Goal: Task Accomplishment & Management: Complete application form

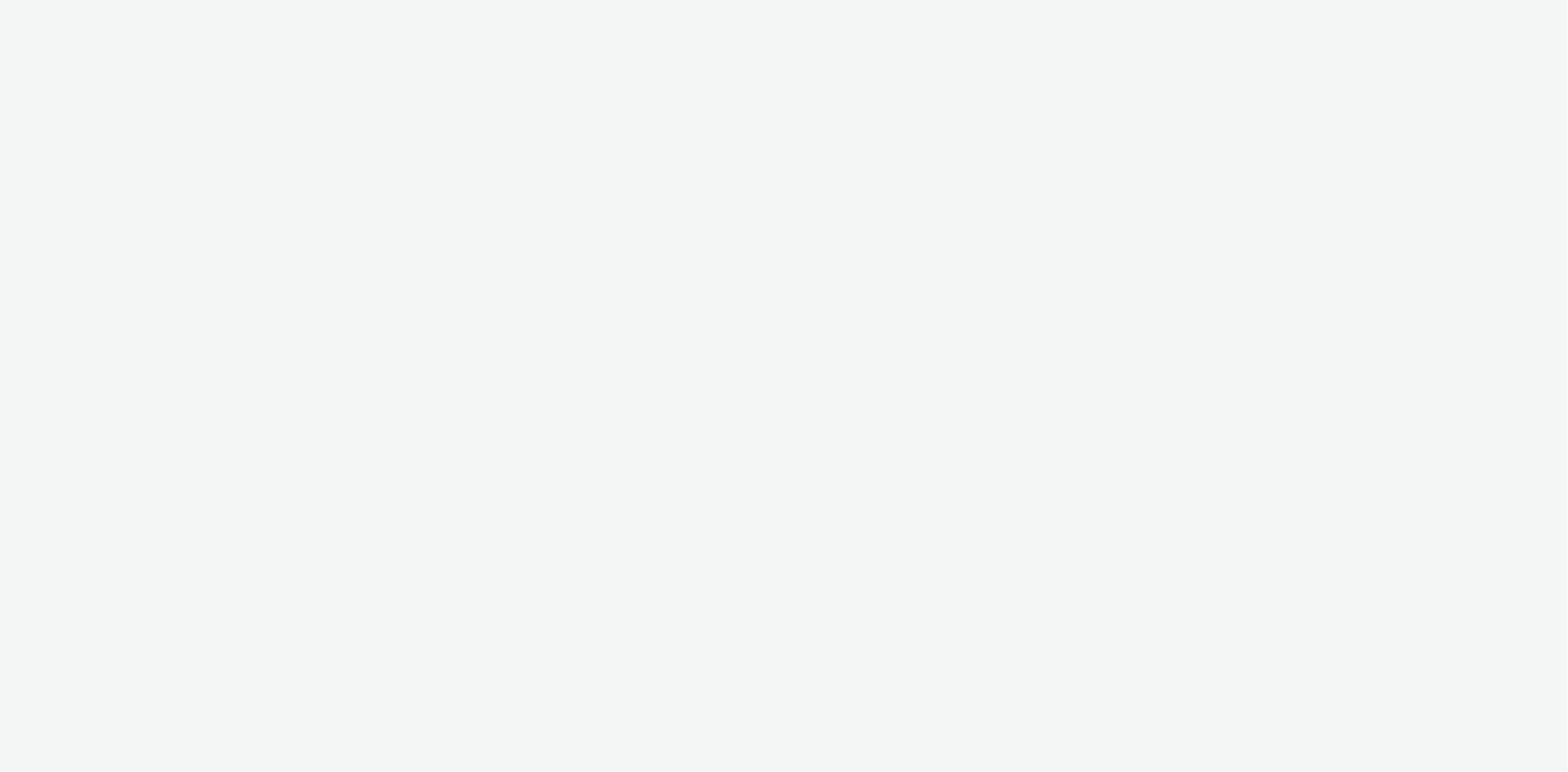
select select "11a7df10-284f-415c-b52a-427acf4c31ae"
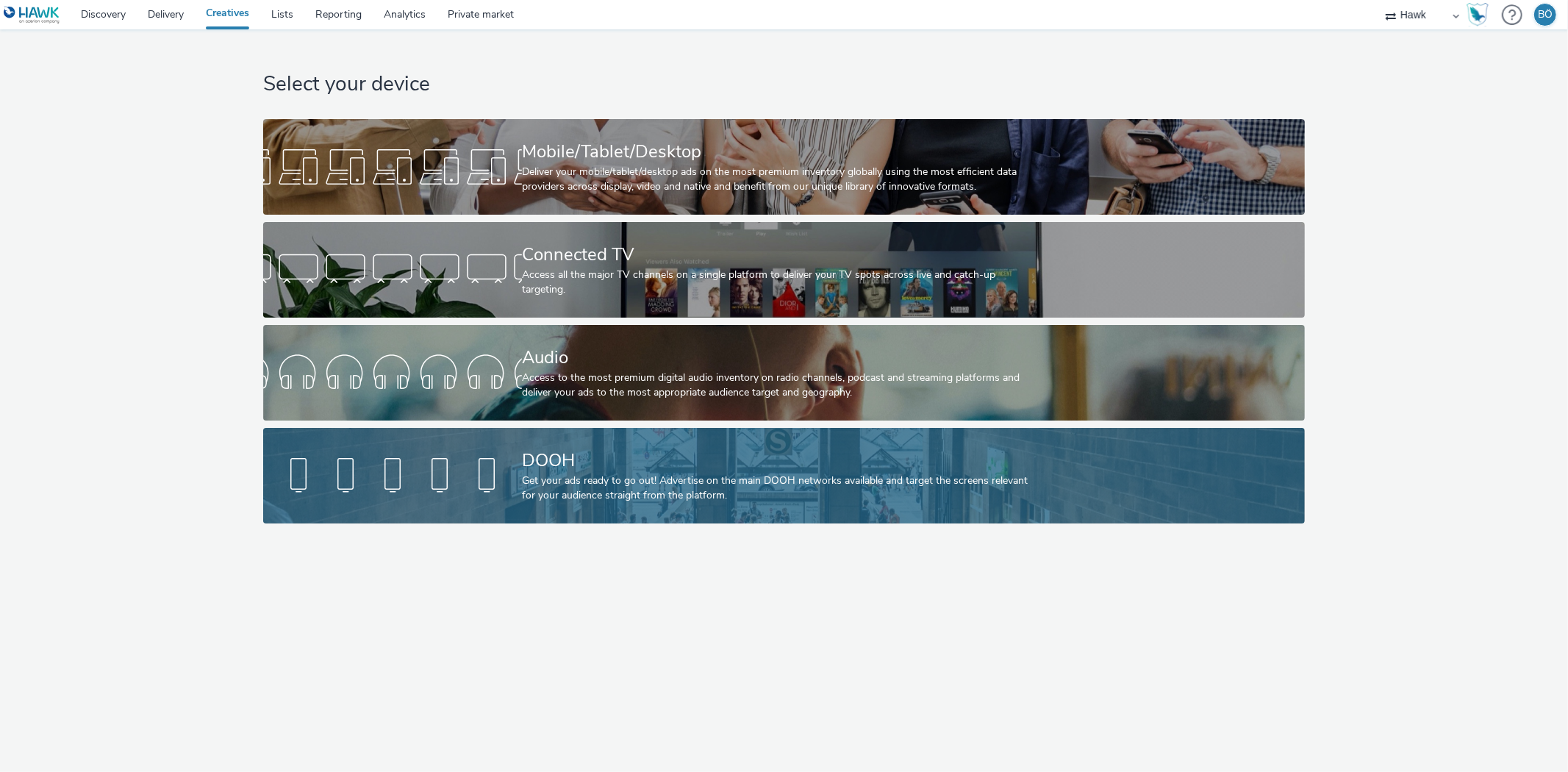
click at [555, 439] on div "DOOH Get your ads ready to go out! Advertise on the main DOOH networks availabl…" at bounding box center [781, 475] width 518 height 96
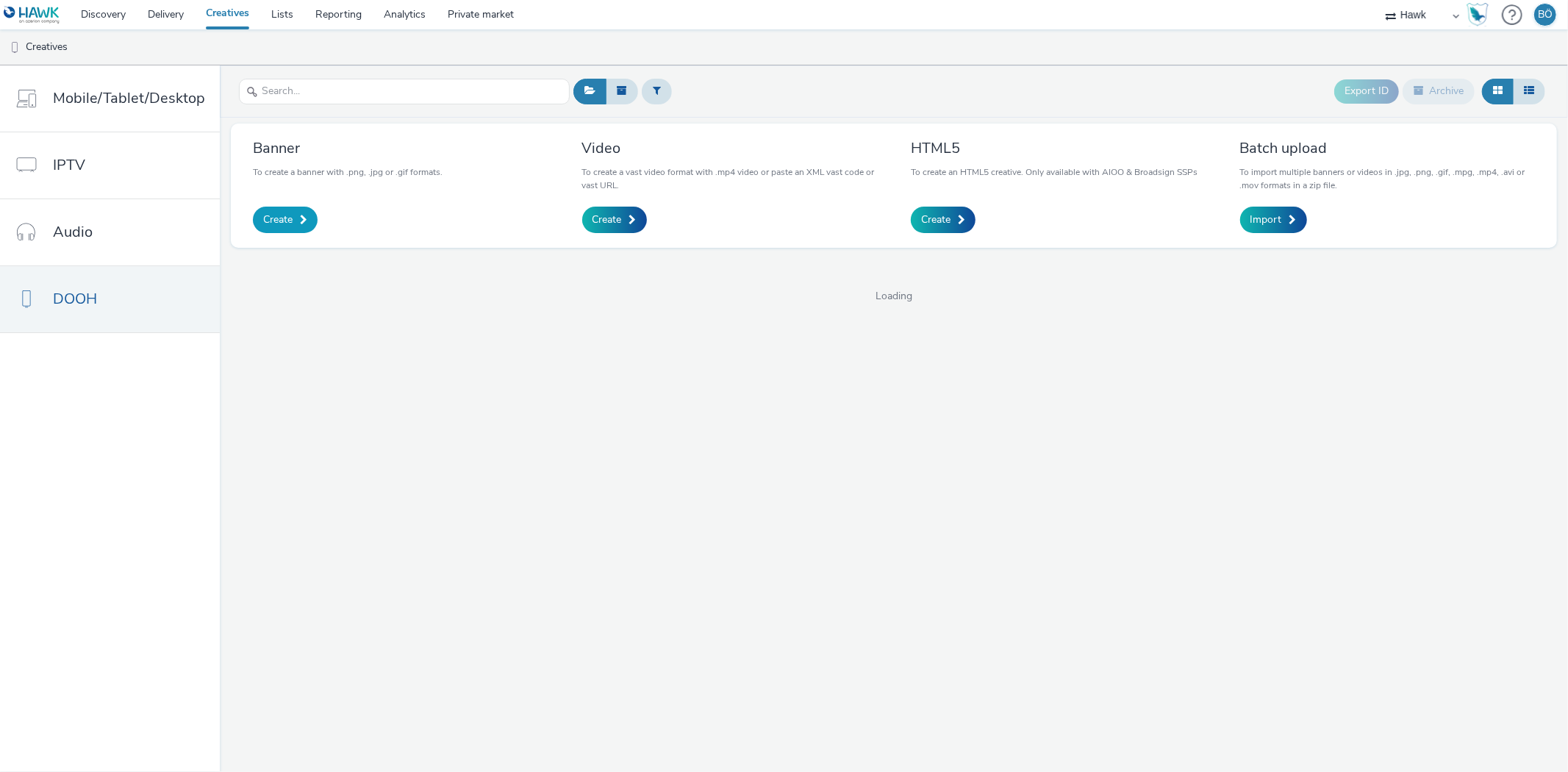
click at [267, 218] on span "Create" at bounding box center [278, 220] width 30 height 15
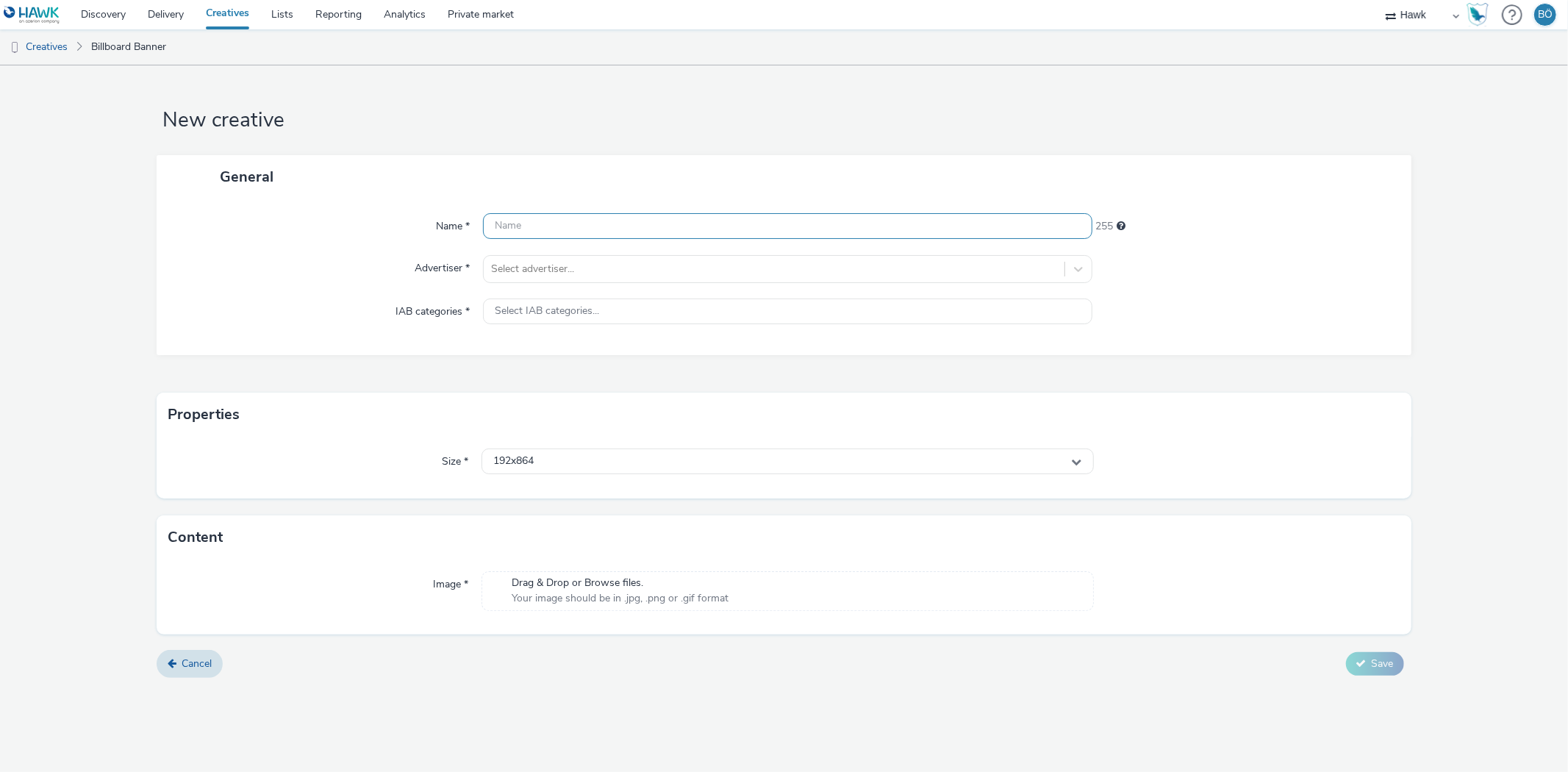
click at [535, 231] on input "text" at bounding box center [787, 226] width 609 height 26
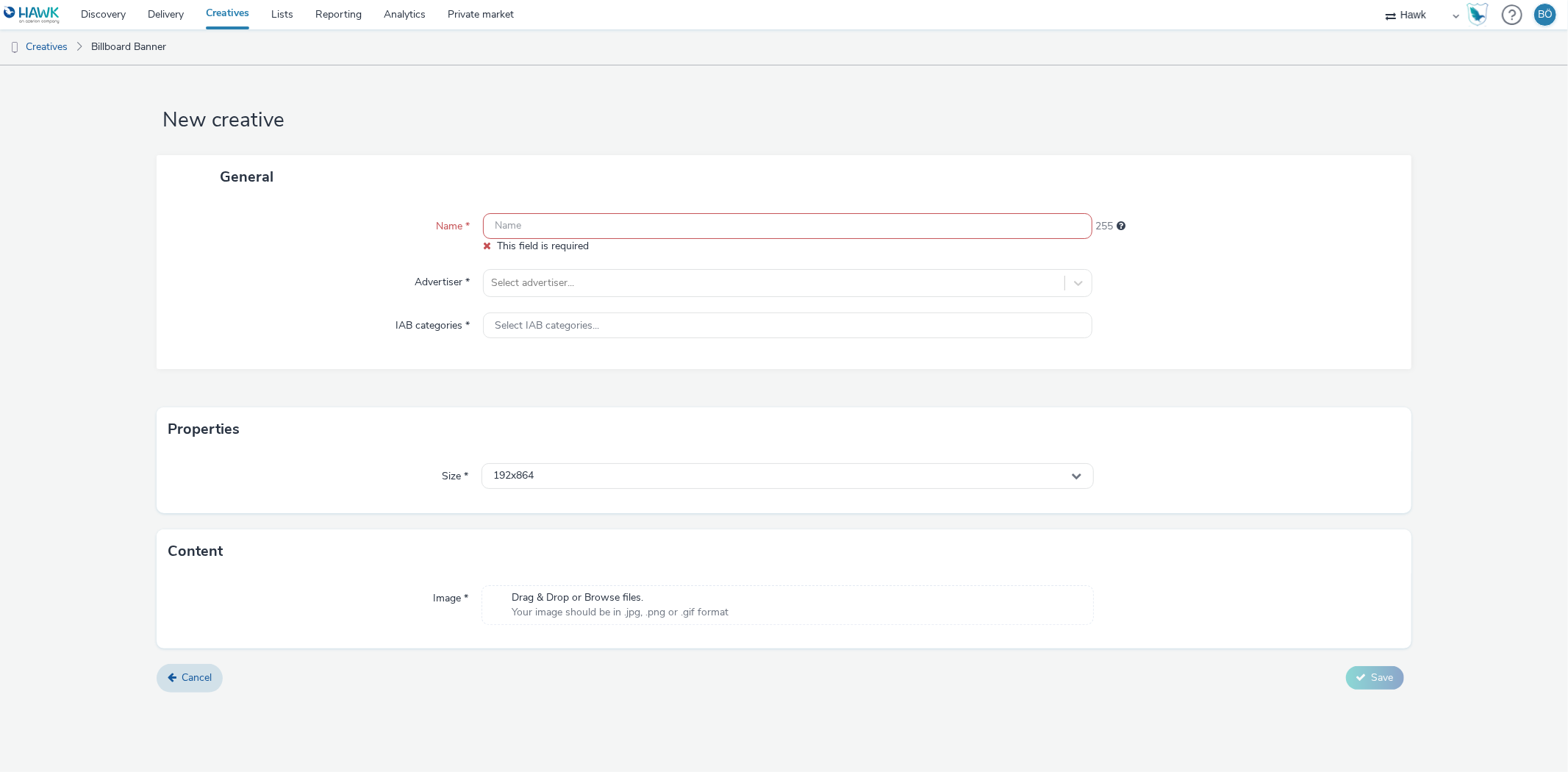
paste input "UK_Bellway Homes Manchester_Hazel Fold_Hawk_DOOH_Static_612x306_12.09.2025"
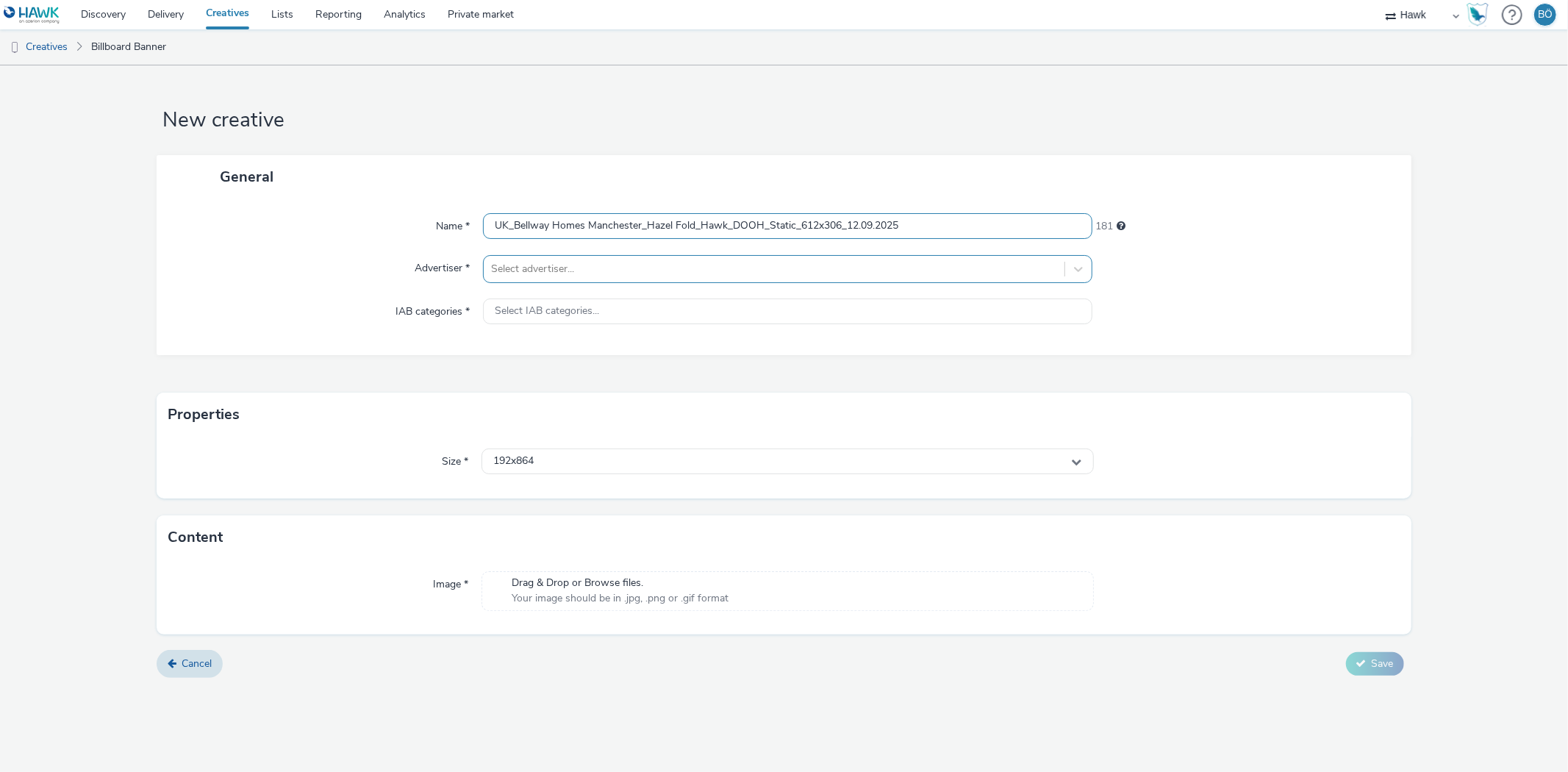
type input "UK_Bellway Homes Manchester_Hazel Fold_Hawk_DOOH_Static_612x306_12.09.2025"
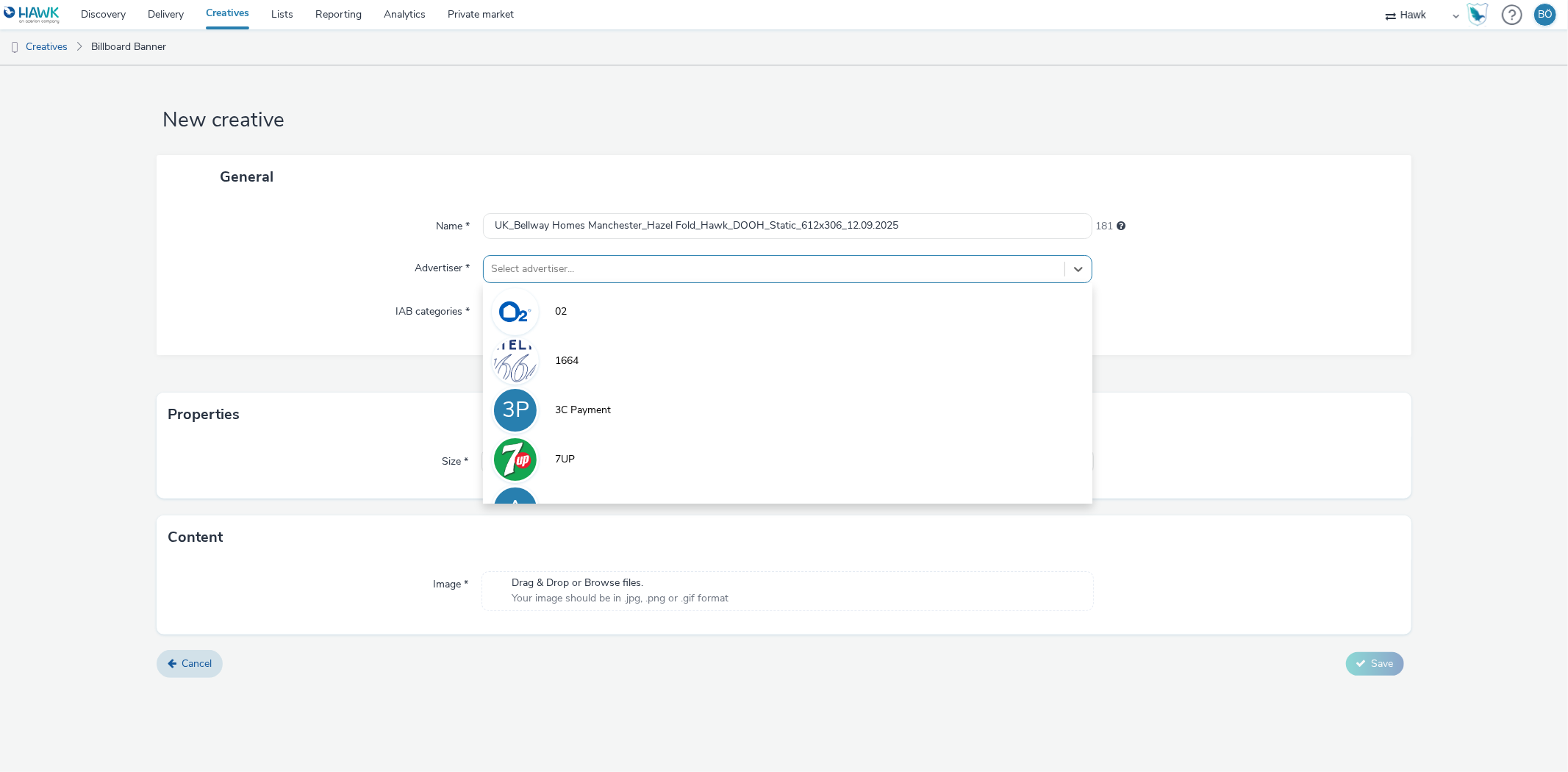
click at [566, 277] on div at bounding box center [774, 269] width 565 height 17
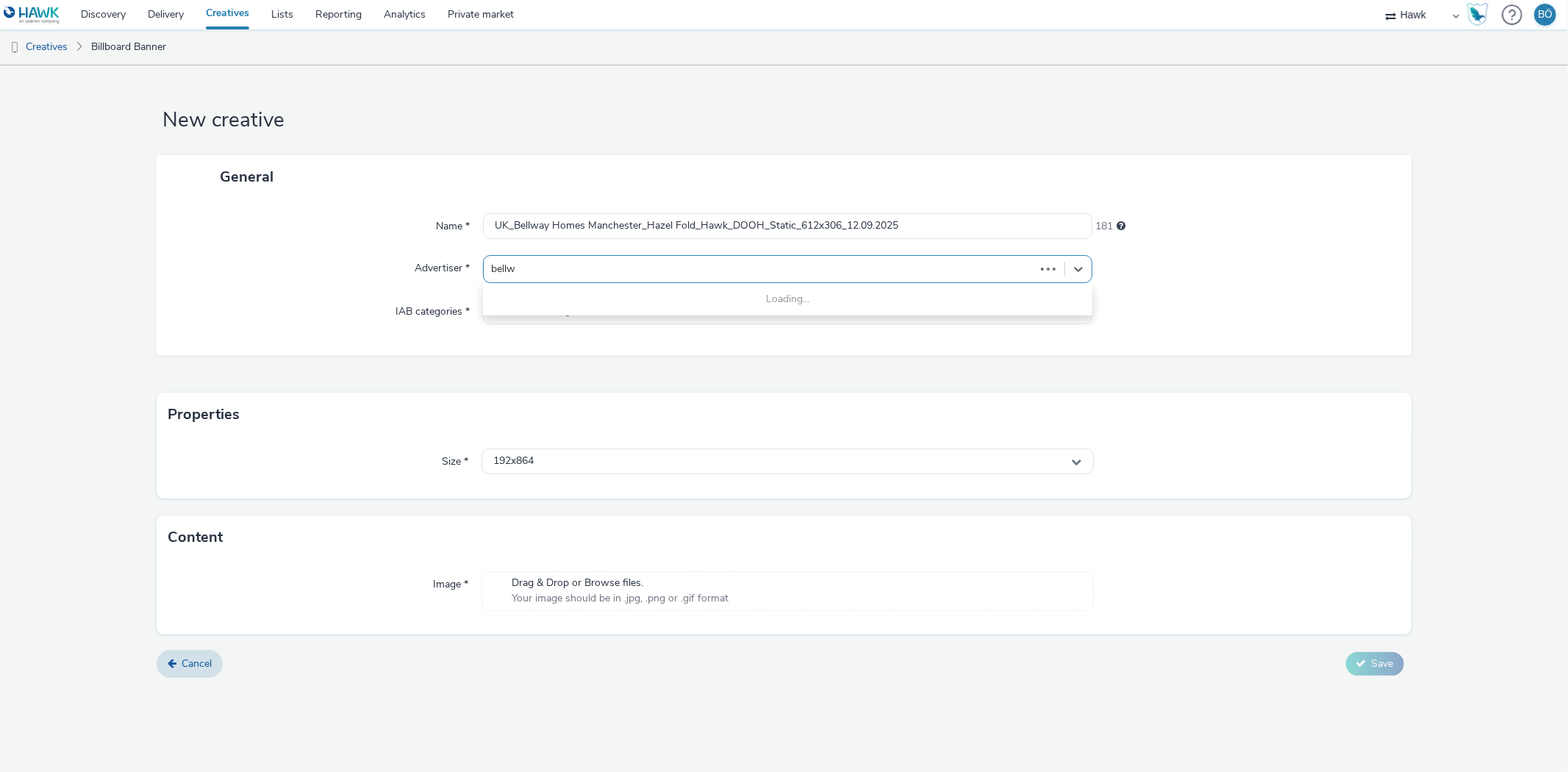
type input "bellwa"
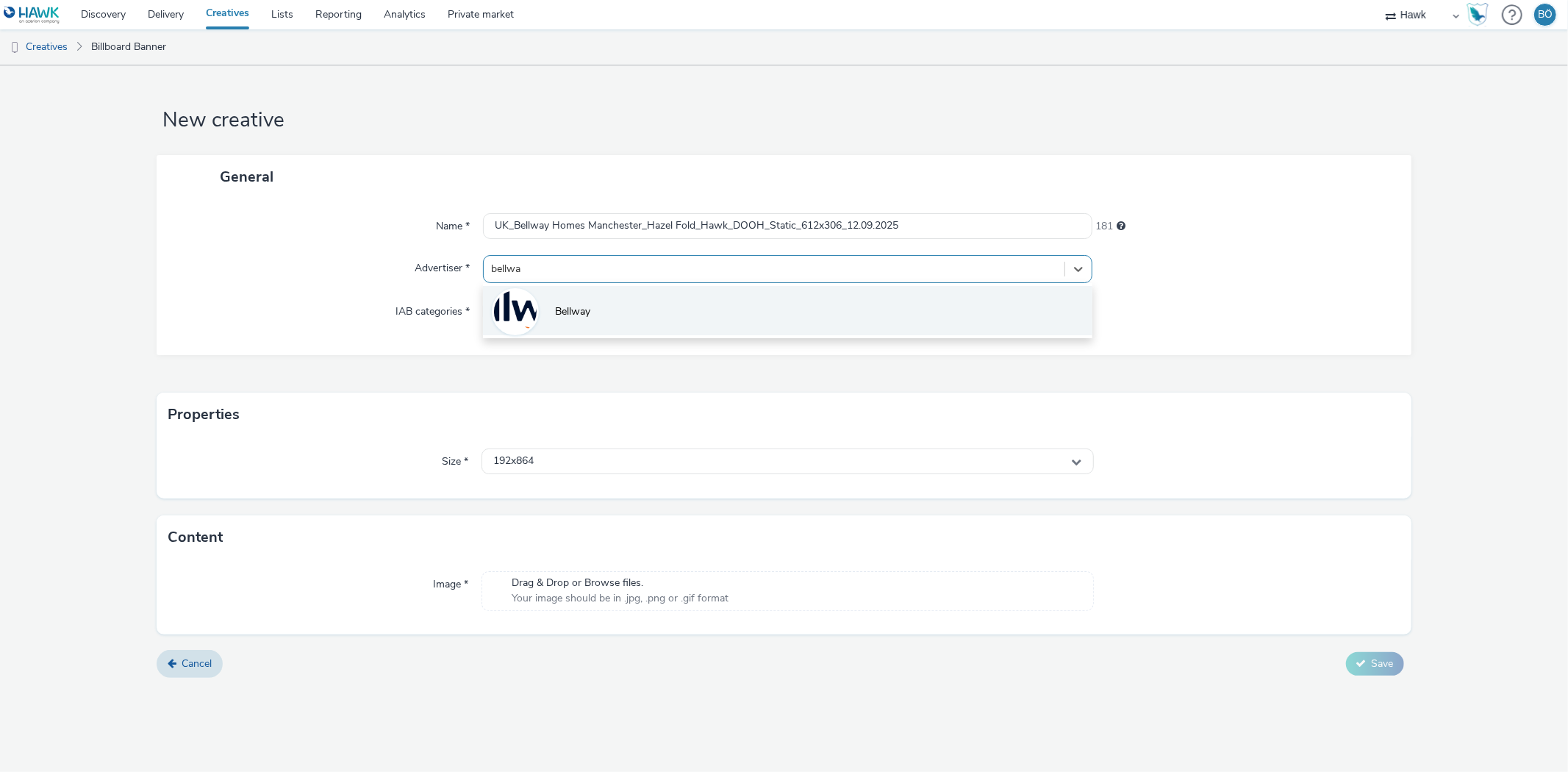
click at [572, 302] on li "Bellway" at bounding box center [787, 311] width 609 height 49
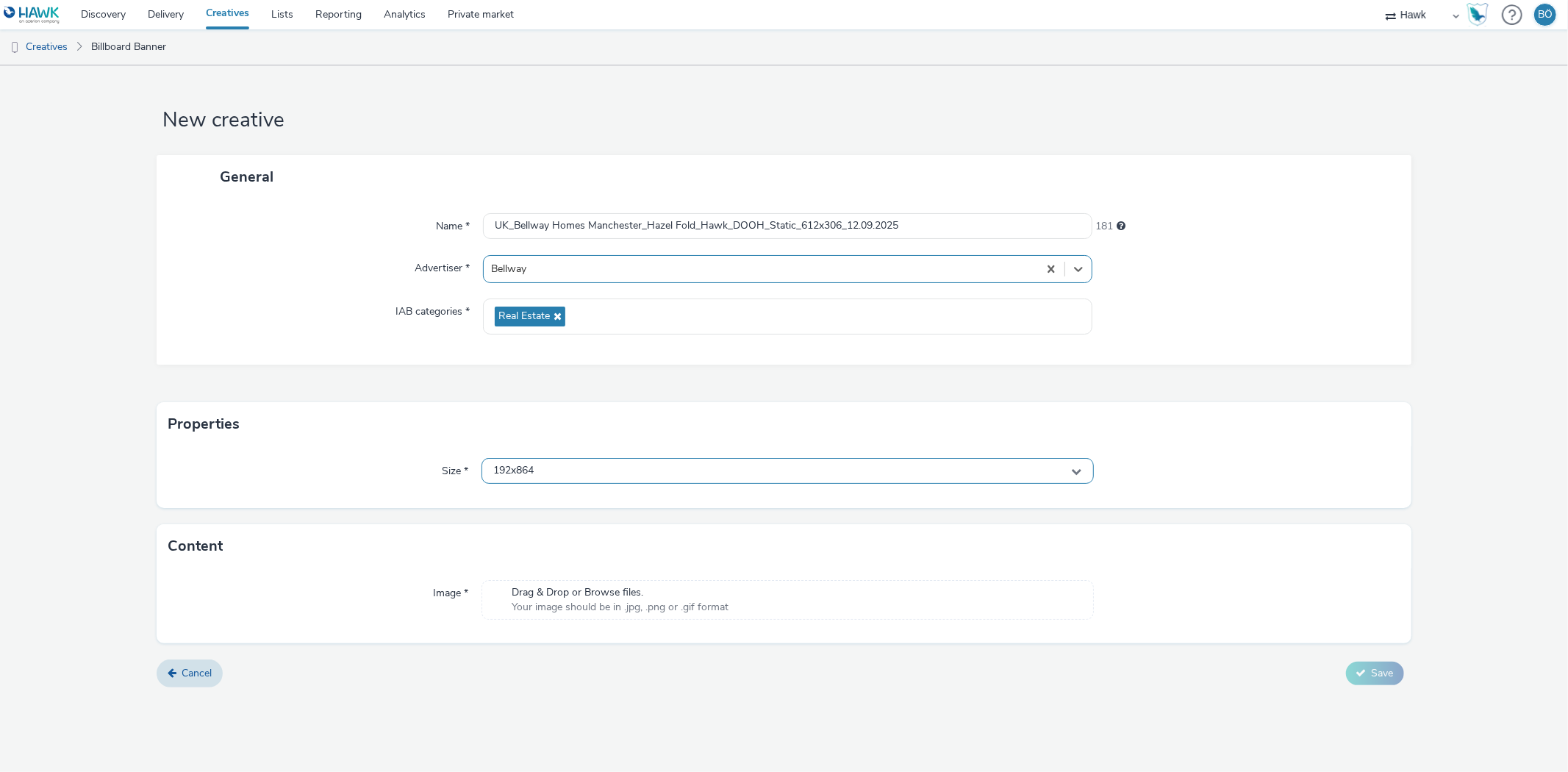
click at [563, 466] on div "192x864" at bounding box center [787, 470] width 611 height 26
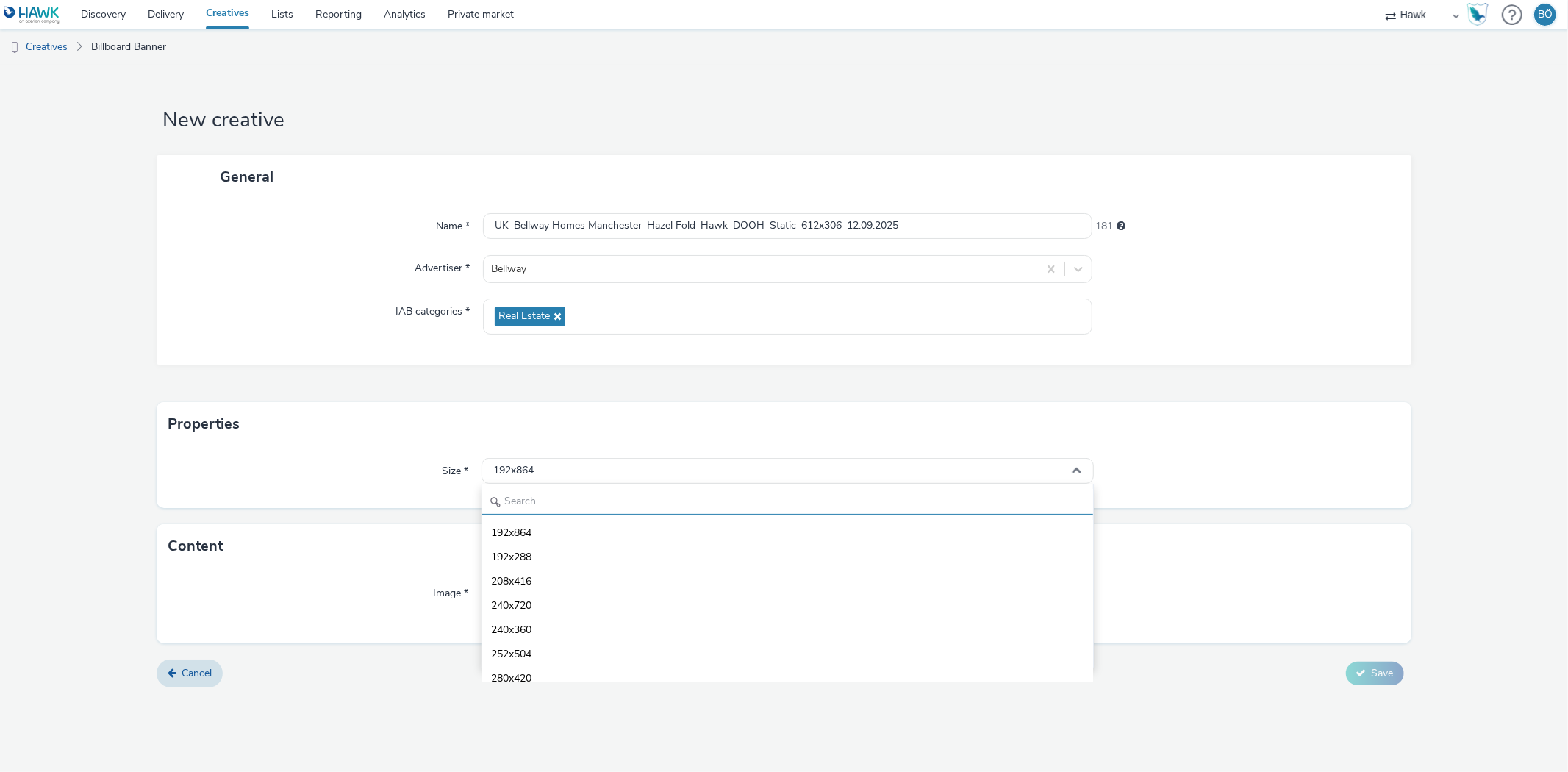
click at [557, 498] on input "text" at bounding box center [787, 501] width 611 height 26
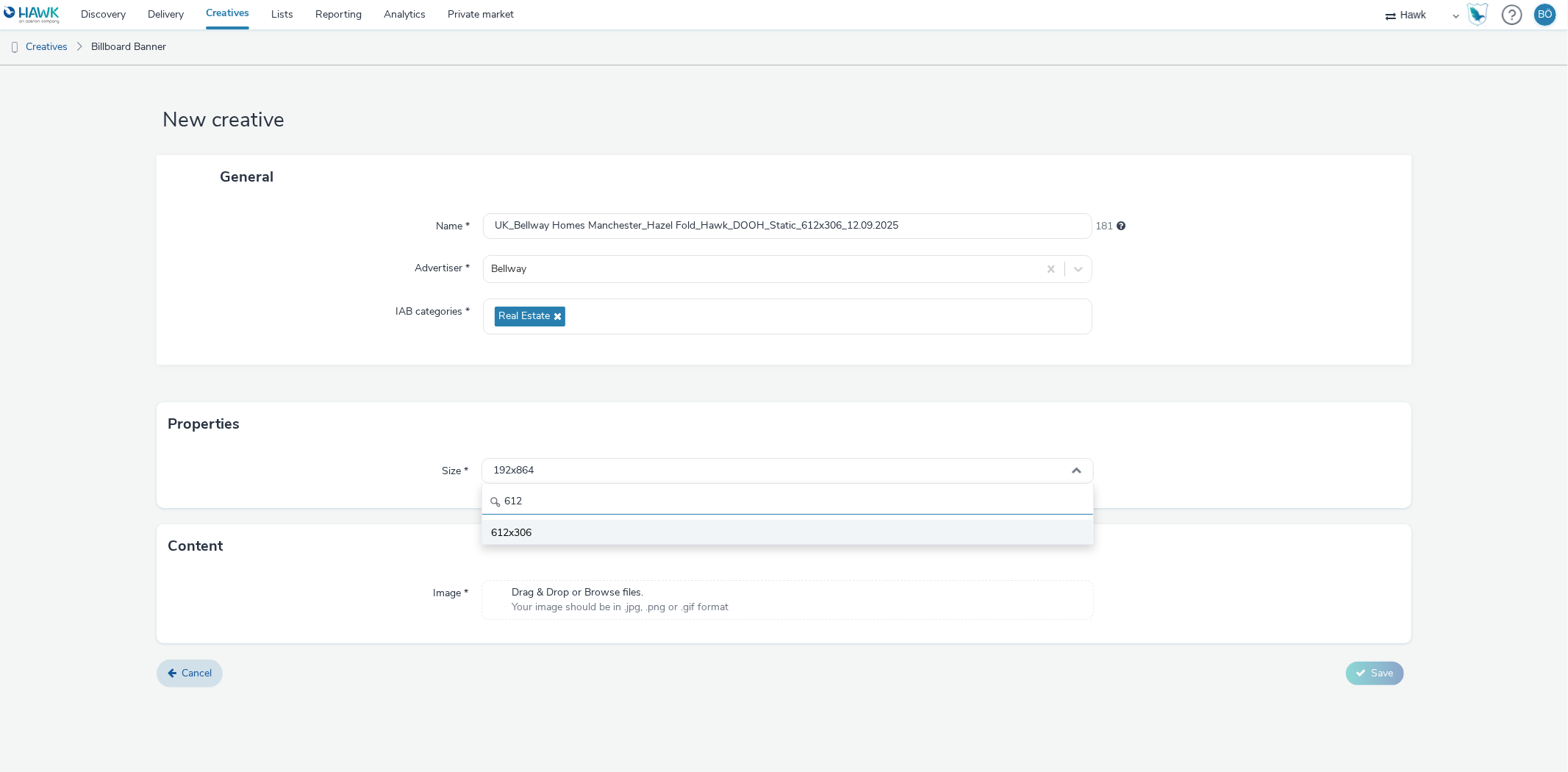
type input "612"
click at [555, 520] on li "612x306" at bounding box center [787, 531] width 611 height 24
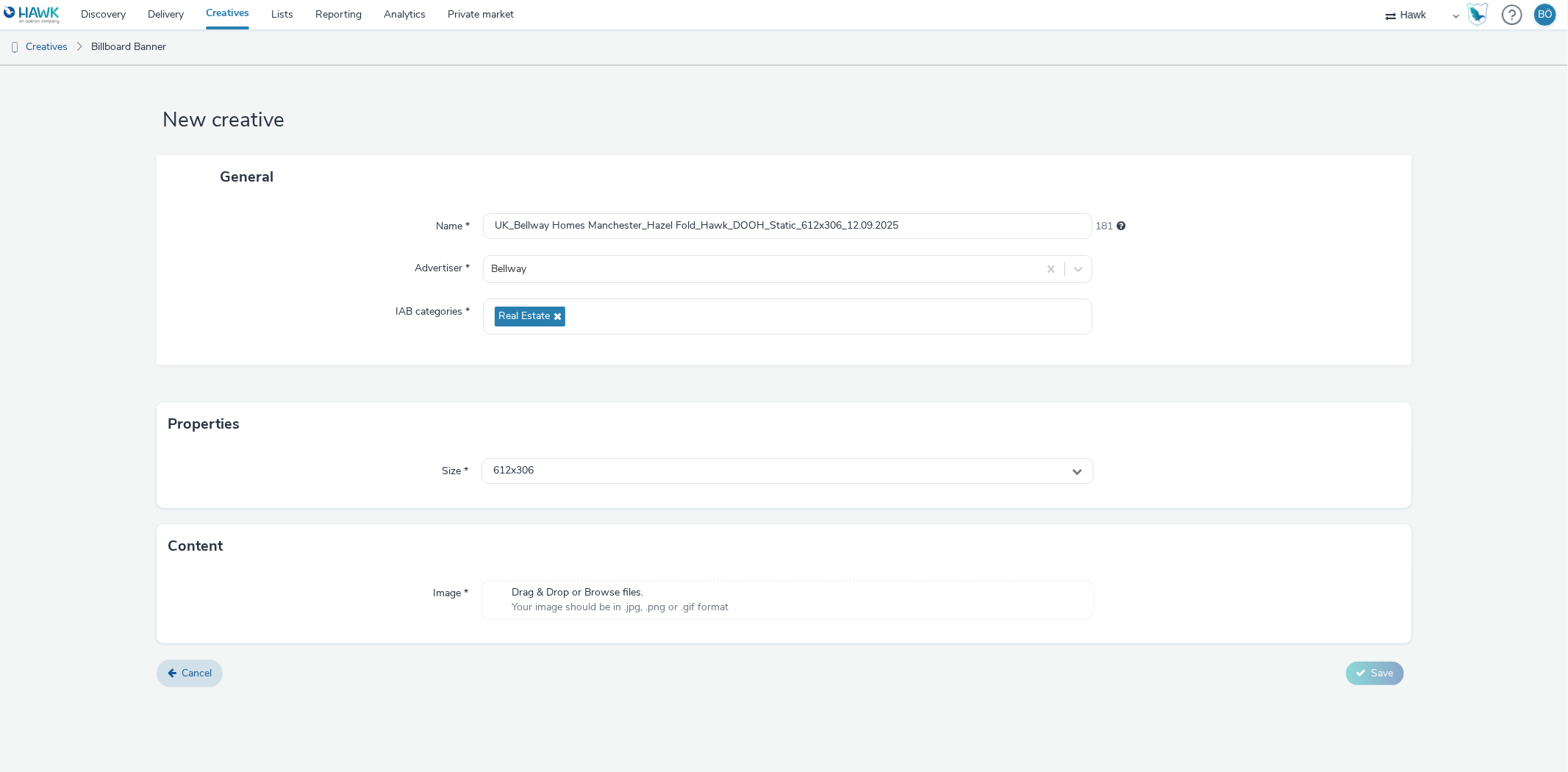
click at [563, 593] on span "Drag & Drop or Browse files." at bounding box center [620, 592] width 217 height 15
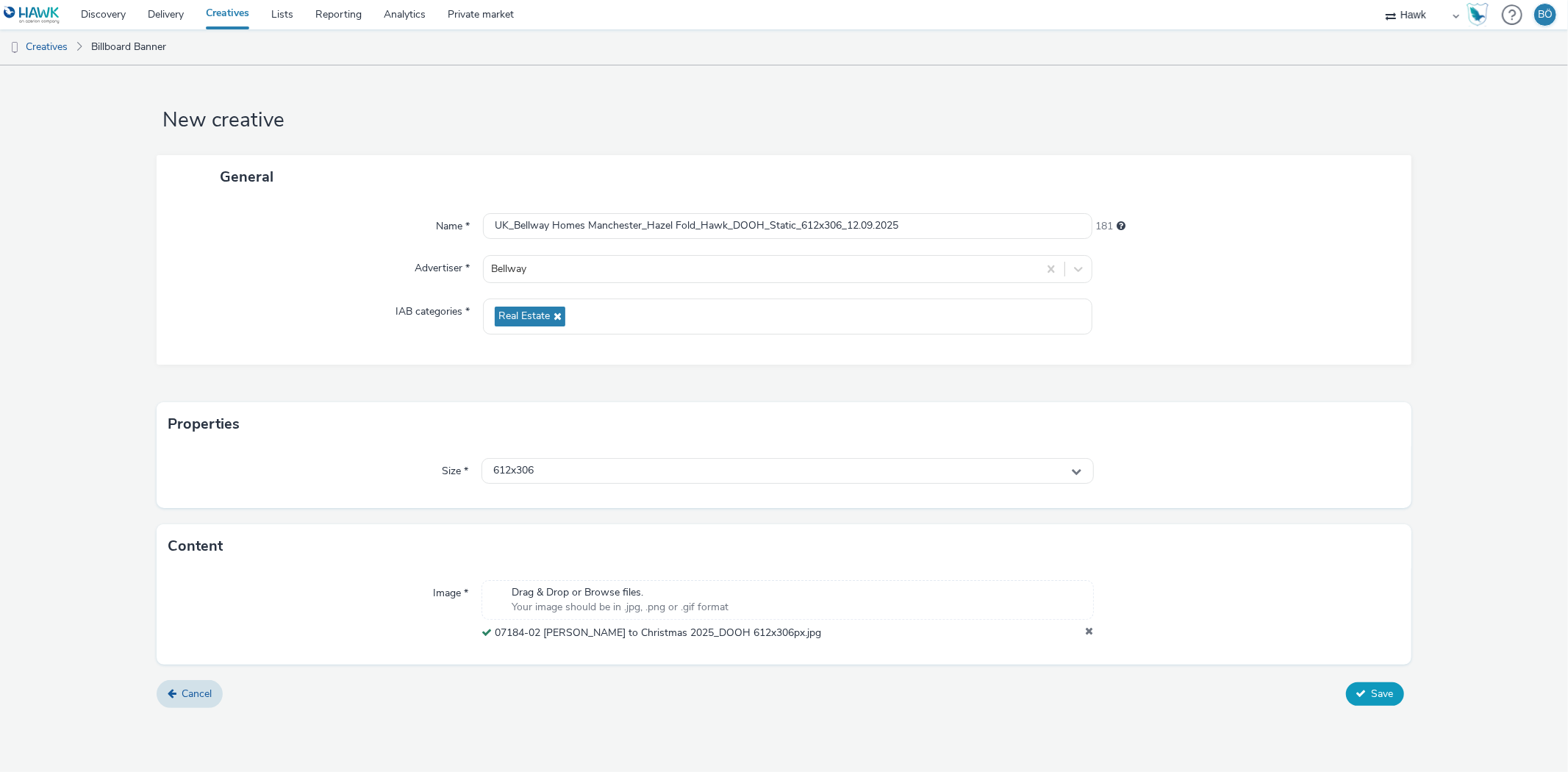
click at [1364, 696] on icon at bounding box center [1361, 693] width 10 height 10
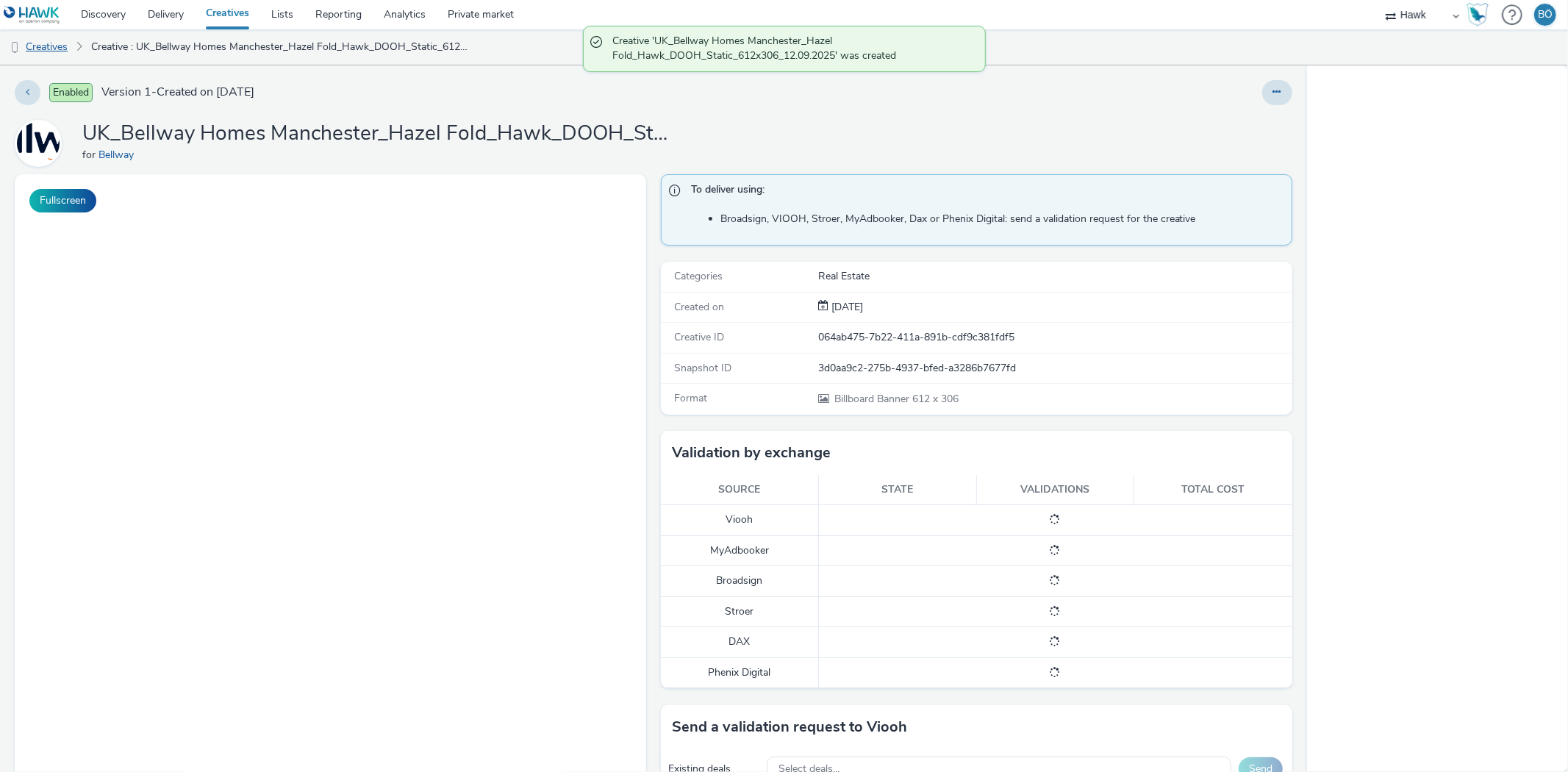
click at [64, 53] on link "Creatives" at bounding box center [37, 47] width 75 height 35
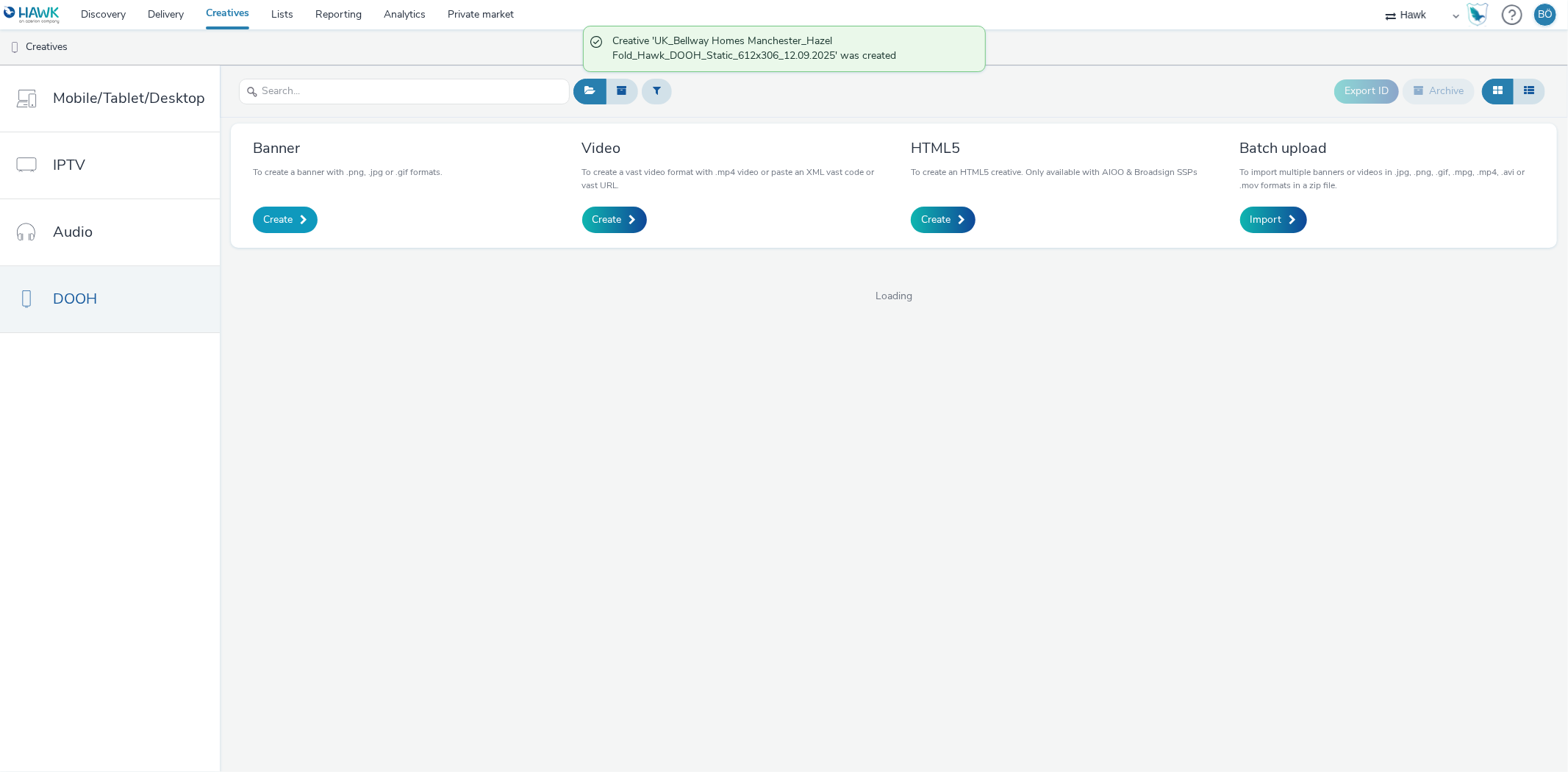
click at [275, 214] on span "Create" at bounding box center [278, 220] width 30 height 15
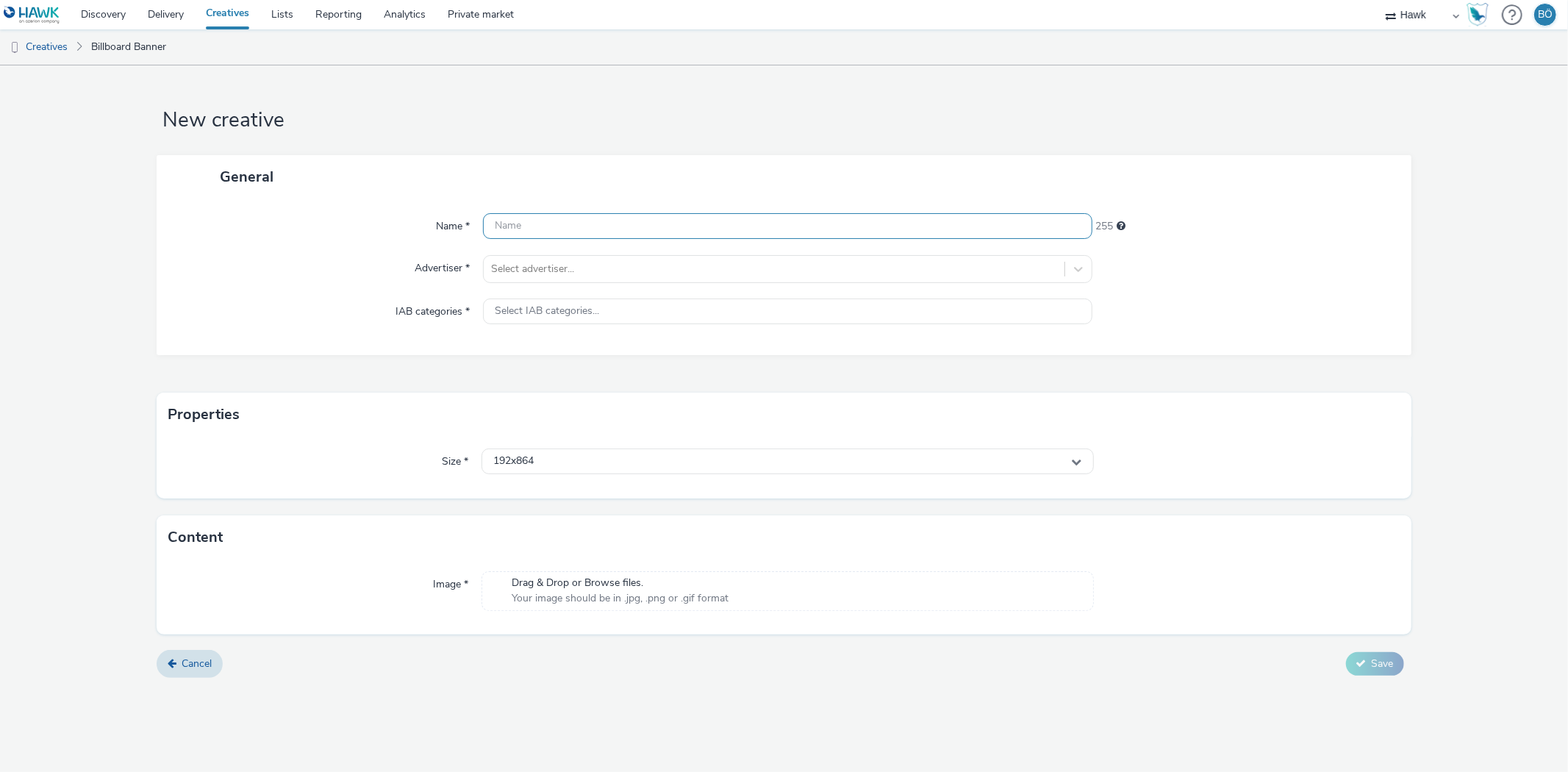
click at [559, 233] on input "text" at bounding box center [787, 226] width 609 height 26
paste input "UK_Bellway Homes Manchester_Hazel Fold_Hawk_DOOH_Static_840x400_12.09.2025"
type input "UK_Bellway Homes Manchester_Hazel Fold_Hawk_DOOH_Static_840x400_12.09.2025"
click at [599, 262] on div at bounding box center [774, 269] width 565 height 17
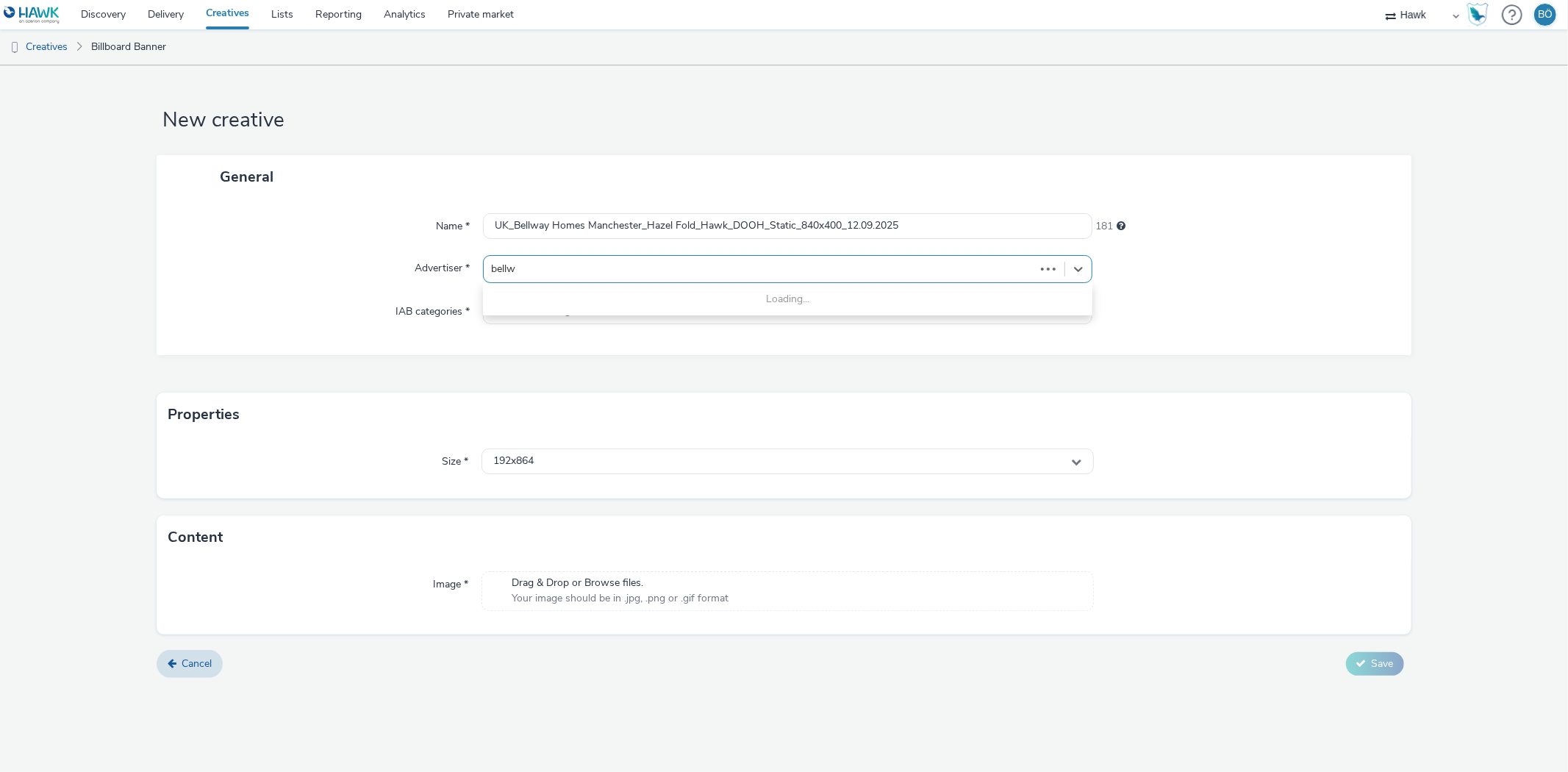
type input "bellwa"
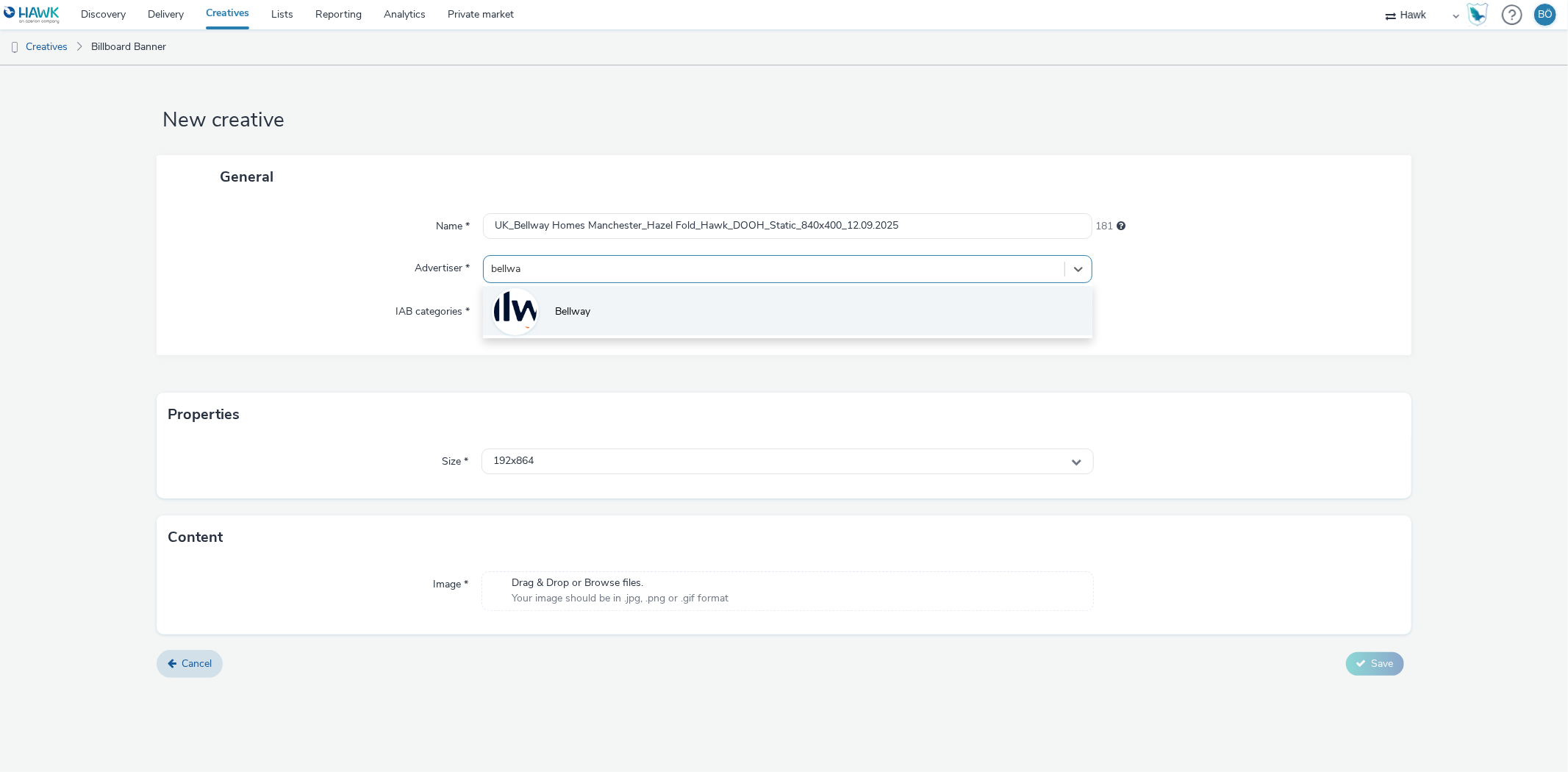
click at [605, 324] on li "Bellway" at bounding box center [787, 311] width 609 height 49
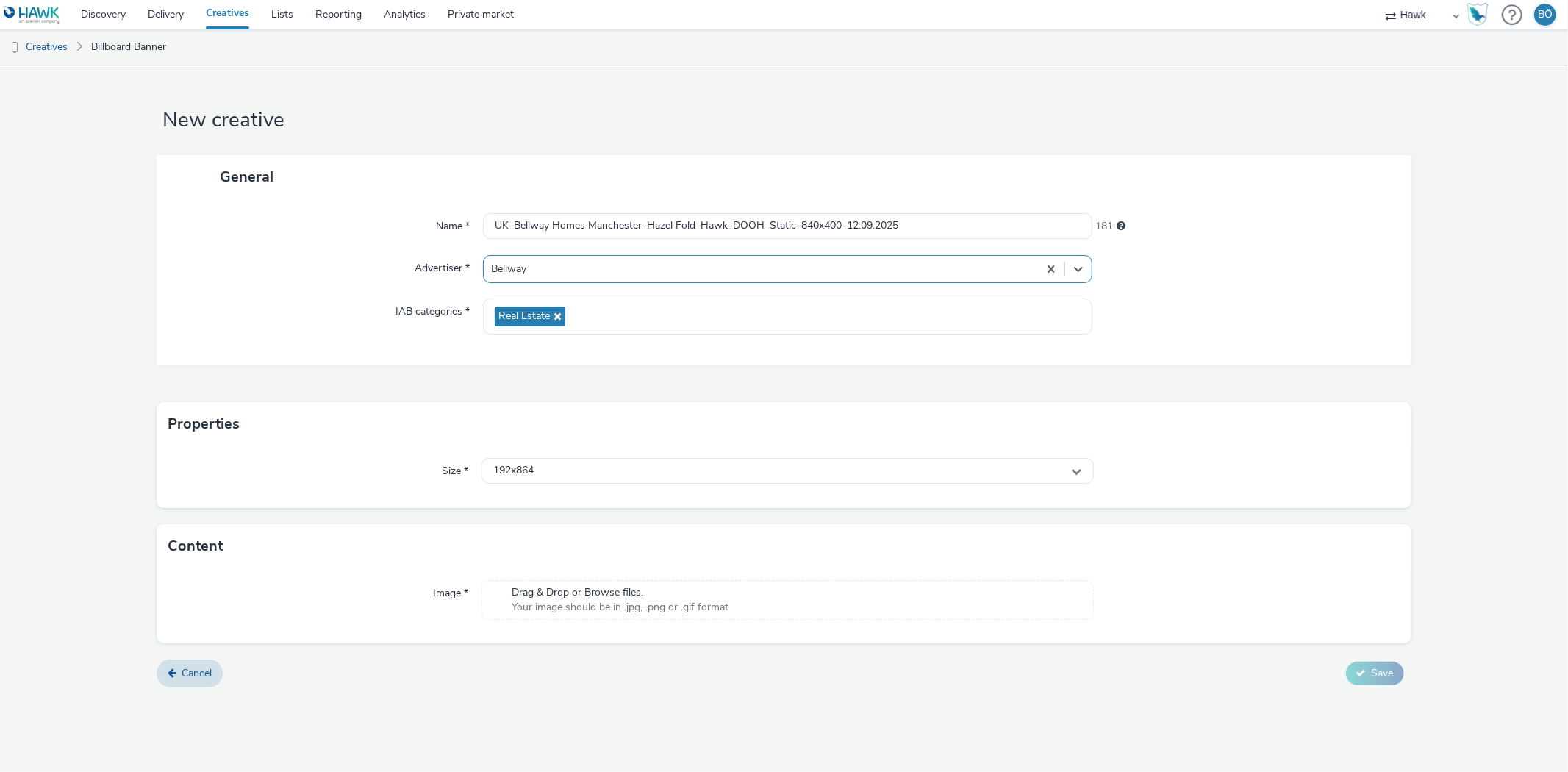
click at [578, 442] on div "Properties" at bounding box center [784, 424] width 1254 height 44
click at [577, 460] on div "192x864" at bounding box center [787, 470] width 611 height 26
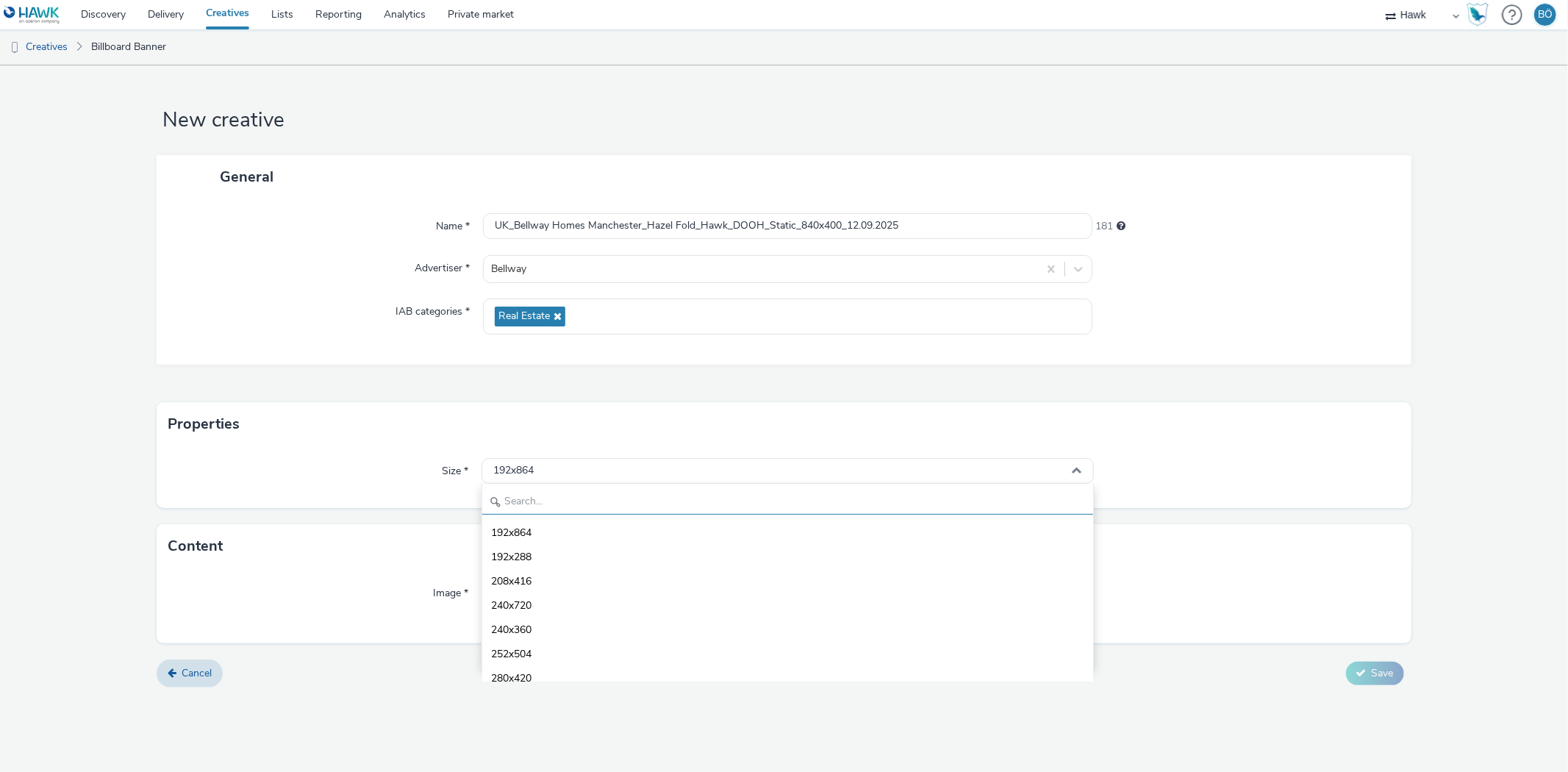
click at [568, 494] on input "text" at bounding box center [787, 501] width 611 height 26
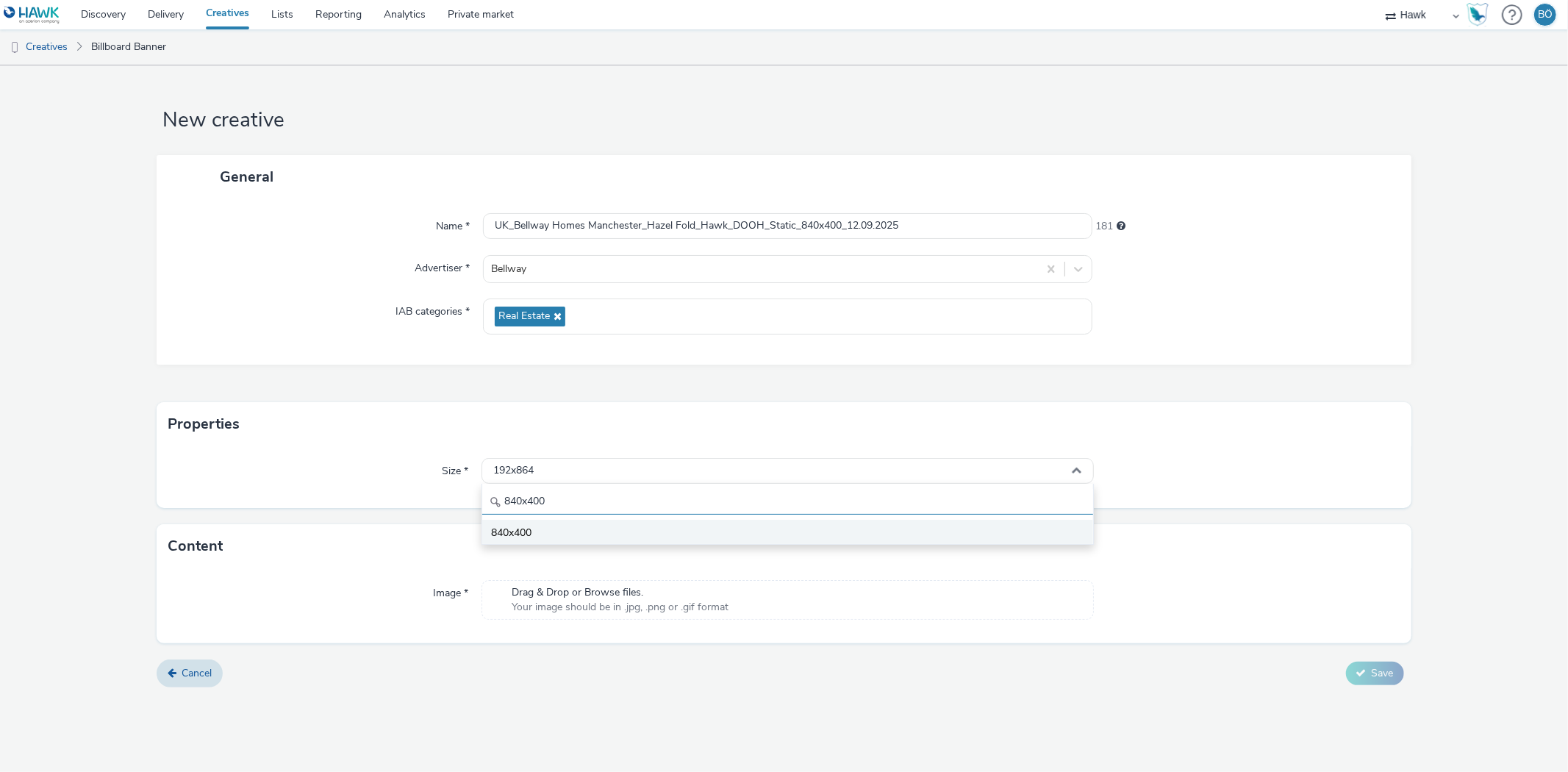
type input "840x400"
click at [545, 529] on li "840x400" at bounding box center [787, 531] width 611 height 24
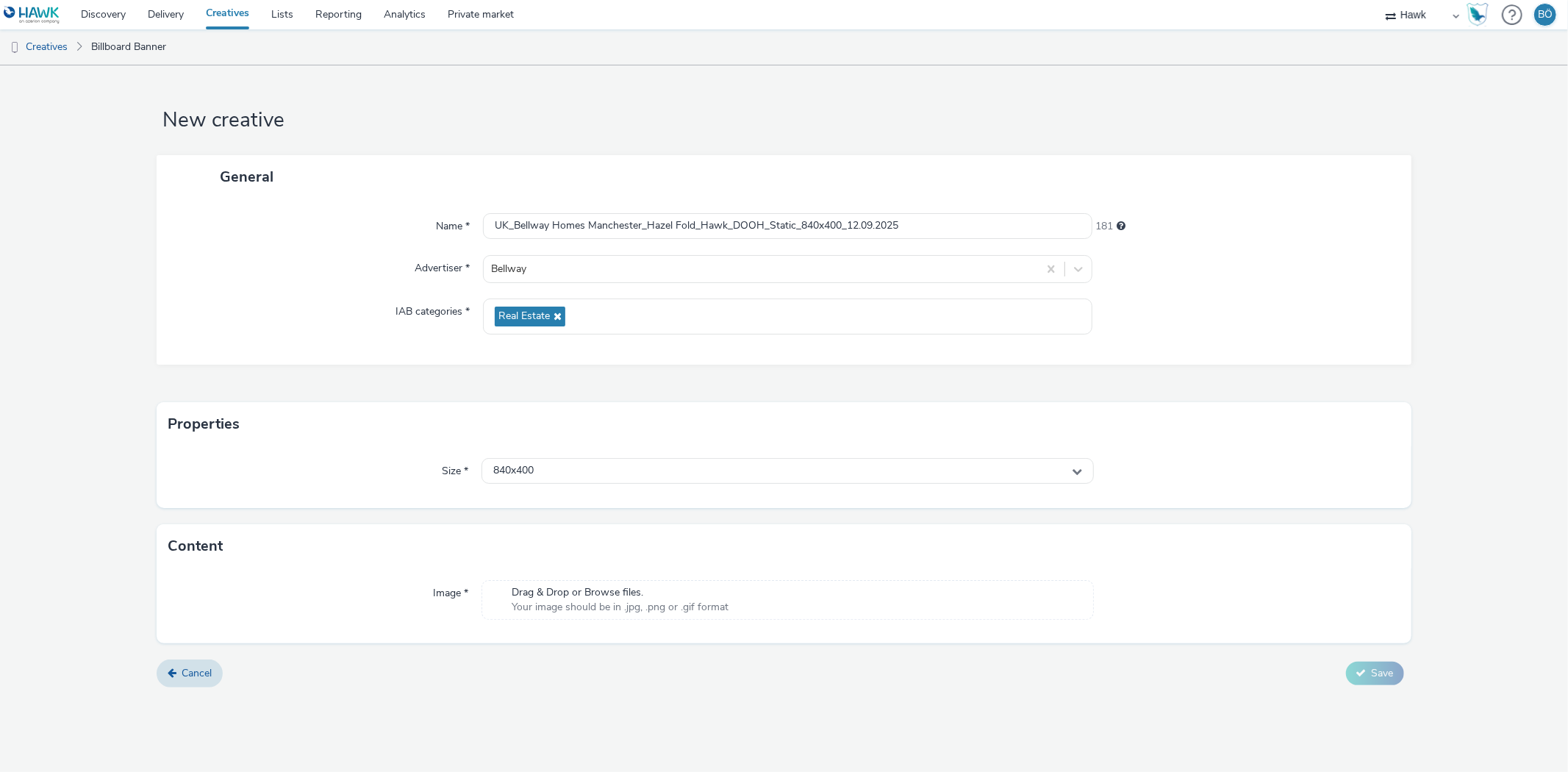
click at [569, 606] on span "Your image should be in .jpg, .png or .gif format" at bounding box center [620, 607] width 217 height 15
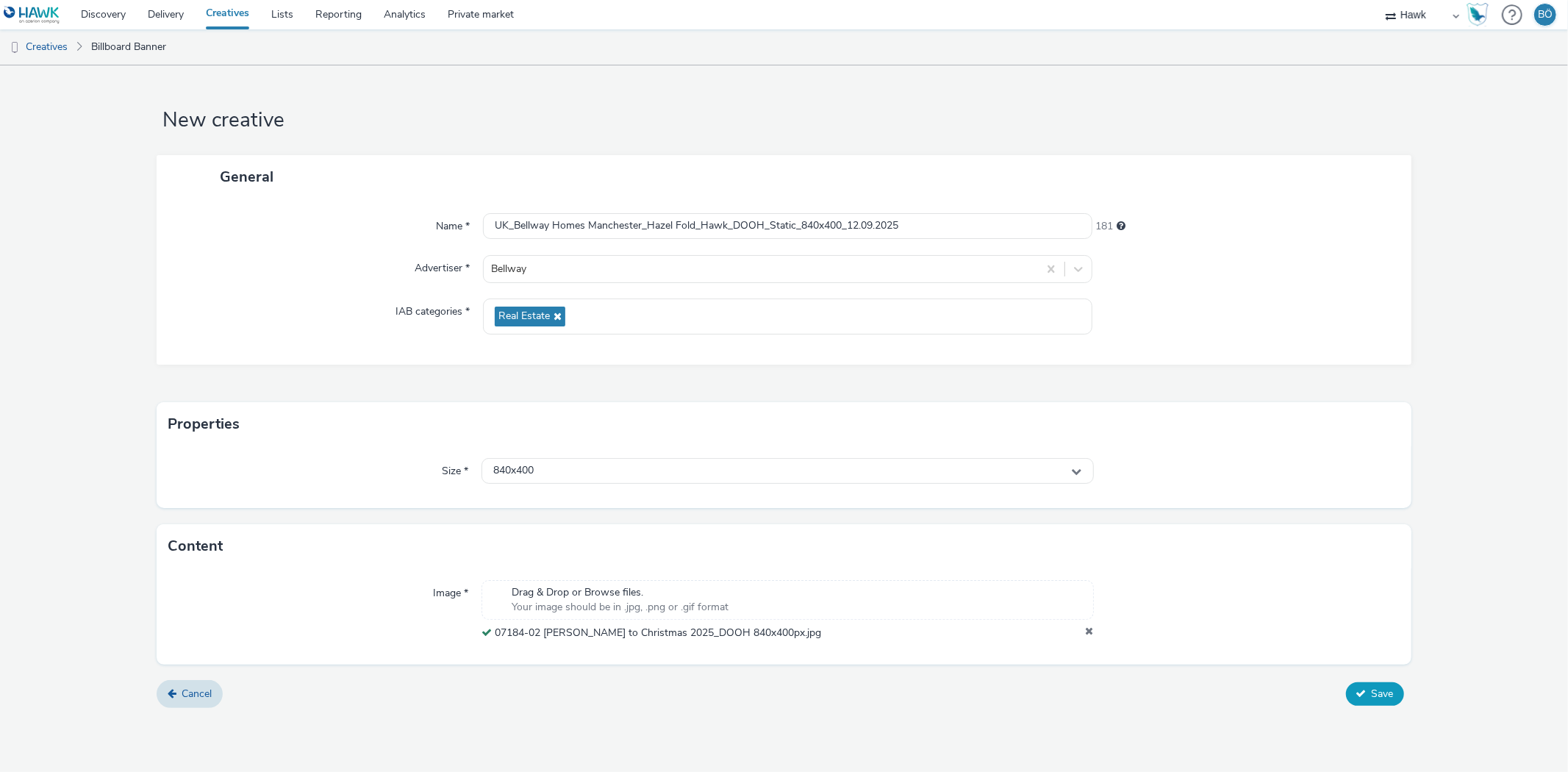
click at [1392, 700] on span "Save" at bounding box center [1383, 693] width 22 height 14
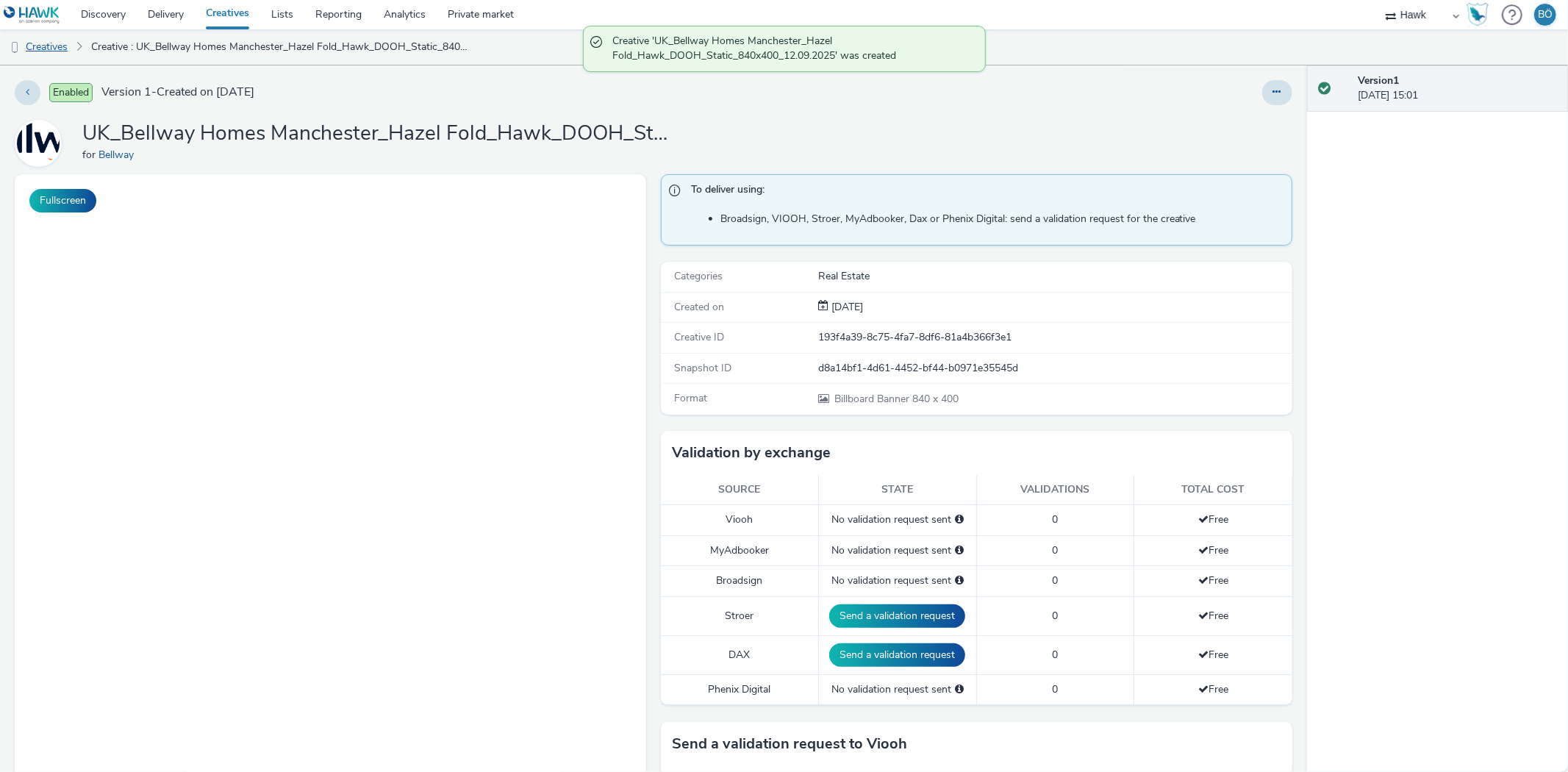
click at [70, 50] on link "Creatives" at bounding box center [37, 47] width 75 height 35
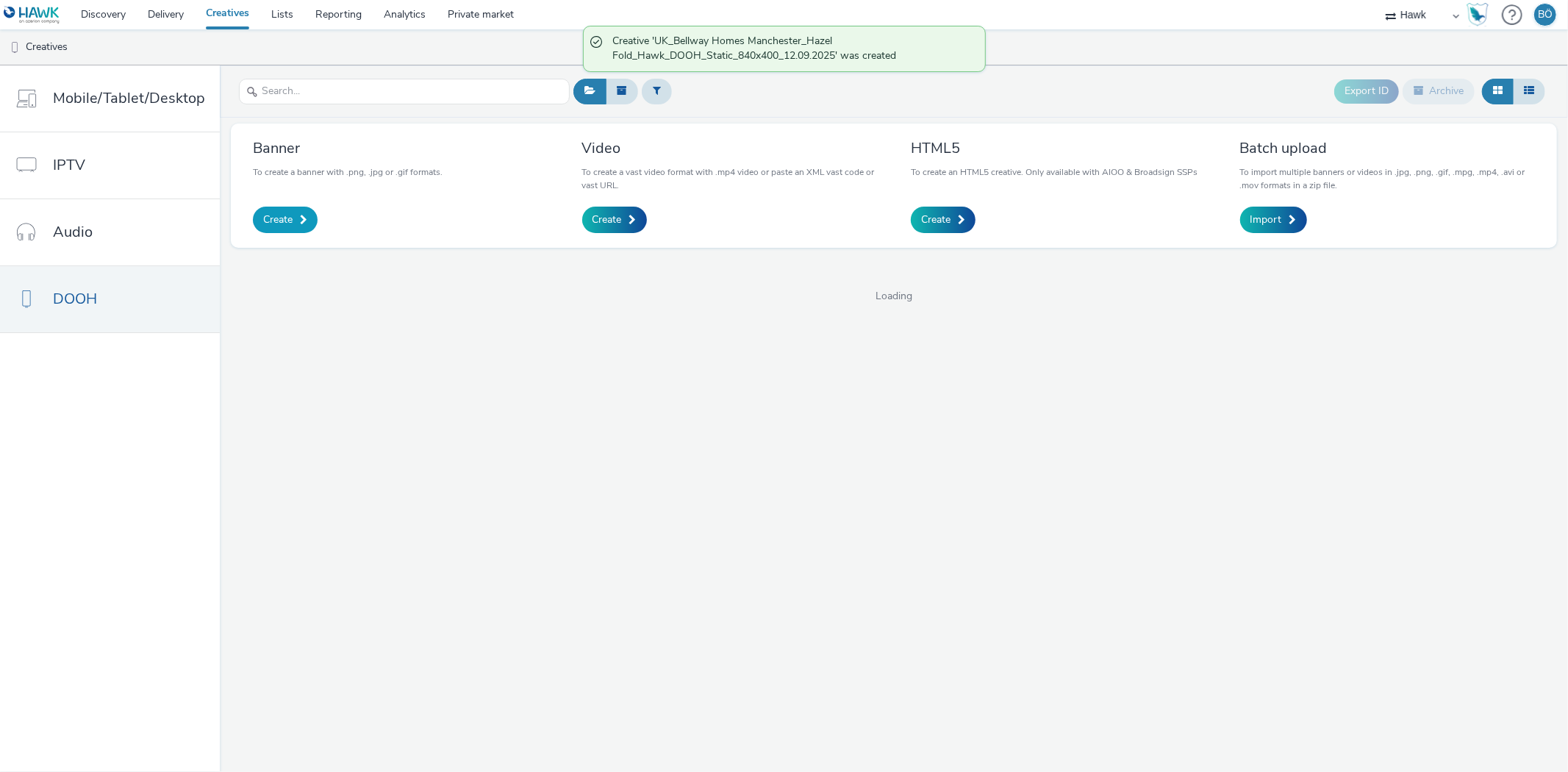
click at [274, 216] on span "Create" at bounding box center [278, 220] width 30 height 15
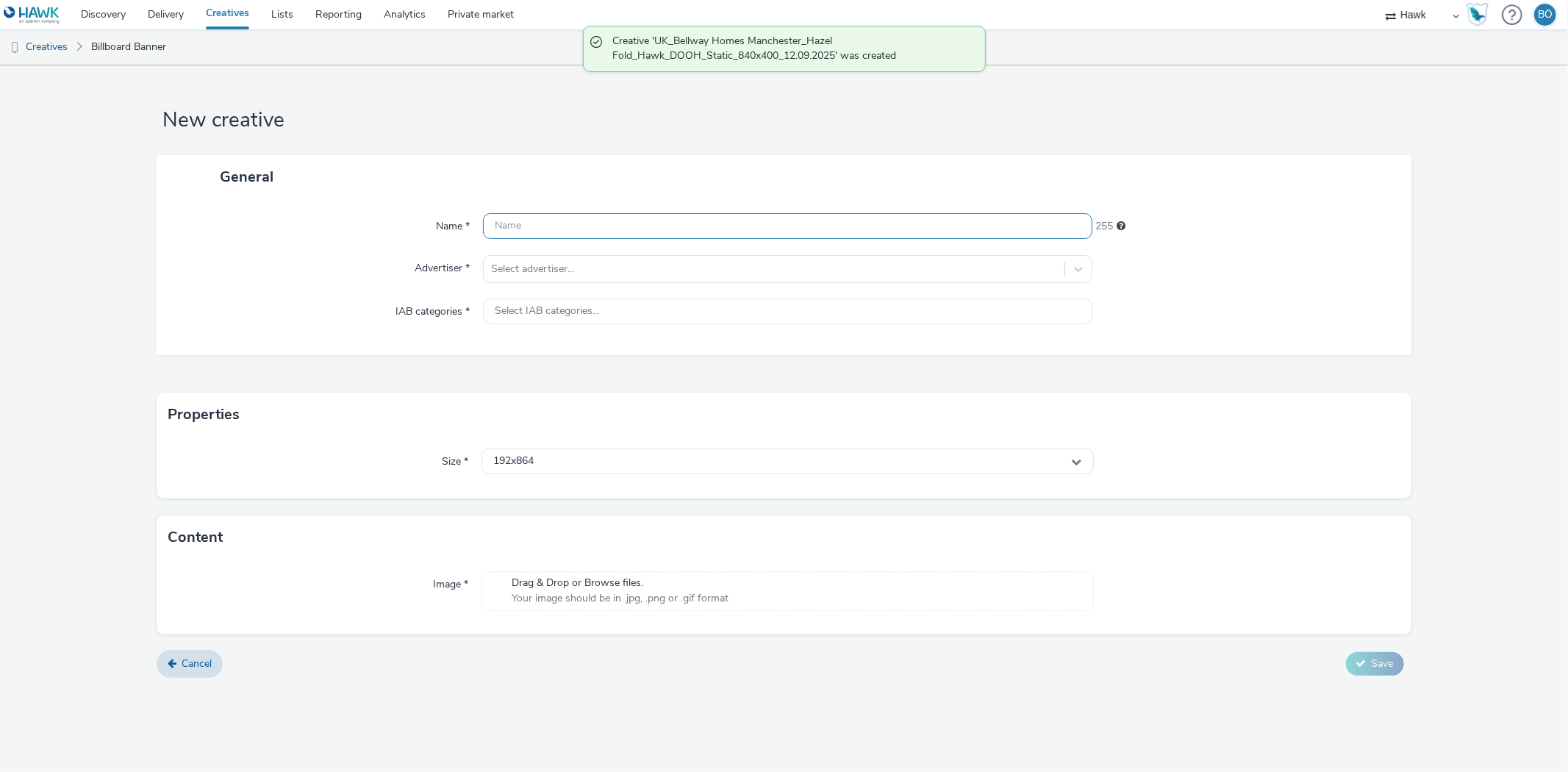
click at [621, 227] on input "text" at bounding box center [787, 226] width 609 height 26
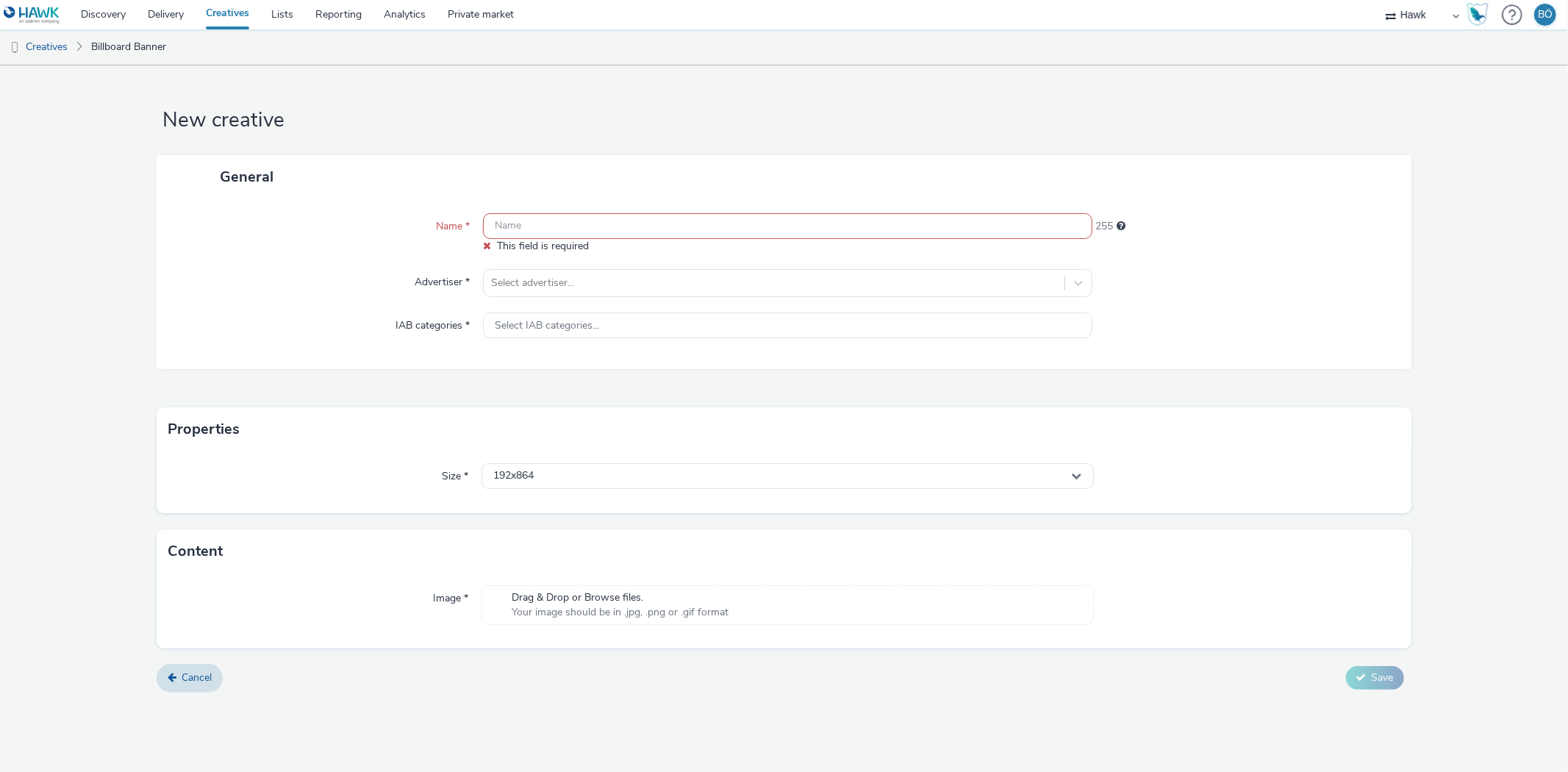
paste input "UK_Bellway Homes Manchester_Hazel Fold_Hawk_DOOH_Static_864x432_12.09.2025"
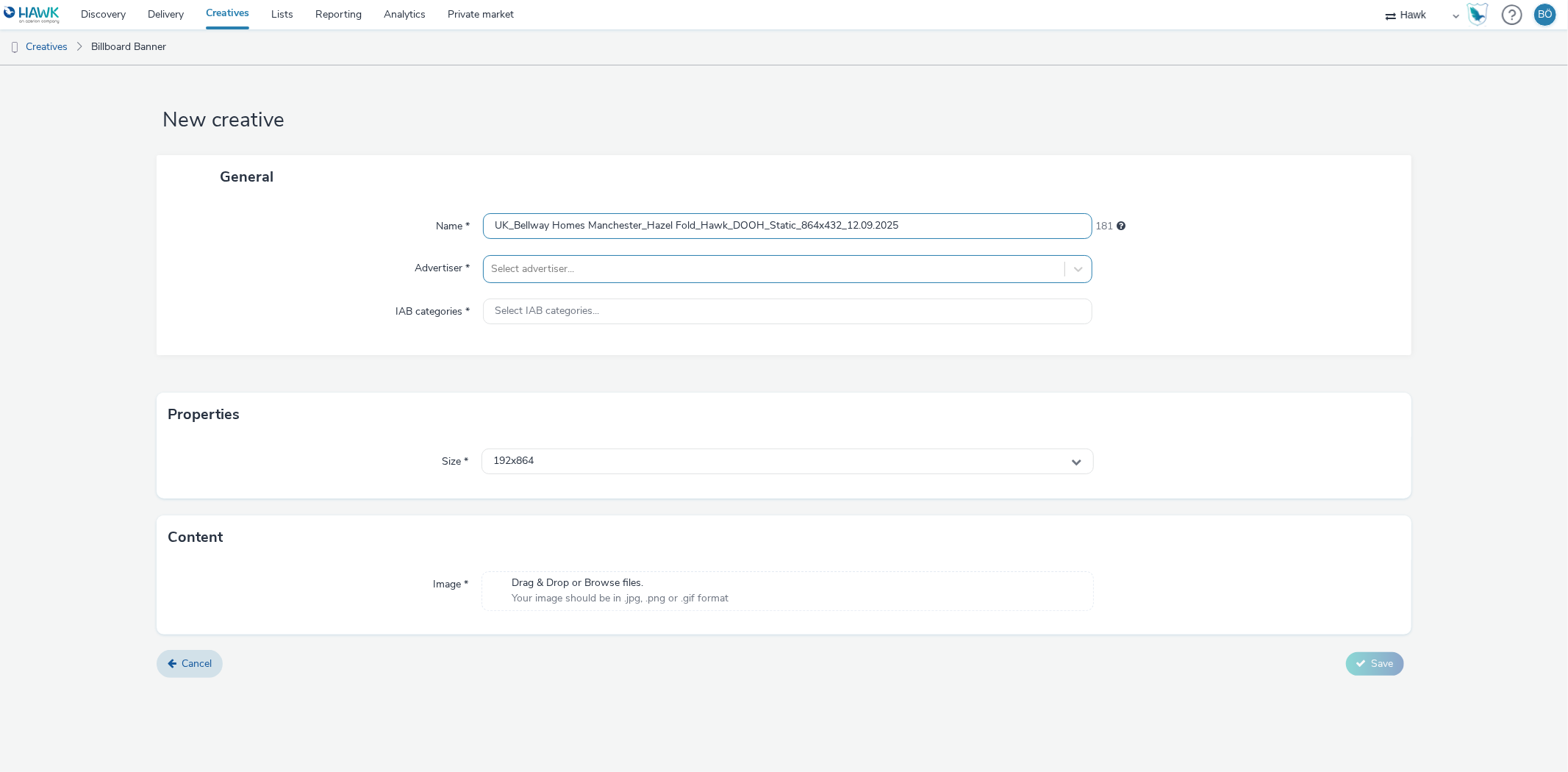
type input "UK_Bellway Homes Manchester_Hazel Fold_Hawk_DOOH_Static_864x432_12.09.2025"
click at [591, 270] on div at bounding box center [774, 269] width 565 height 17
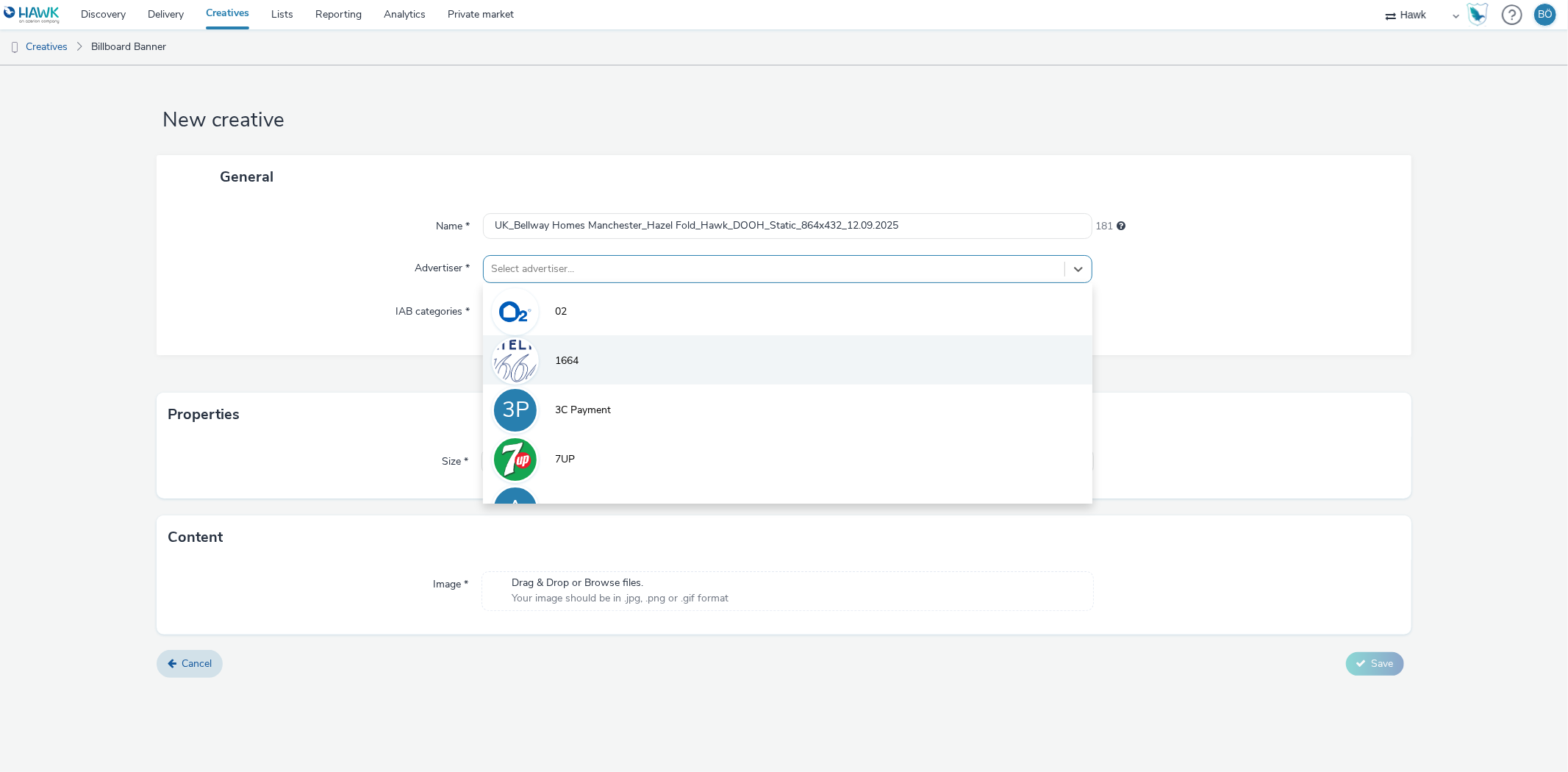
type input "a"
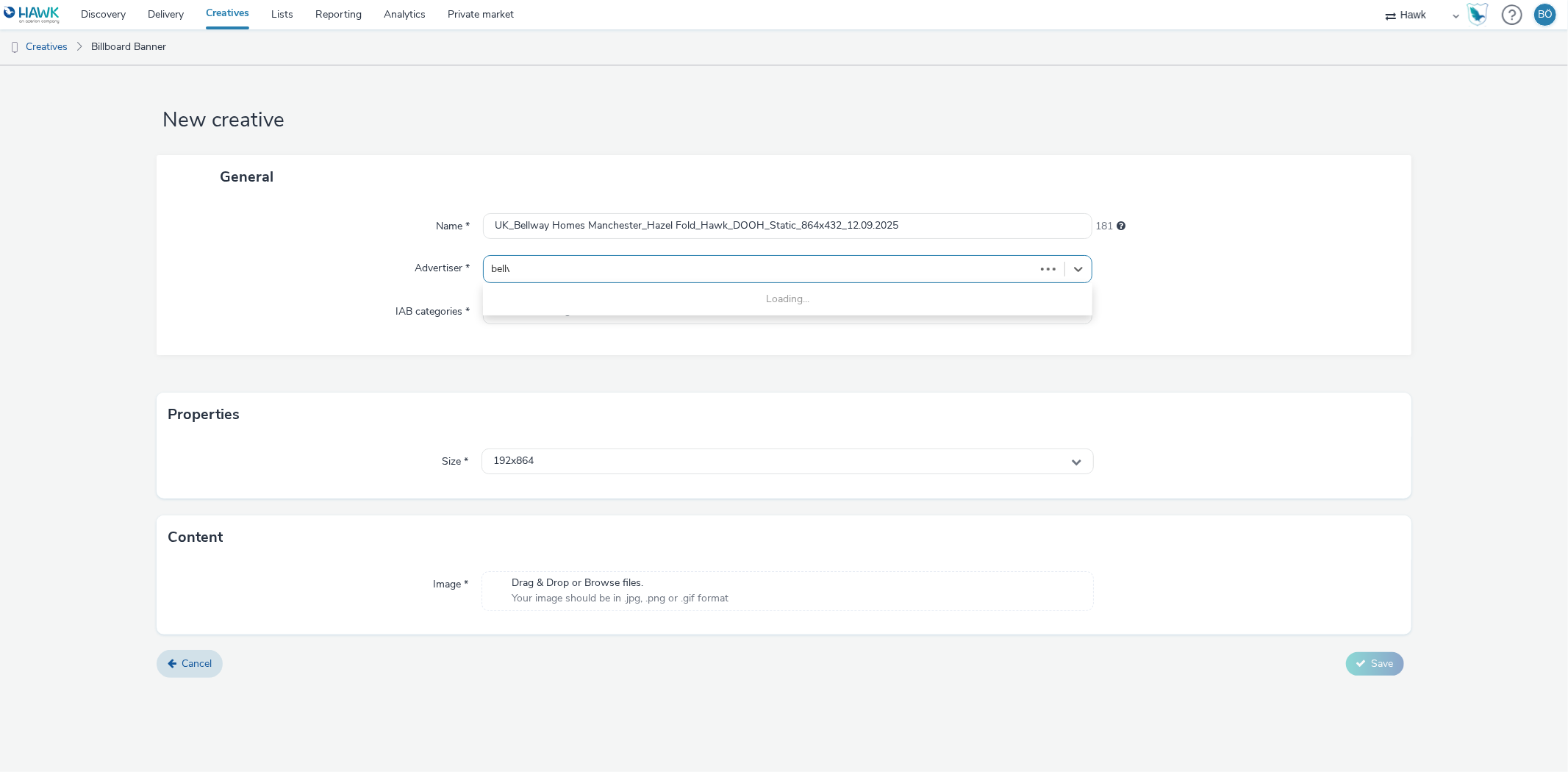
type input "bellwa"
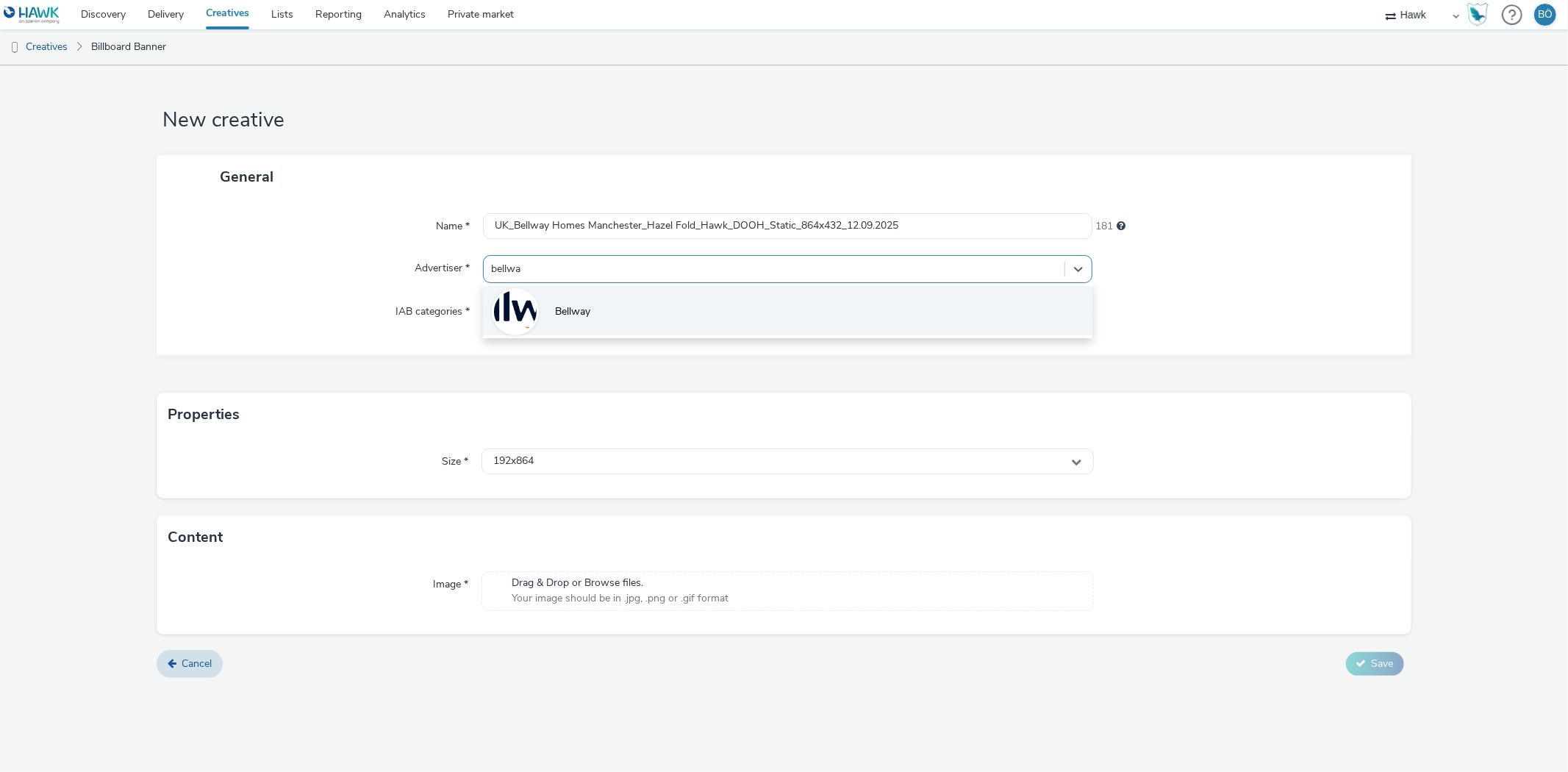
click at [561, 295] on li "Bellway" at bounding box center [787, 311] width 609 height 49
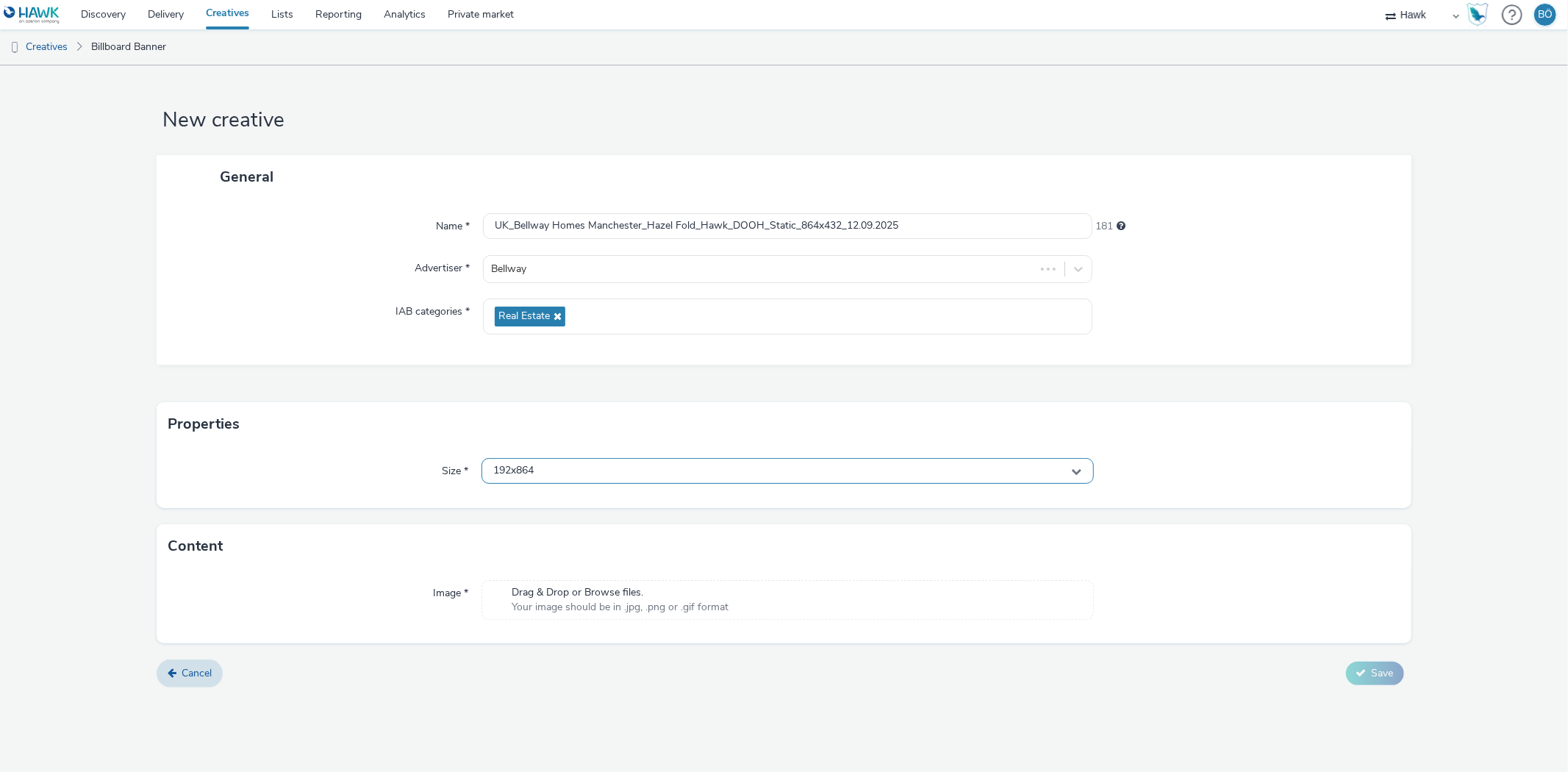
click at [585, 466] on div "192x864" at bounding box center [787, 470] width 611 height 26
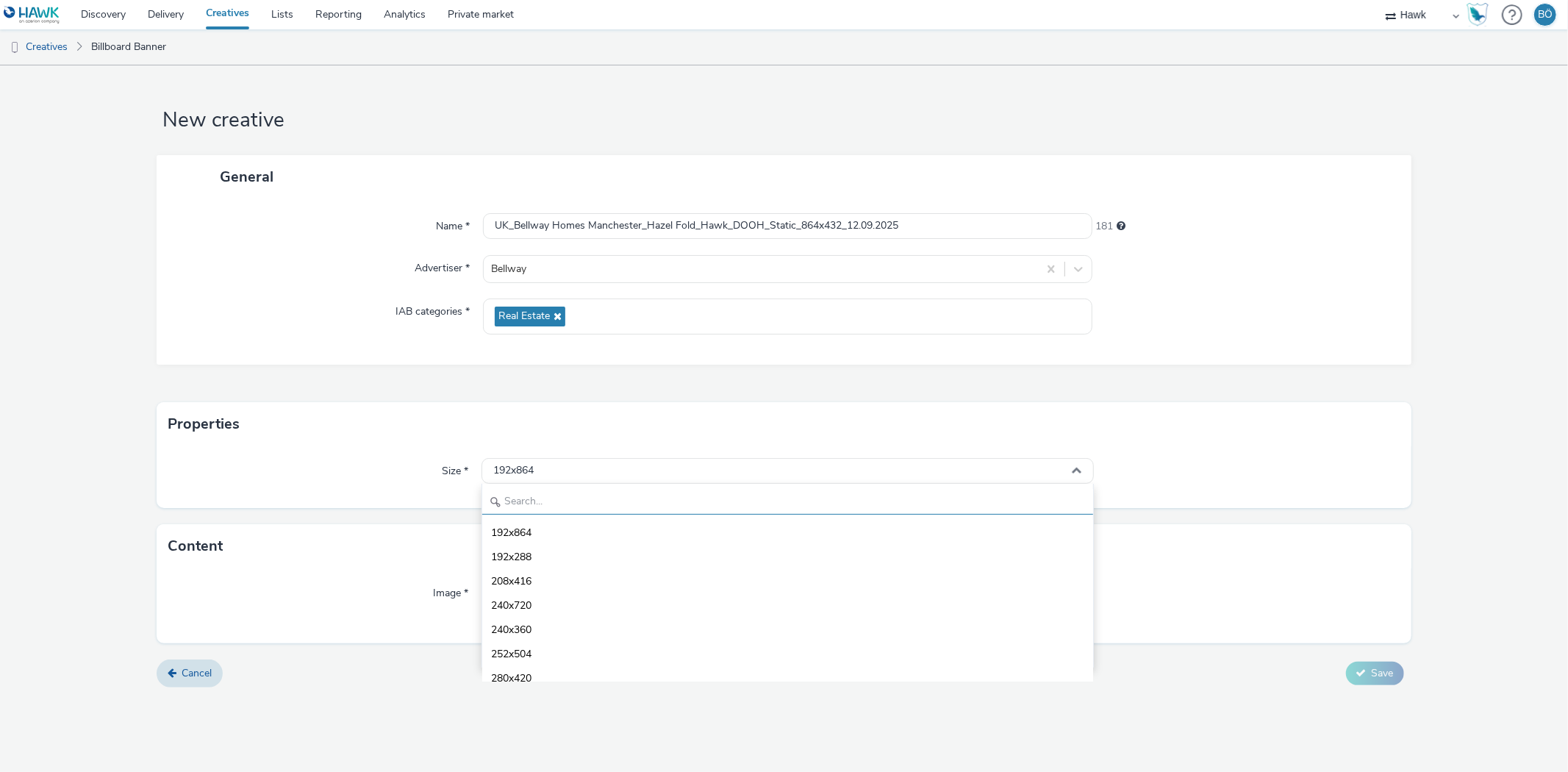
click at [560, 495] on input "text" at bounding box center [787, 501] width 611 height 26
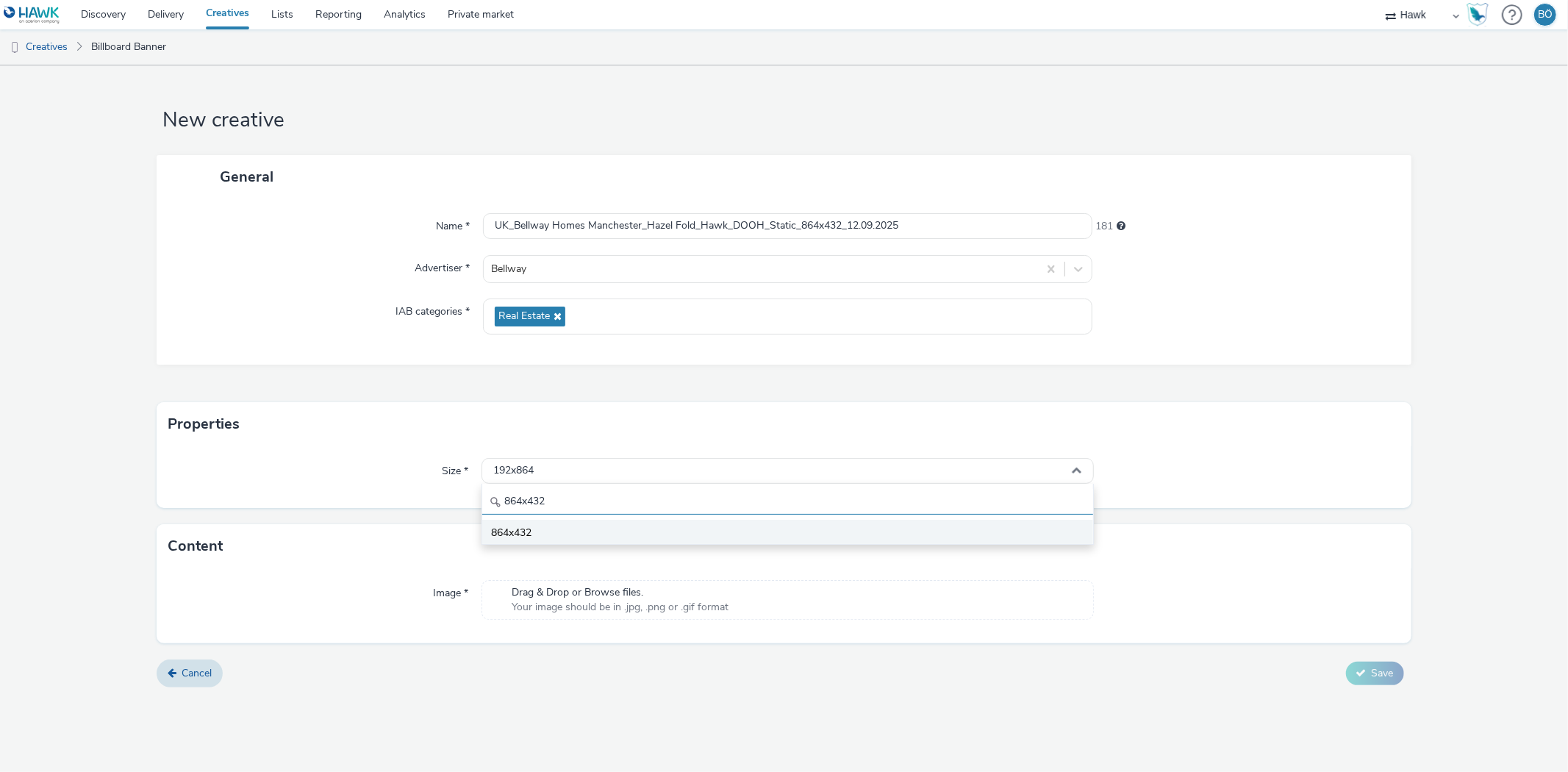
type input "864x432"
click at [553, 526] on li "864x432" at bounding box center [787, 531] width 611 height 24
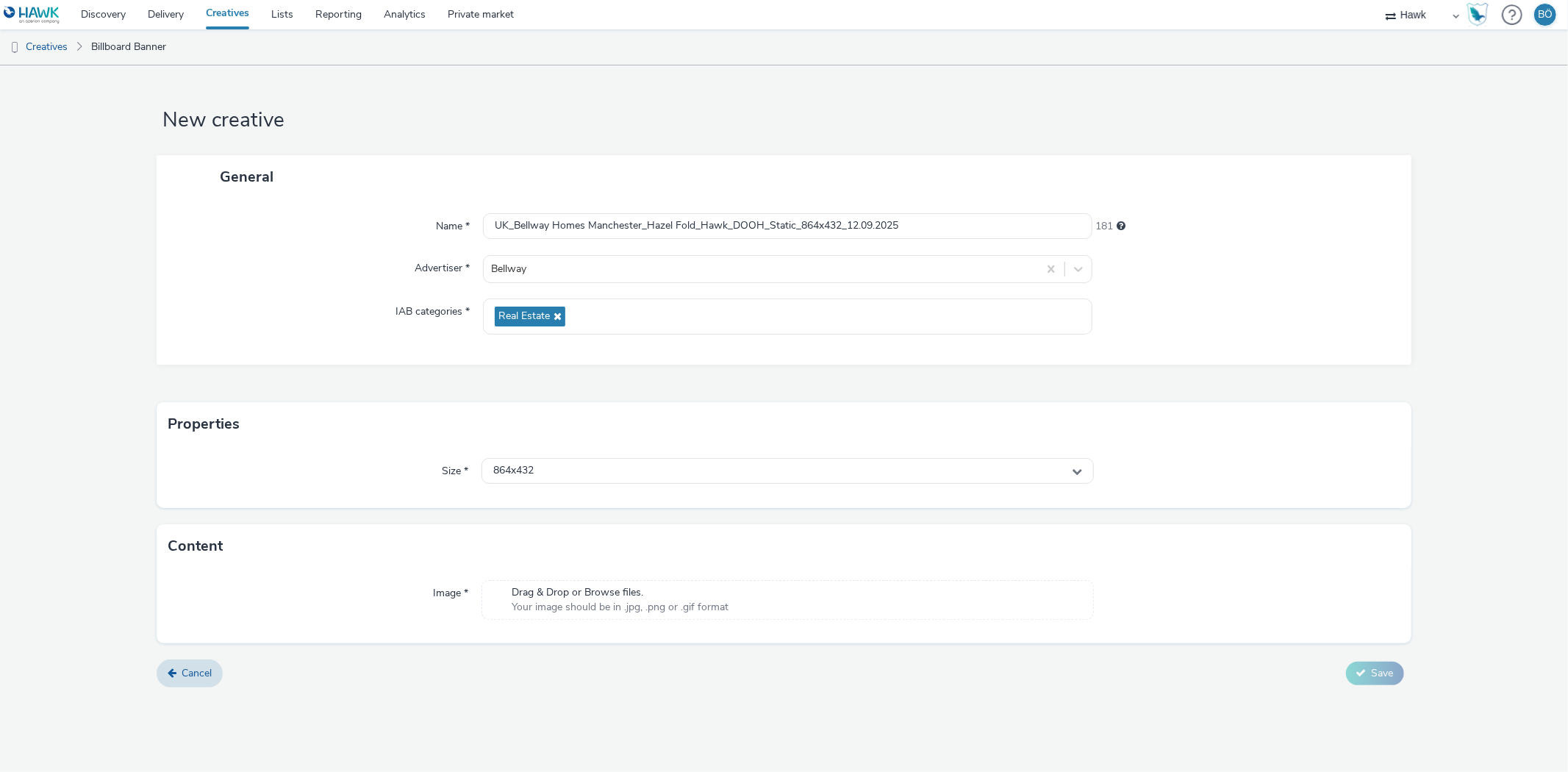
click at [573, 635] on div "Image * Drag & Drop or Browse files. Your image should be in .jpg, .png or .gif…" at bounding box center [784, 606] width 1254 height 75
click at [569, 615] on span "Your image should be in .jpg, .png or .gif format" at bounding box center [620, 607] width 217 height 15
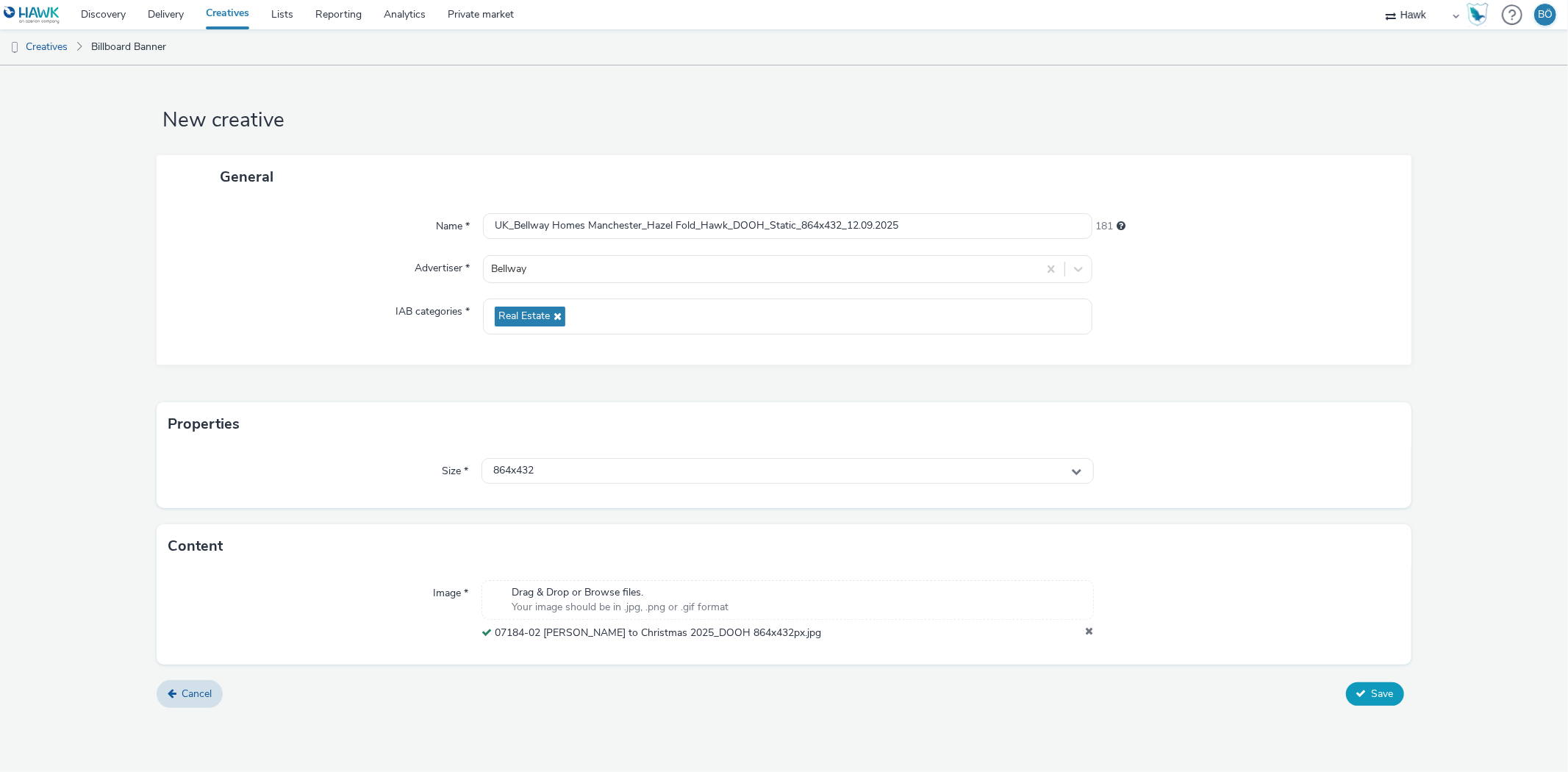
click at [1363, 695] on icon at bounding box center [1361, 693] width 10 height 10
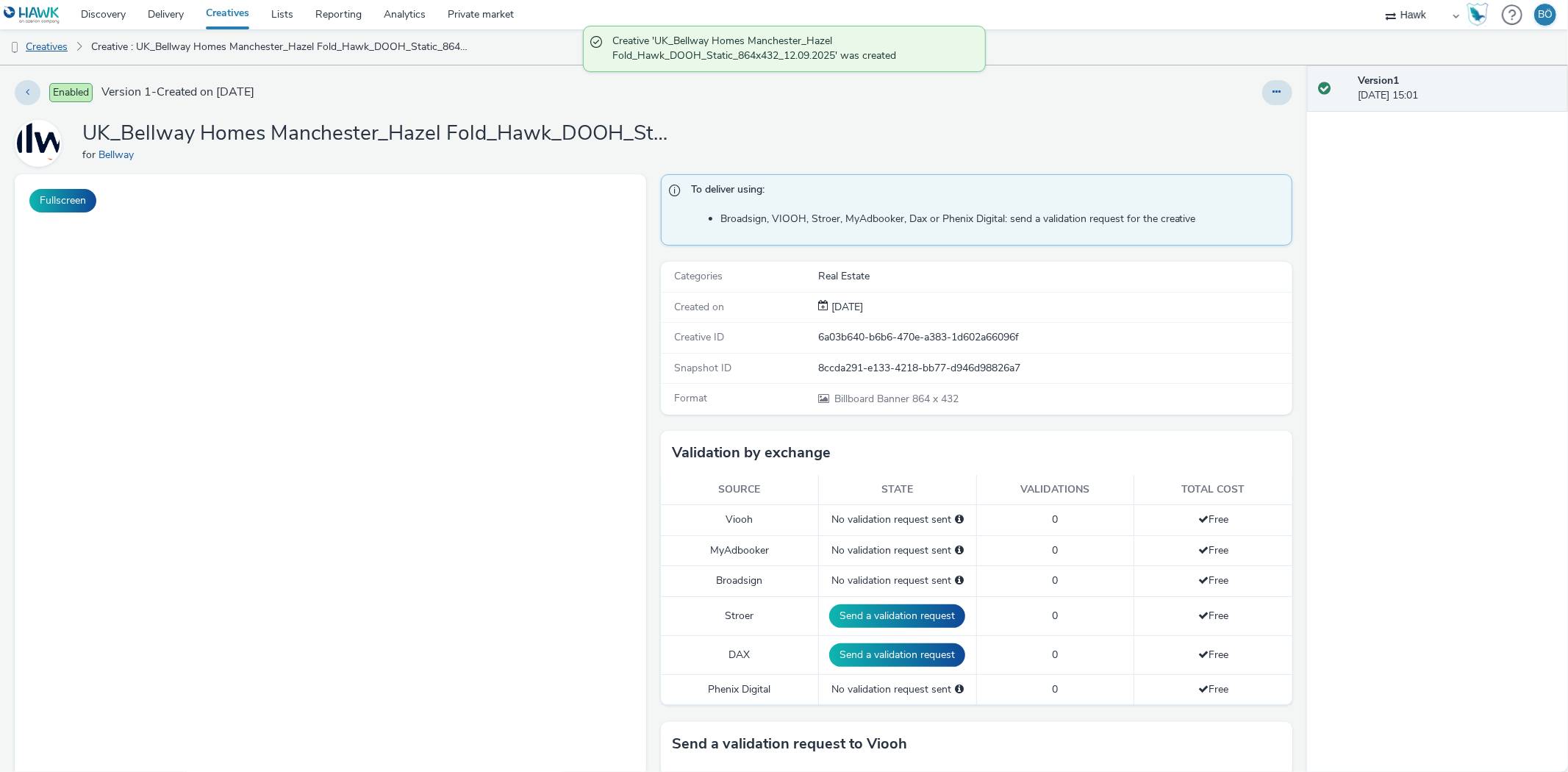
drag, startPoint x: 55, startPoint y: 45, endPoint x: 64, endPoint y: 51, distance: 10.8
click at [55, 45] on link "Creatives" at bounding box center [37, 47] width 75 height 35
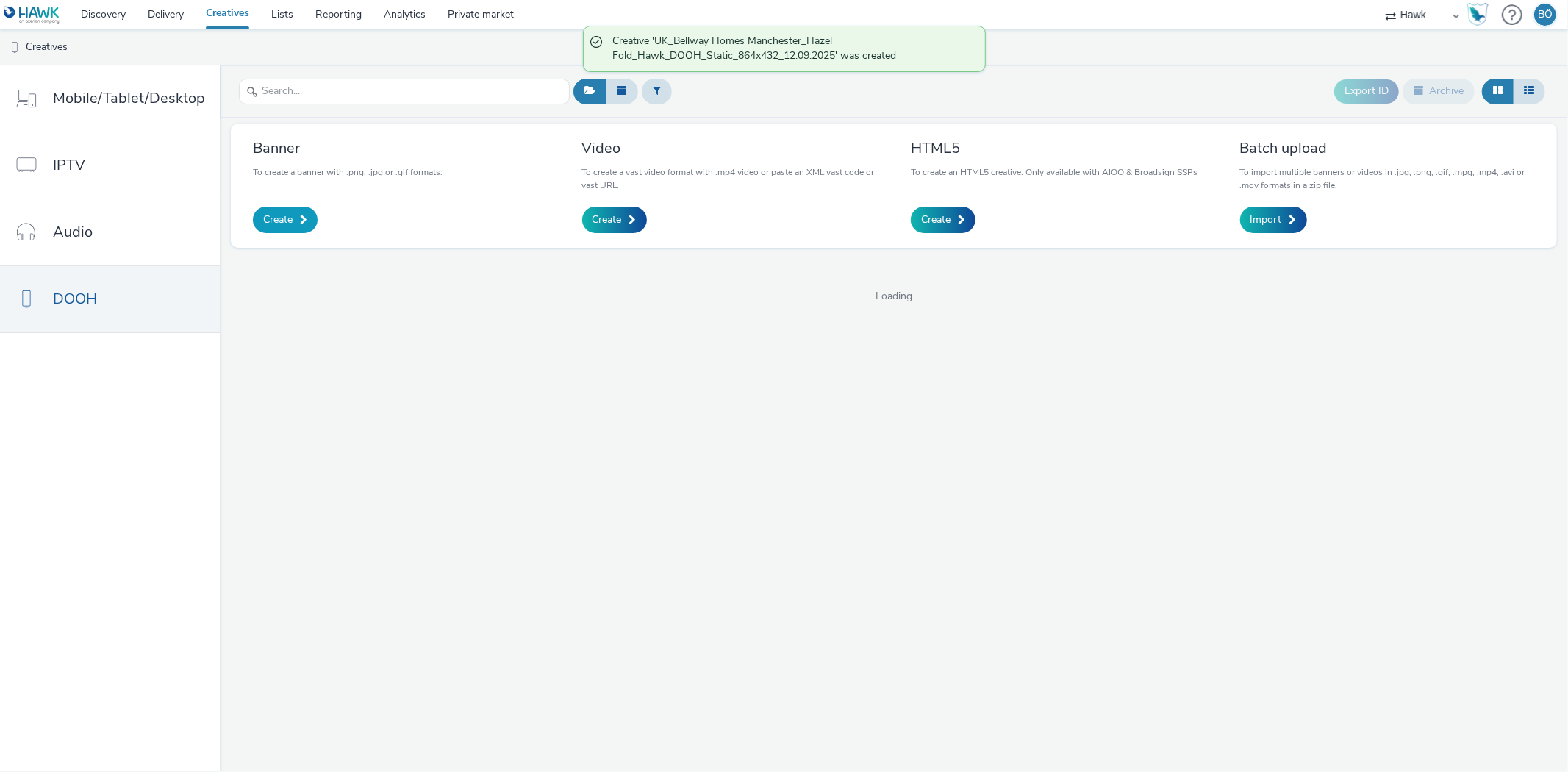
click at [300, 218] on span at bounding box center [303, 220] width 7 height 10
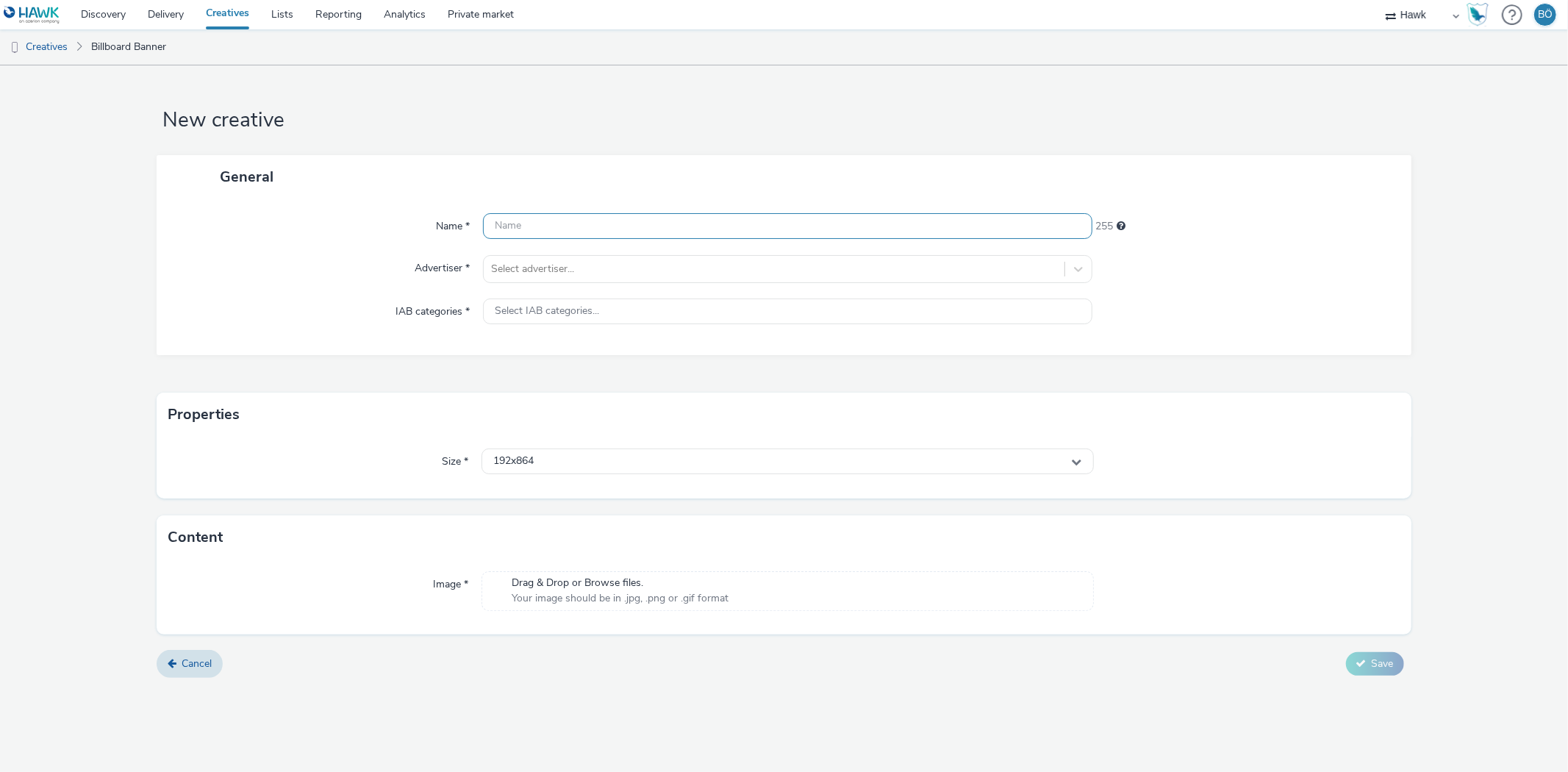
click at [590, 228] on input "text" at bounding box center [787, 226] width 609 height 26
paste input "UK_Bellway Homes Manchester_Hazel Fold_Hawk_DOOH_Static_1080x1920_12.09.2025"
type input "UK_Bellway Homes Manchester_Hazel Fold_Hawk_DOOH_Static_1080x1920_12.09.2025"
click at [593, 266] on div at bounding box center [774, 269] width 565 height 17
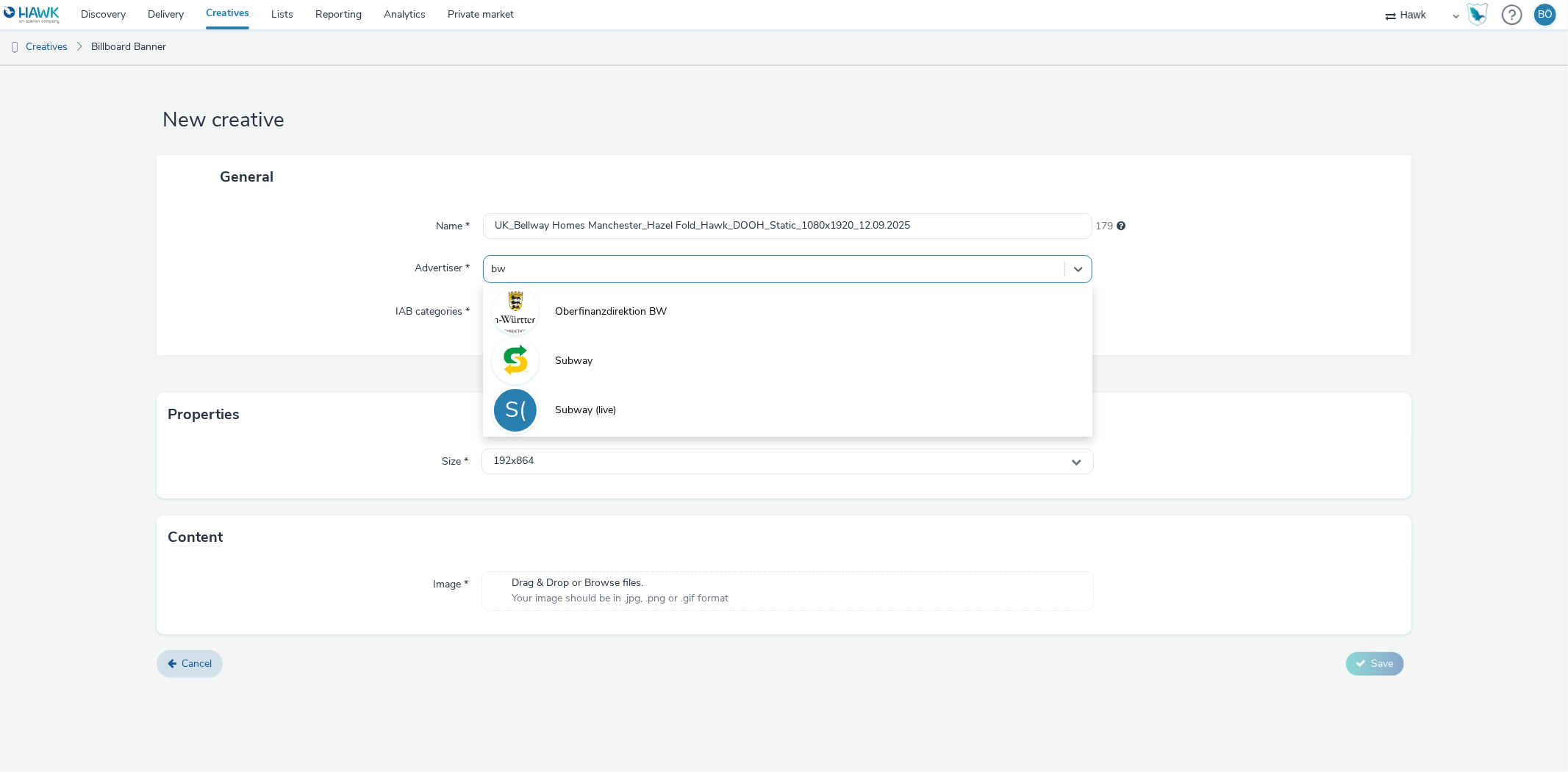
type input "b"
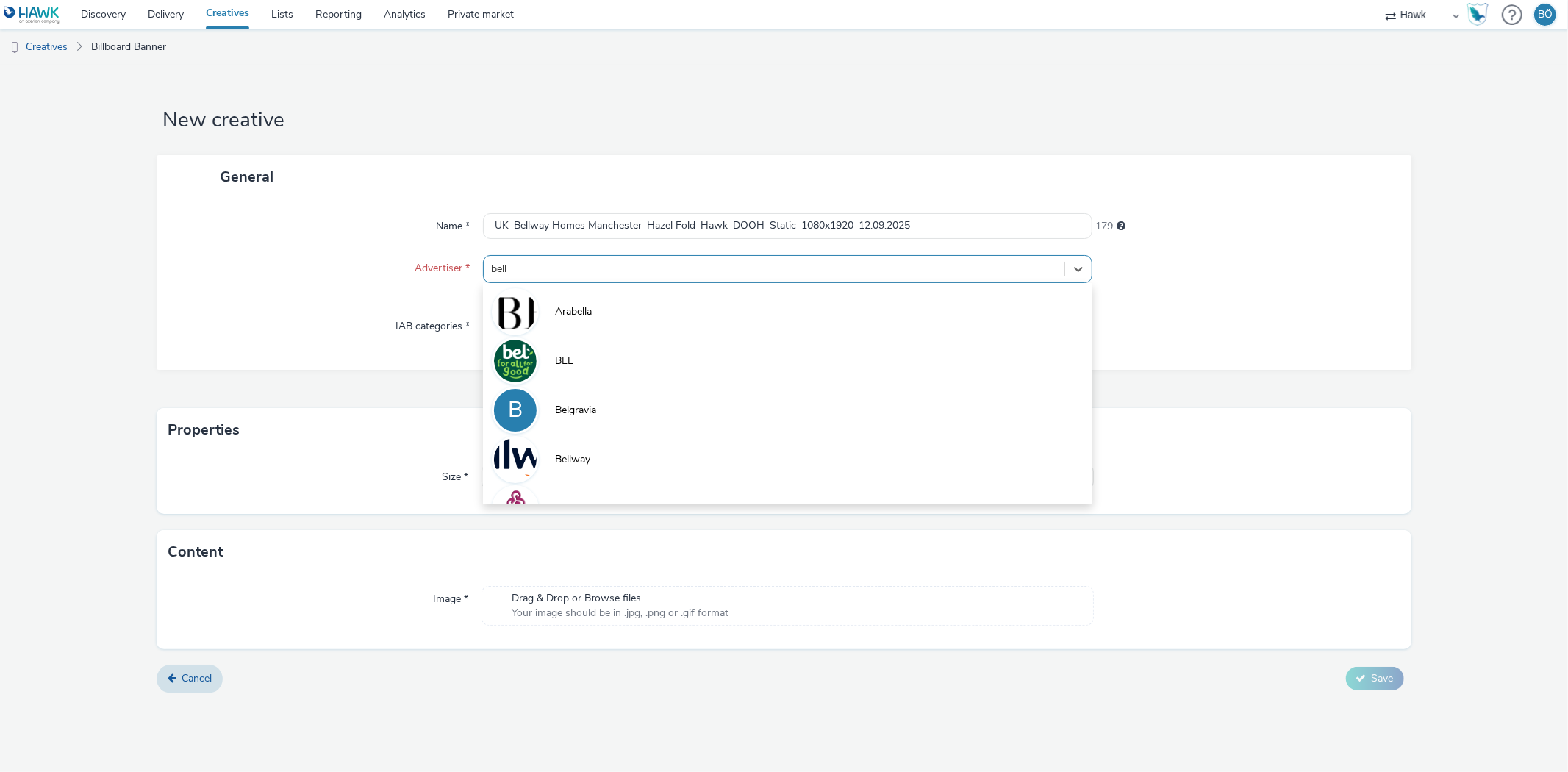
type input "bellw"
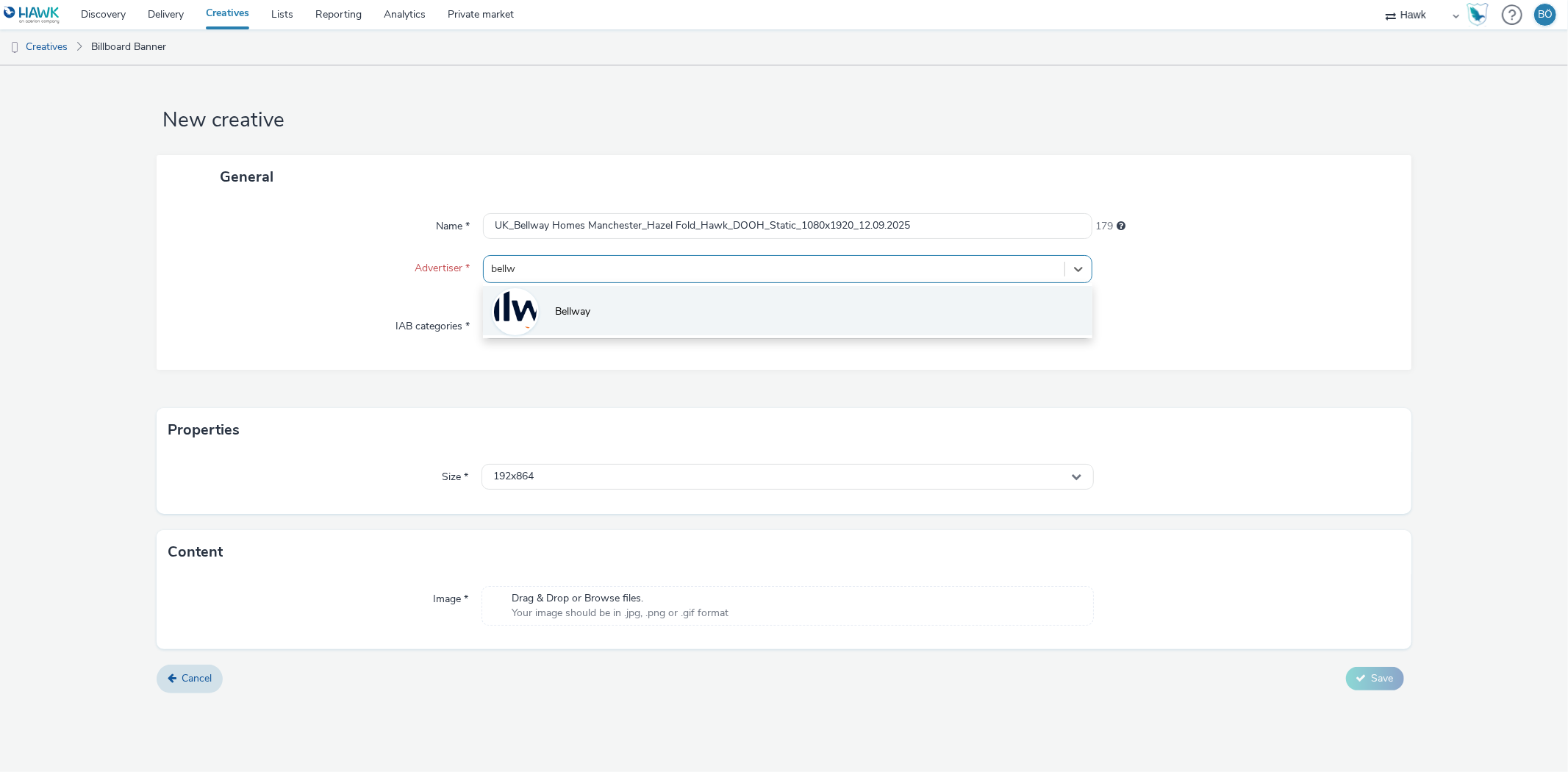
click at [620, 306] on li "Bellway" at bounding box center [787, 311] width 609 height 49
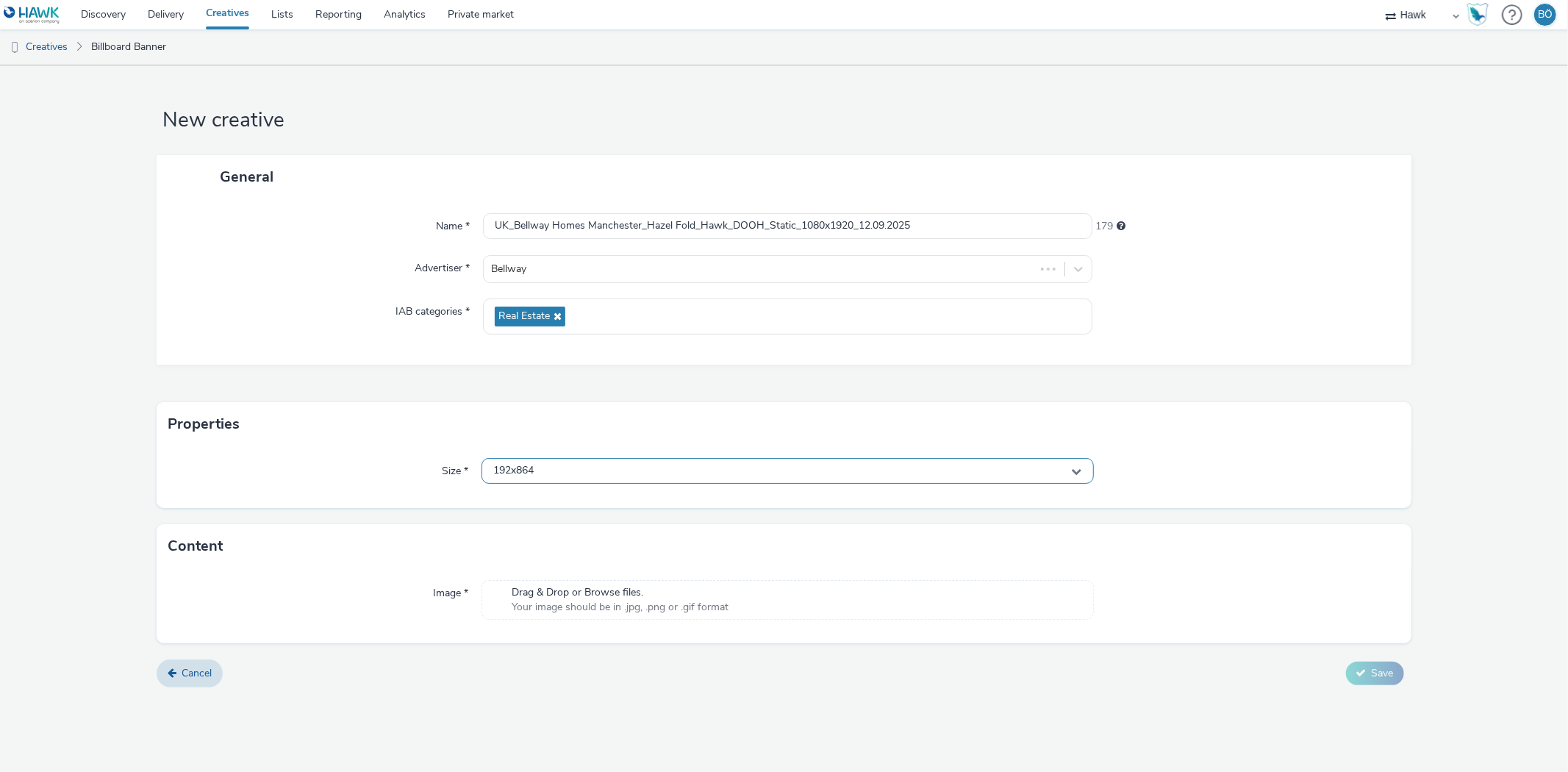
click at [553, 472] on div "192x864" at bounding box center [787, 470] width 611 height 26
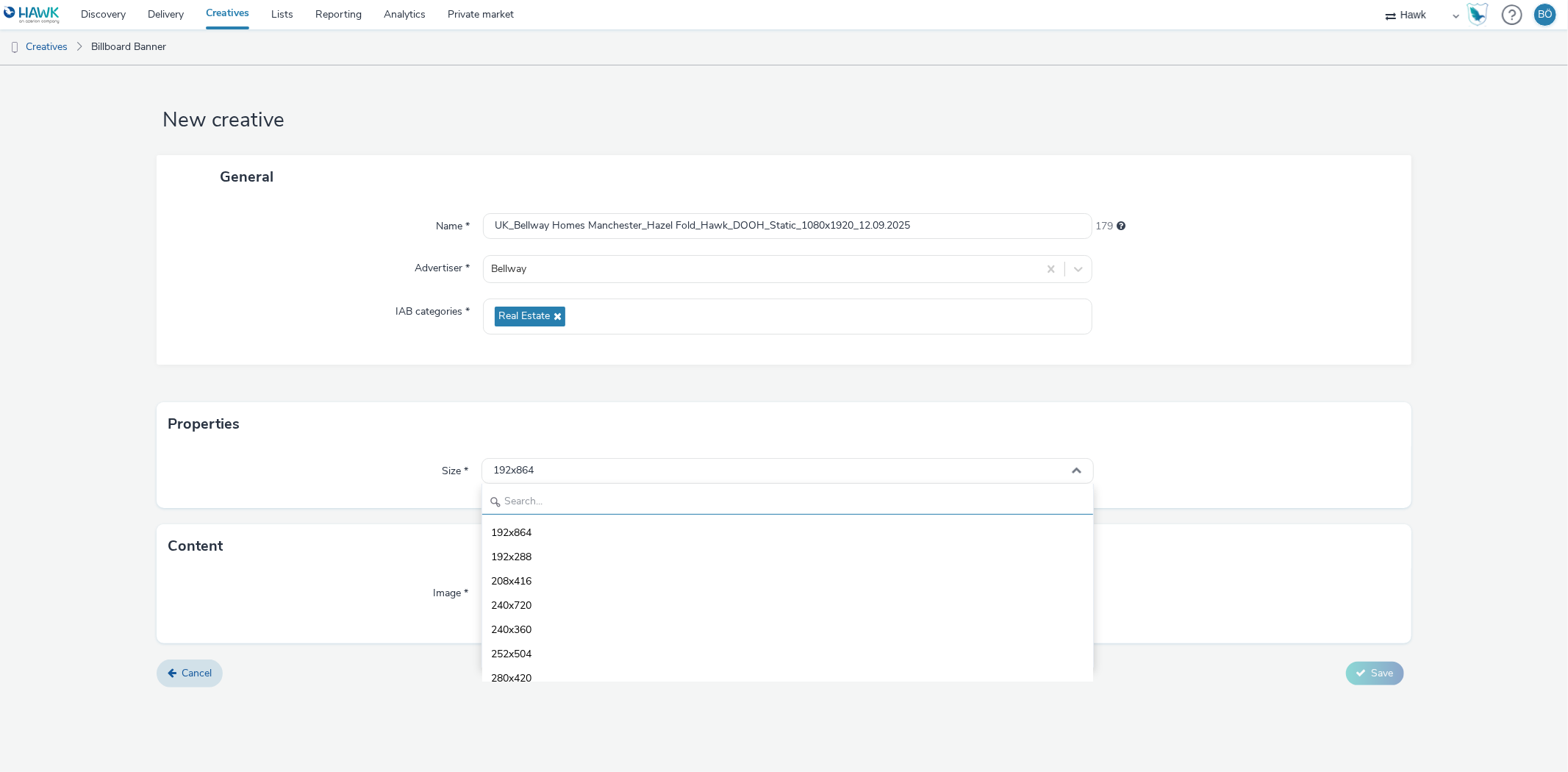
click at [543, 491] on input "text" at bounding box center [787, 501] width 611 height 26
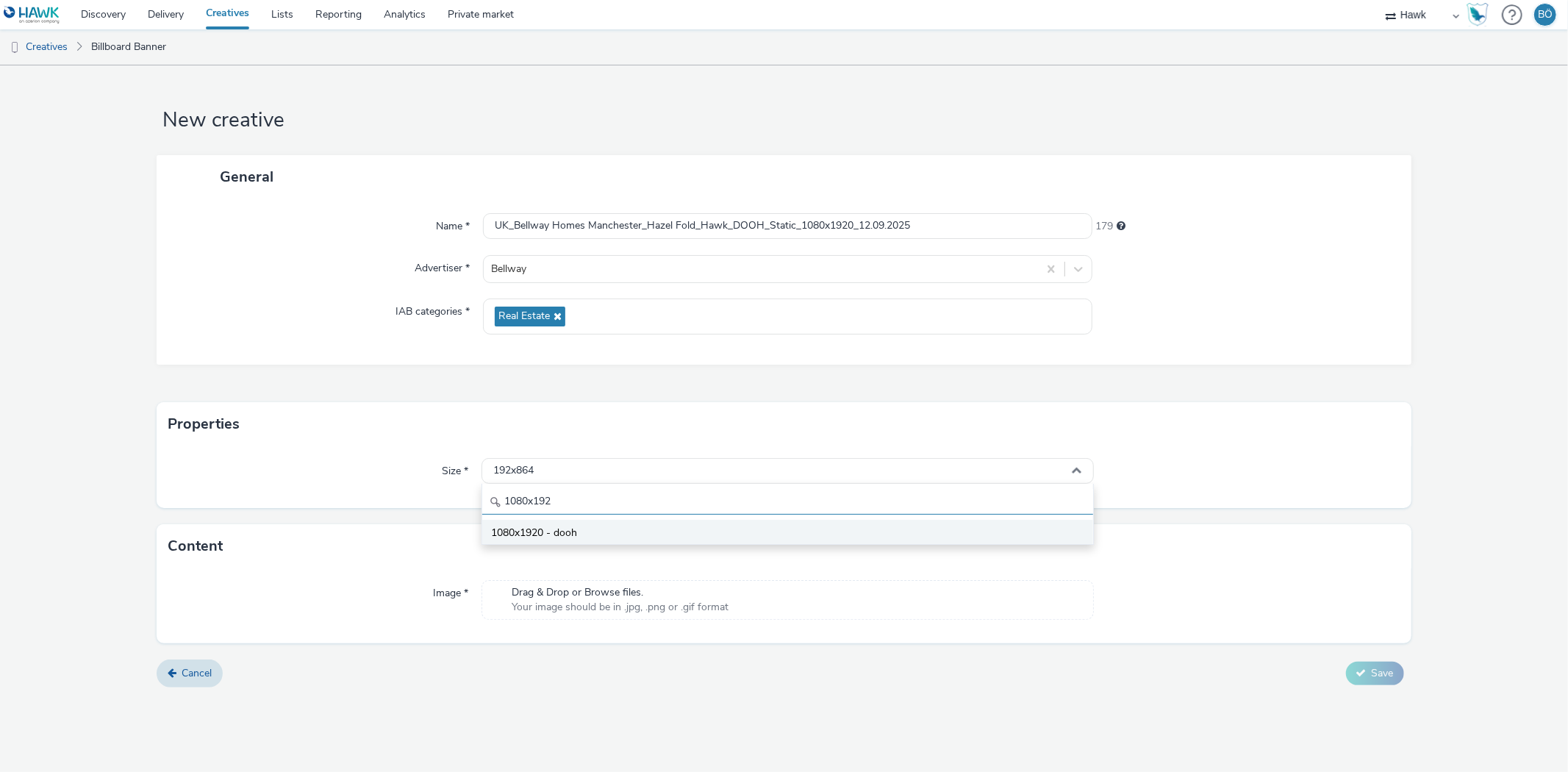
type input "1080x192"
click at [609, 528] on li "1080x1920 - dooh" at bounding box center [787, 531] width 611 height 24
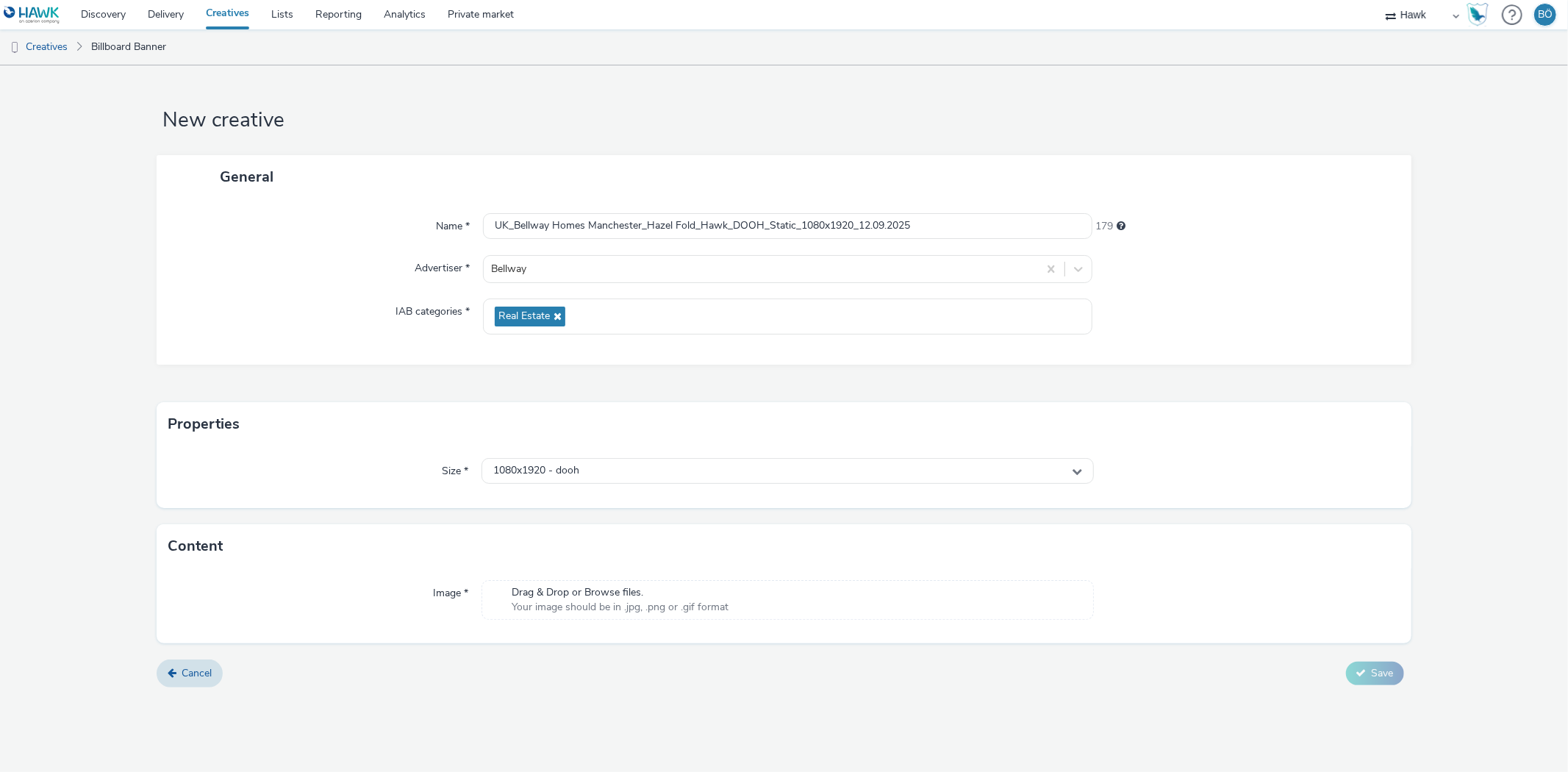
click at [592, 592] on span "Drag & Drop or Browse files." at bounding box center [620, 592] width 217 height 15
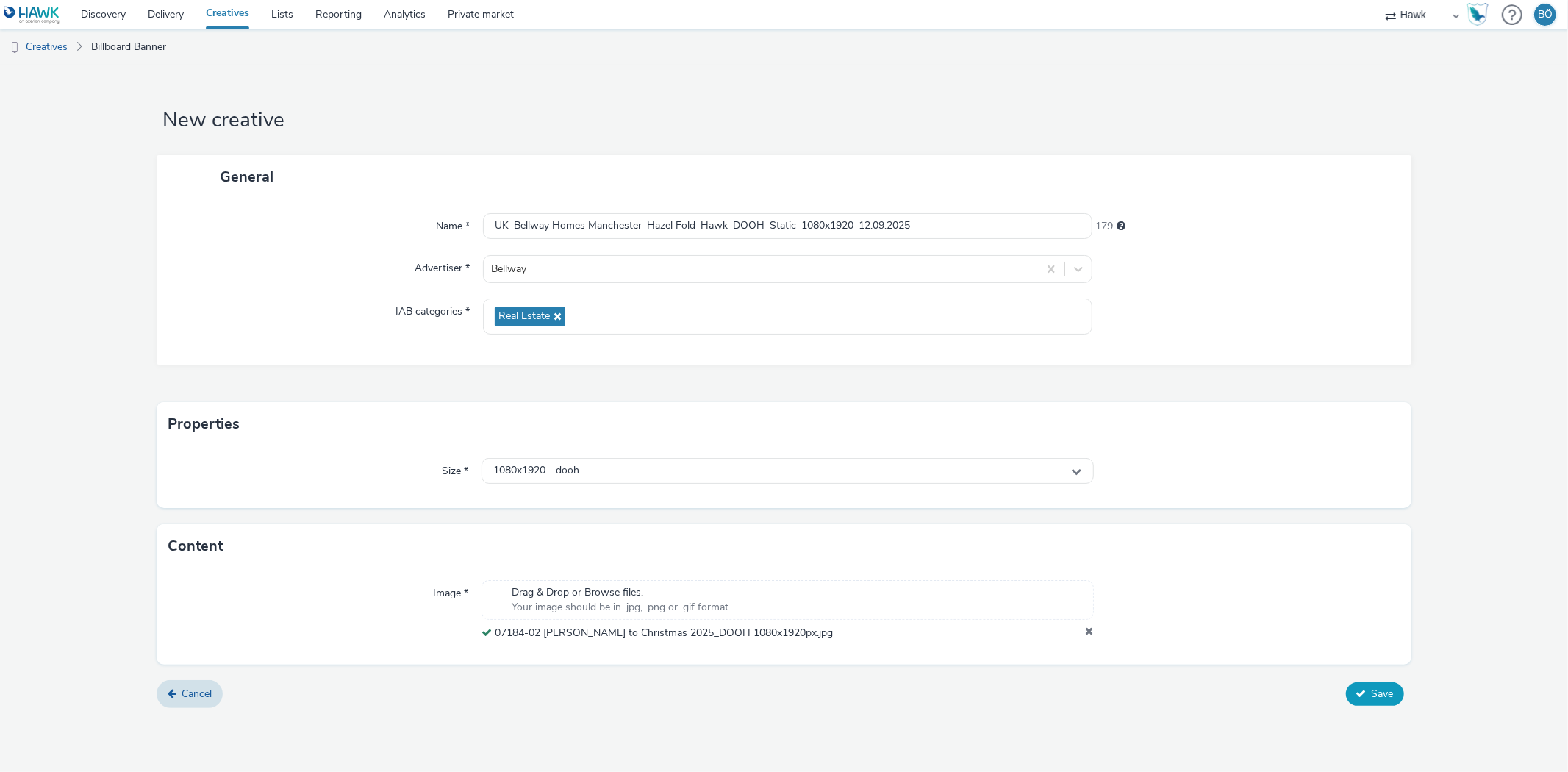
click at [1376, 695] on span "Save" at bounding box center [1383, 693] width 22 height 14
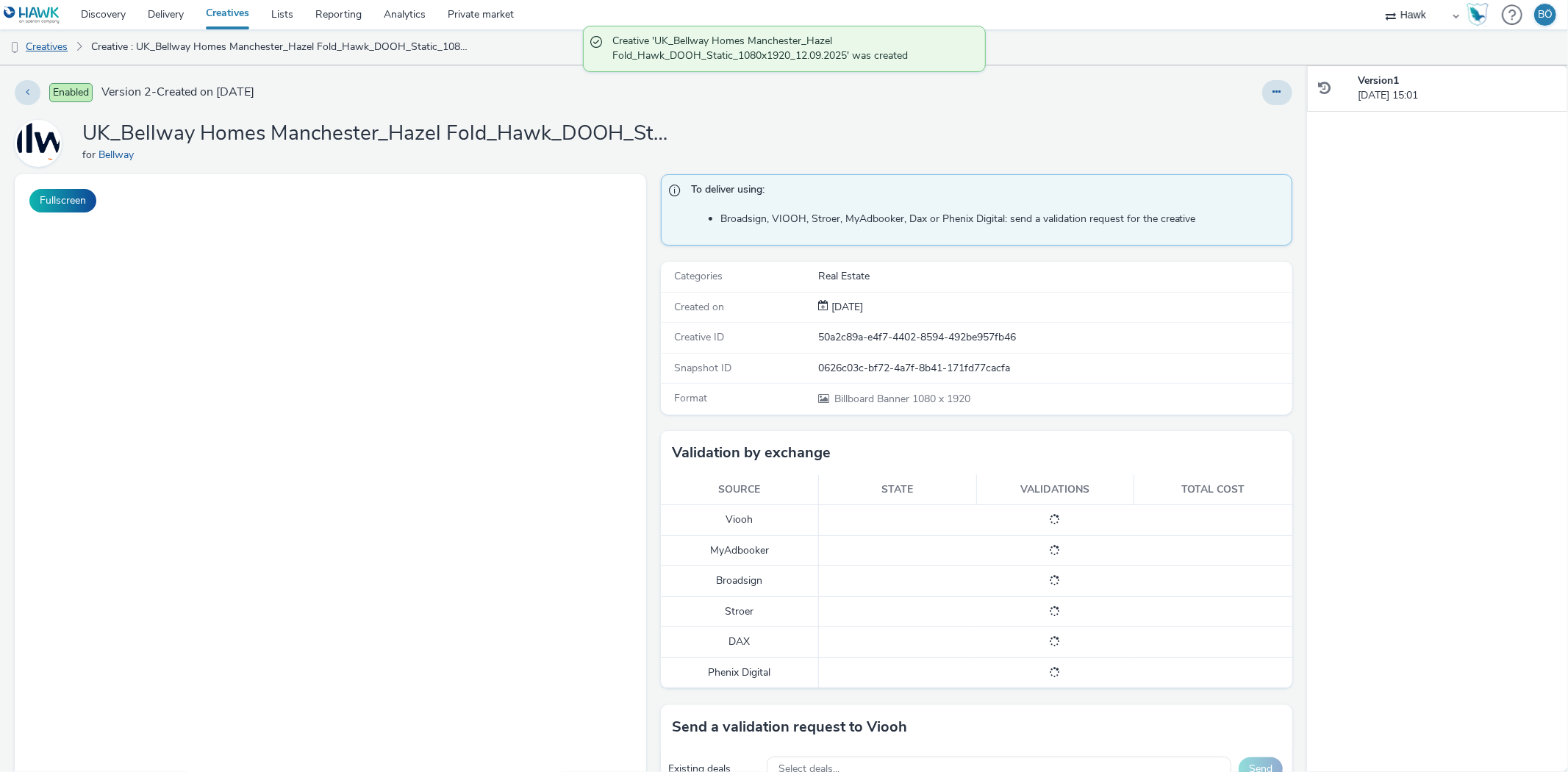
click at [54, 52] on link "Creatives" at bounding box center [37, 47] width 75 height 35
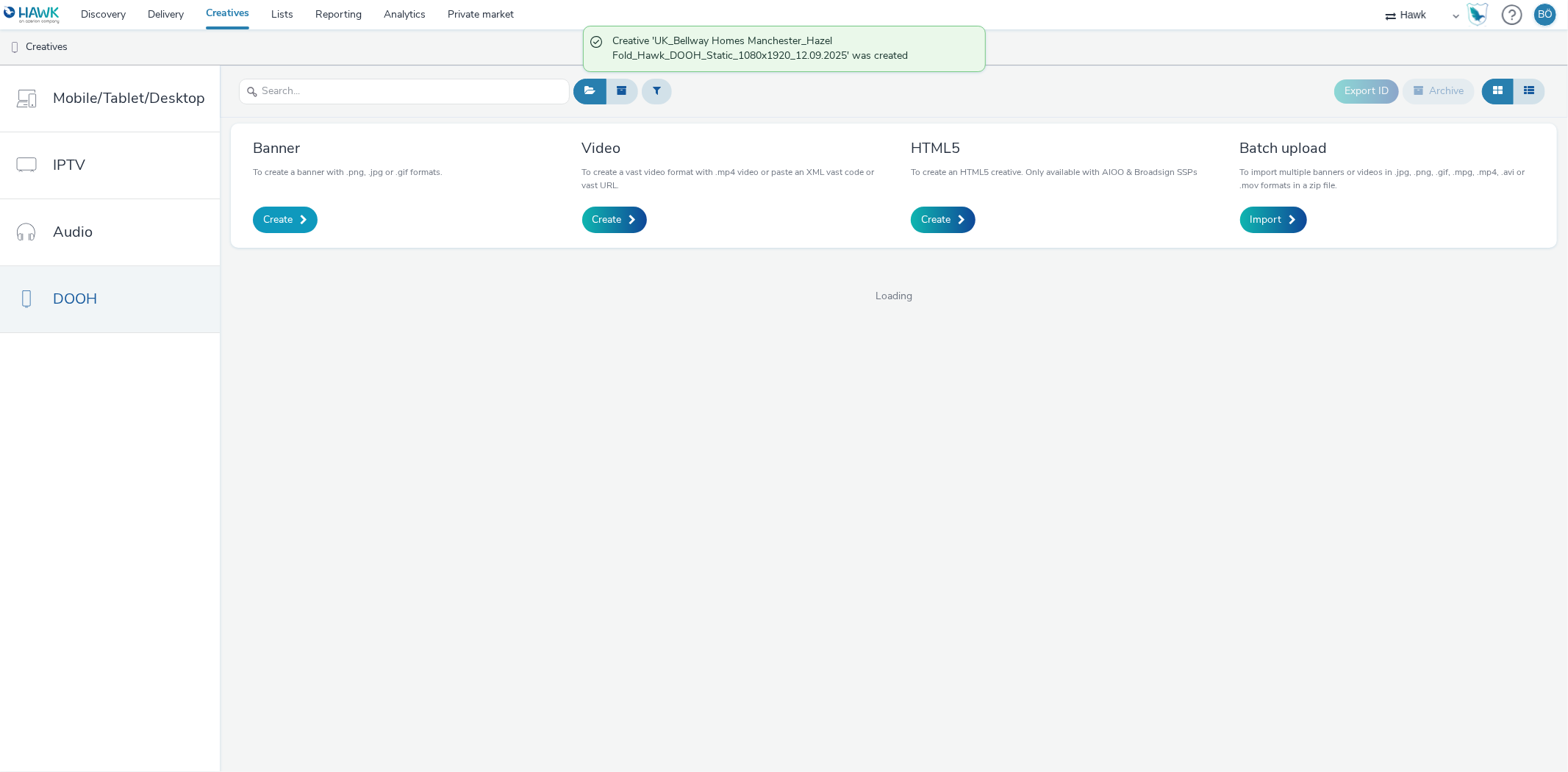
click at [292, 218] on link "Create" at bounding box center [285, 220] width 65 height 26
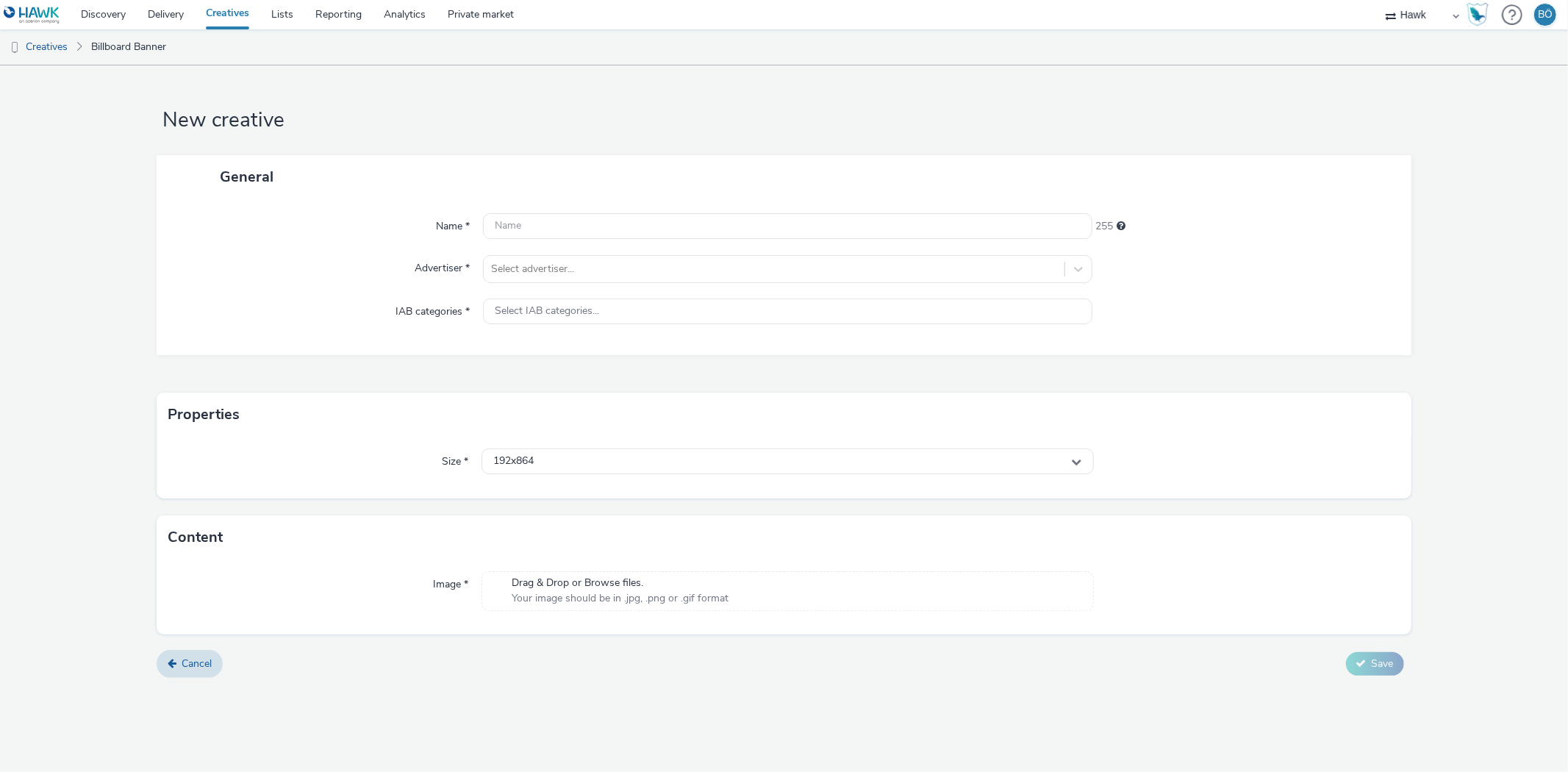
click at [473, 233] on label "Name *" at bounding box center [452, 223] width 45 height 21
click at [568, 221] on input "text" at bounding box center [787, 226] width 609 height 26
paste input "UK_Bellway Homes Manchester_Hazel Fold_Hawk_DOOH_Static_1920x1080_12.09.2025"
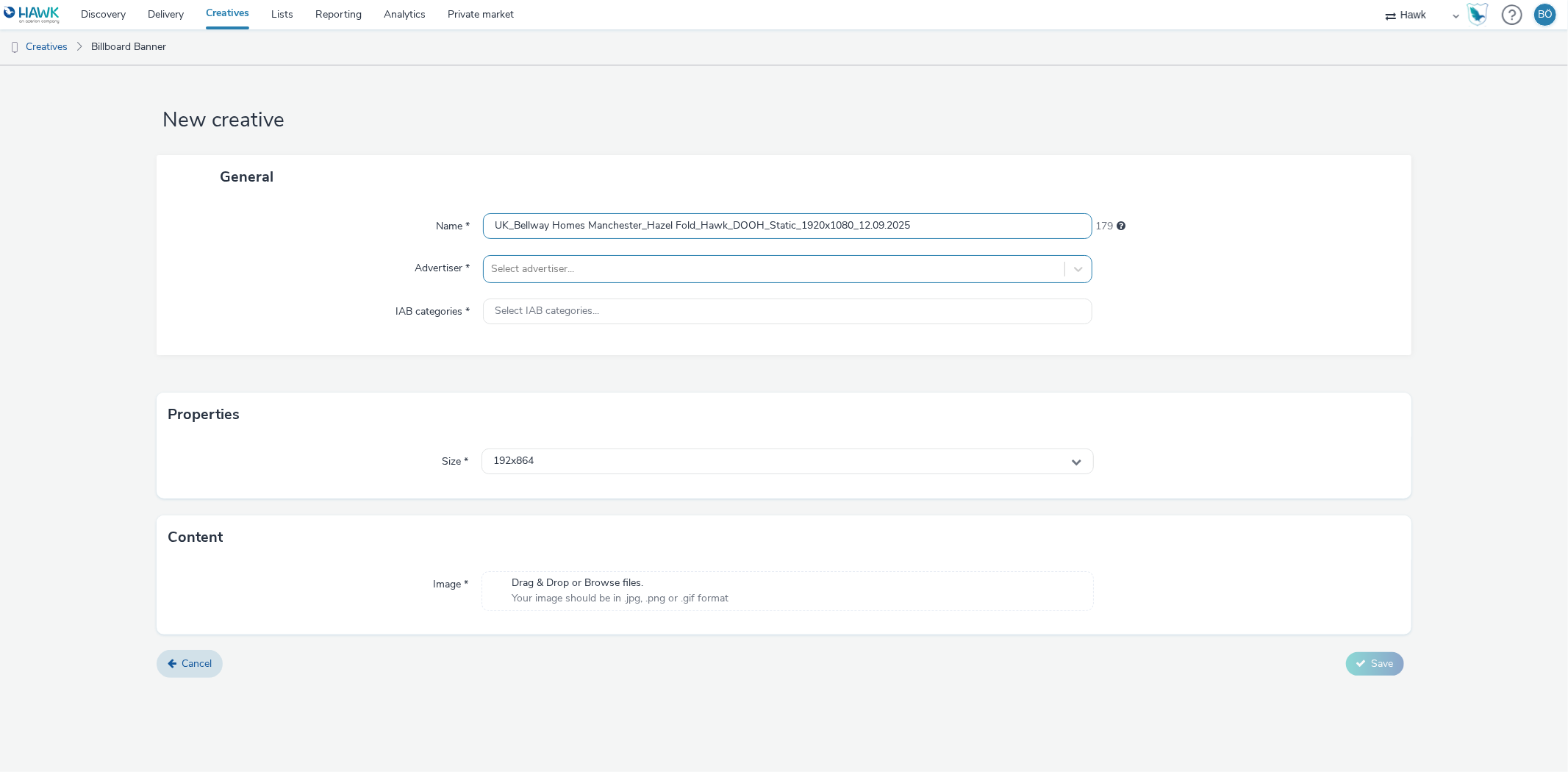
type input "UK_Bellway Homes Manchester_Hazel Fold_Hawk_DOOH_Static_1920x1080_12.09.2025"
click at [600, 281] on div "Select advertiser..." at bounding box center [774, 269] width 580 height 24
type input "bellwa"
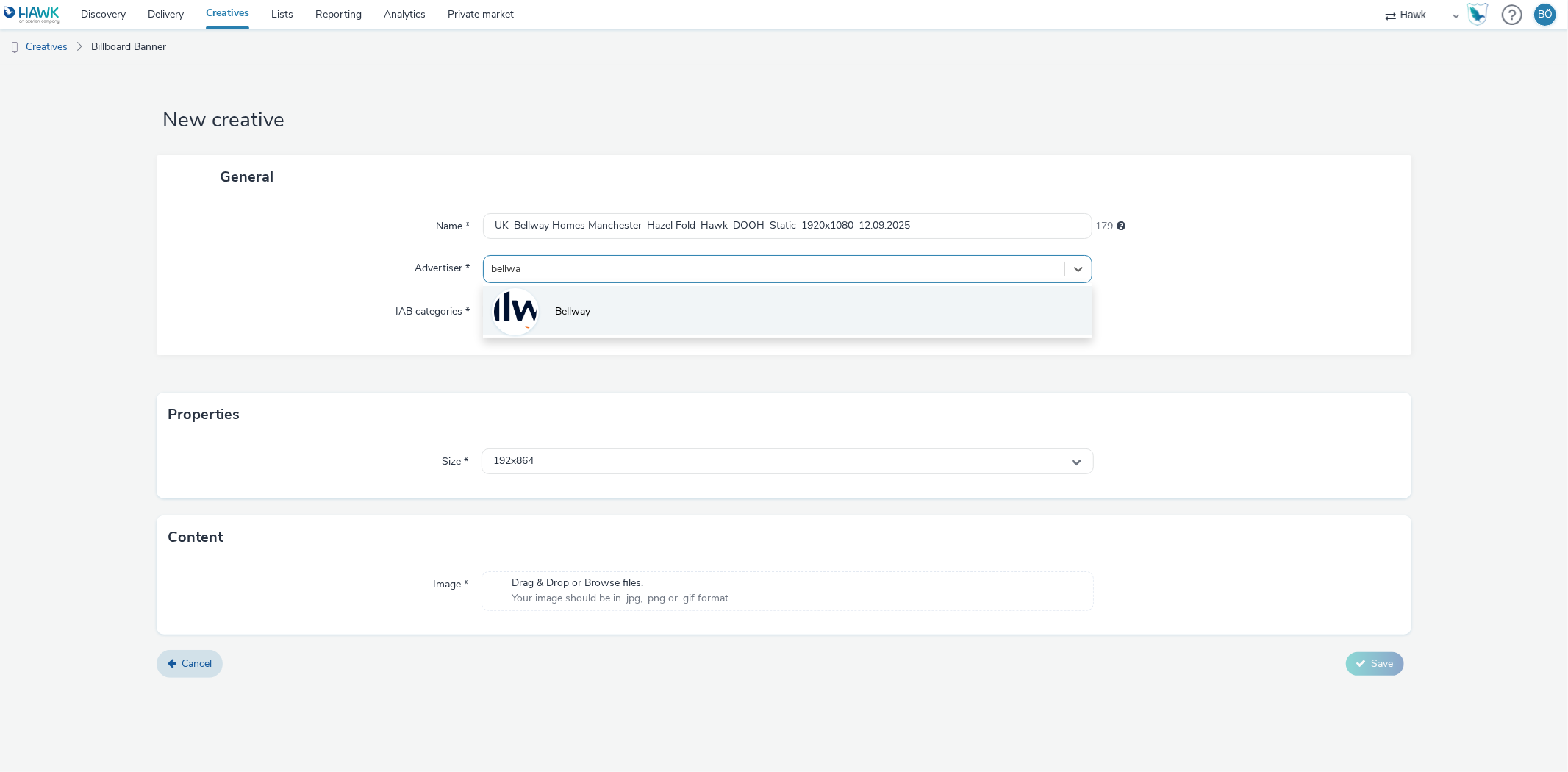
click at [577, 311] on span "Bellway" at bounding box center [573, 311] width 35 height 15
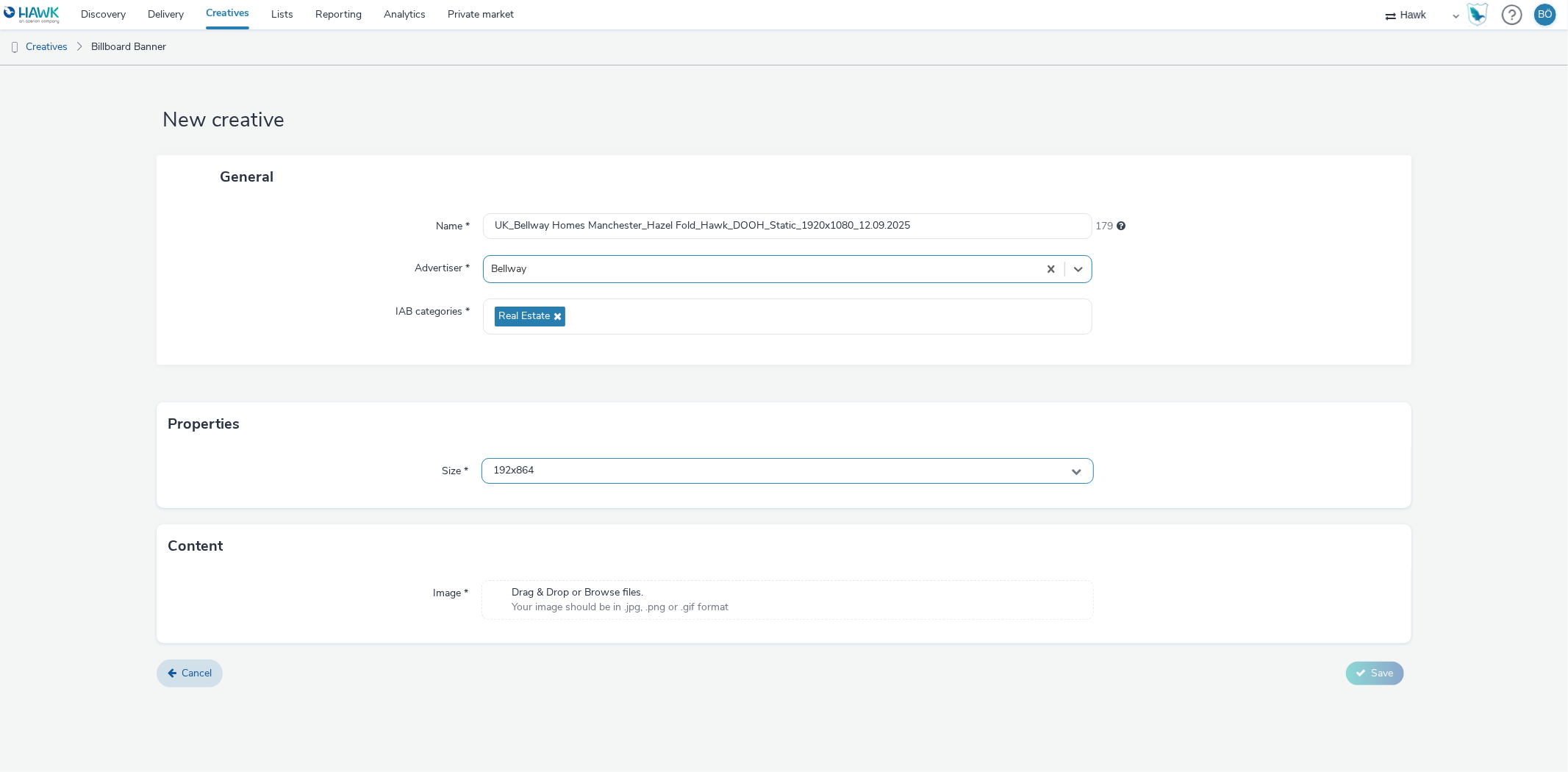
click at [559, 466] on div "192x864" at bounding box center [787, 470] width 611 height 26
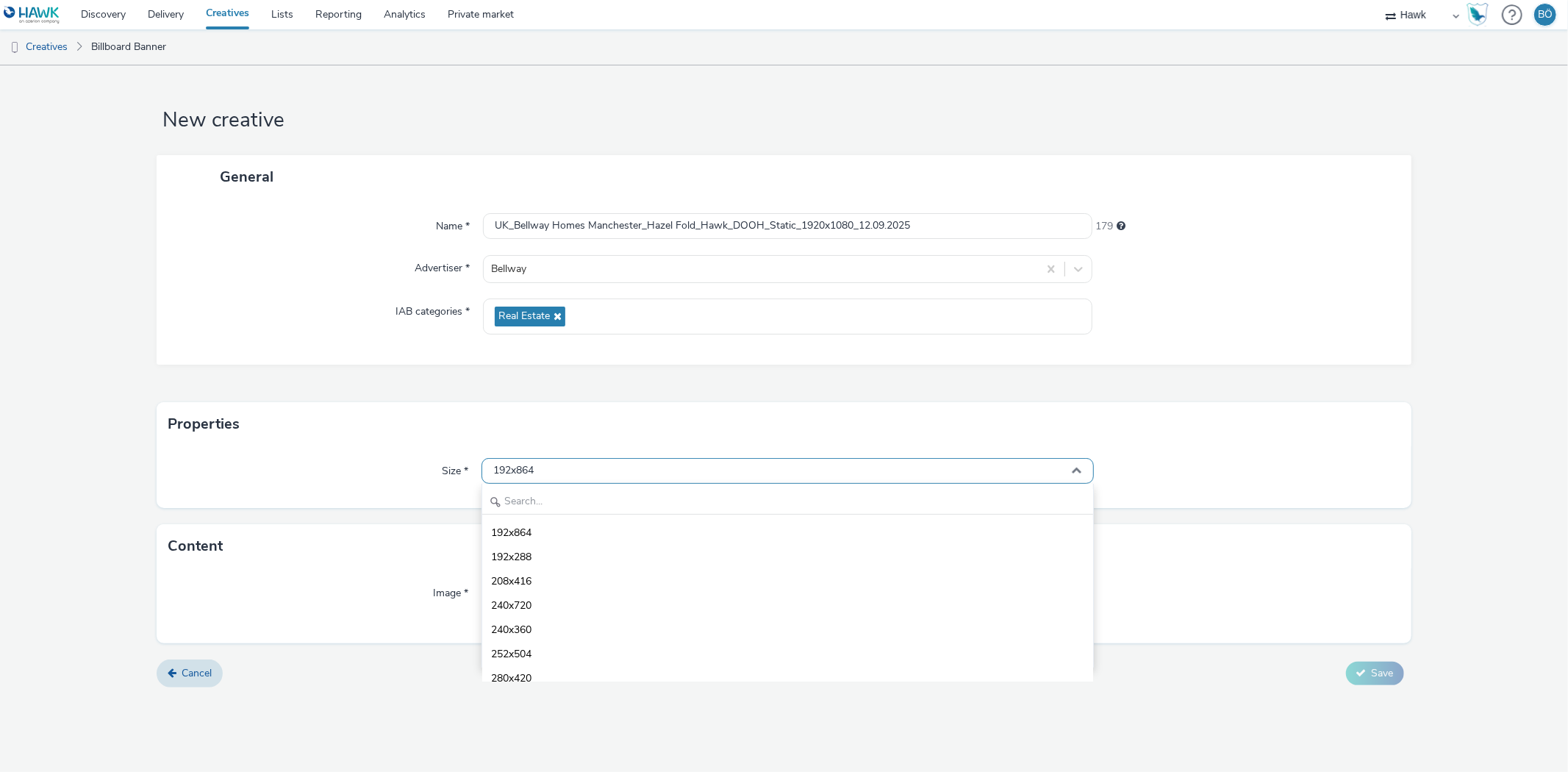
click at [538, 478] on div "192x864" at bounding box center [787, 470] width 611 height 26
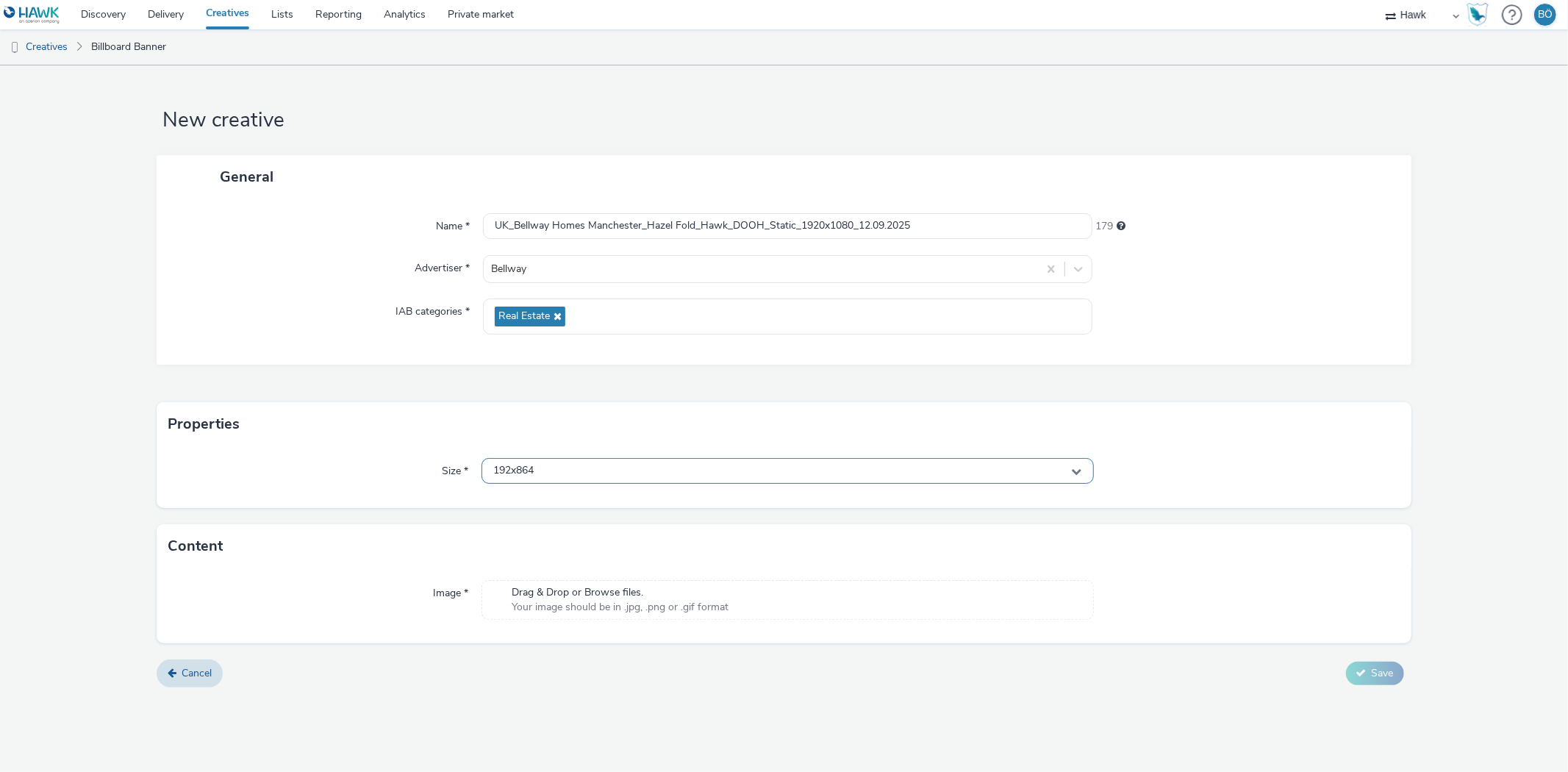
click at [531, 461] on div "192x864" at bounding box center [787, 470] width 611 height 26
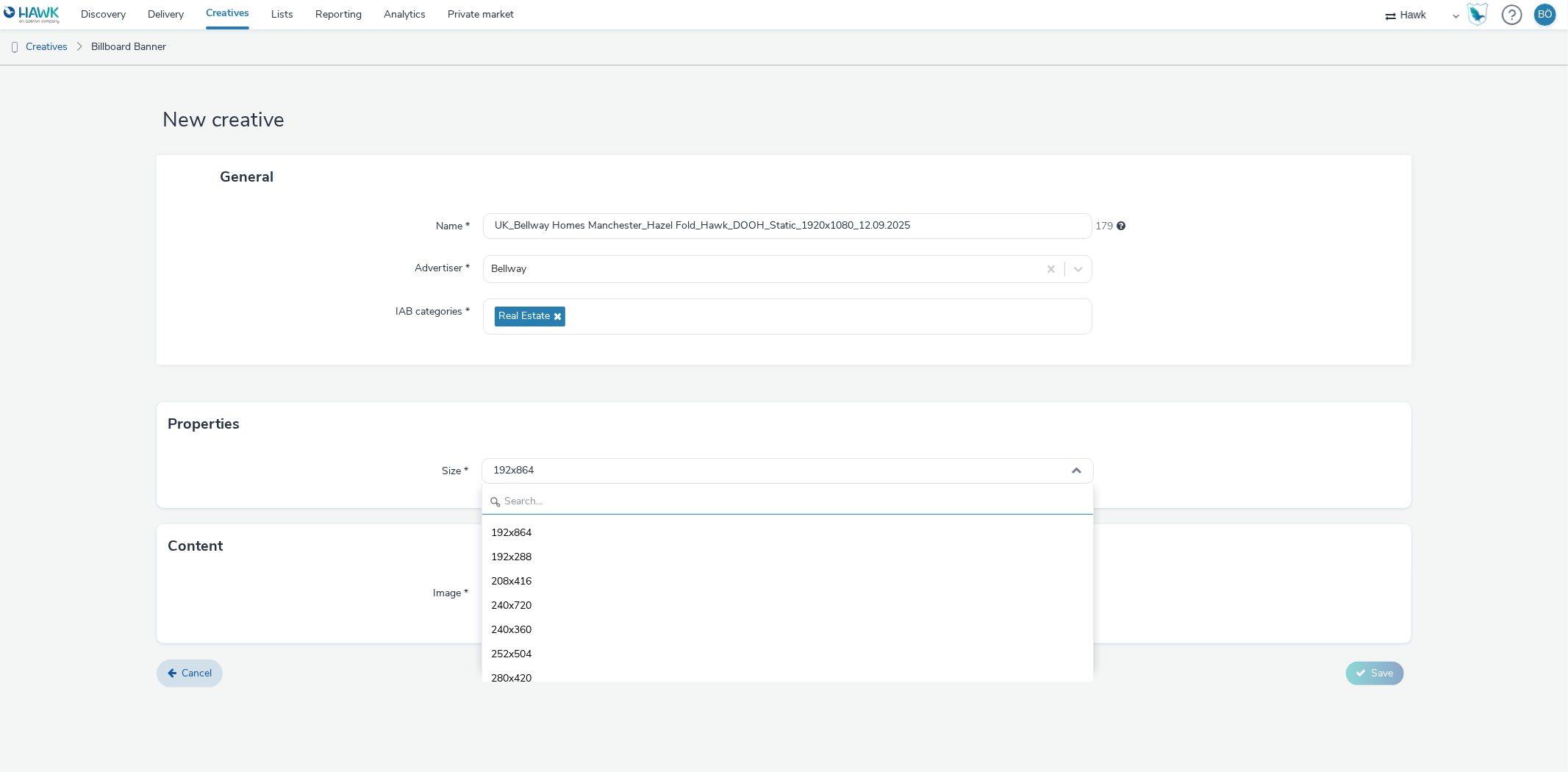
click at [520, 503] on input "text" at bounding box center [787, 501] width 611 height 26
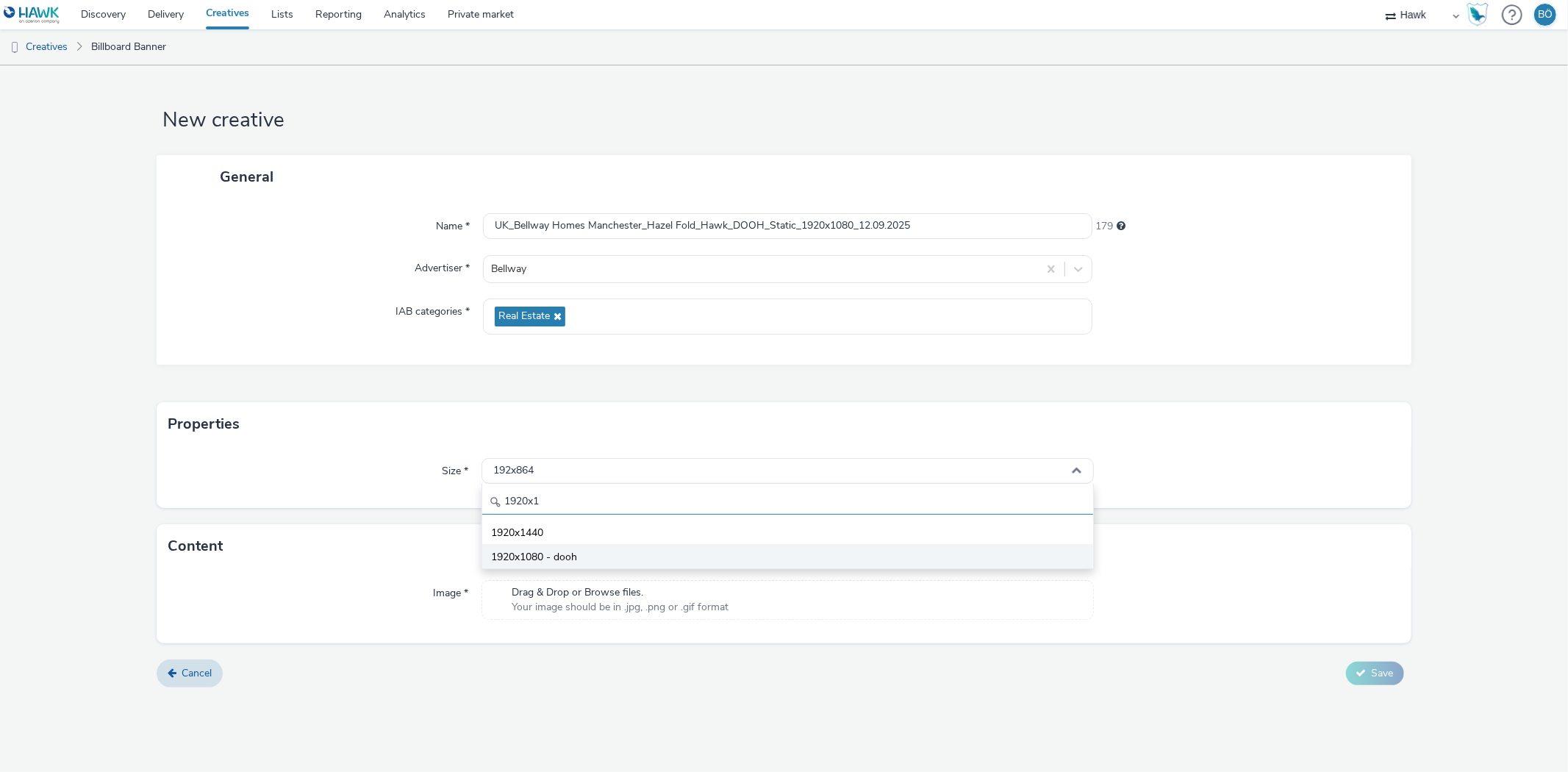
type input "1920x1"
click at [557, 557] on span "1920x1080 - dooh" at bounding box center [534, 557] width 86 height 15
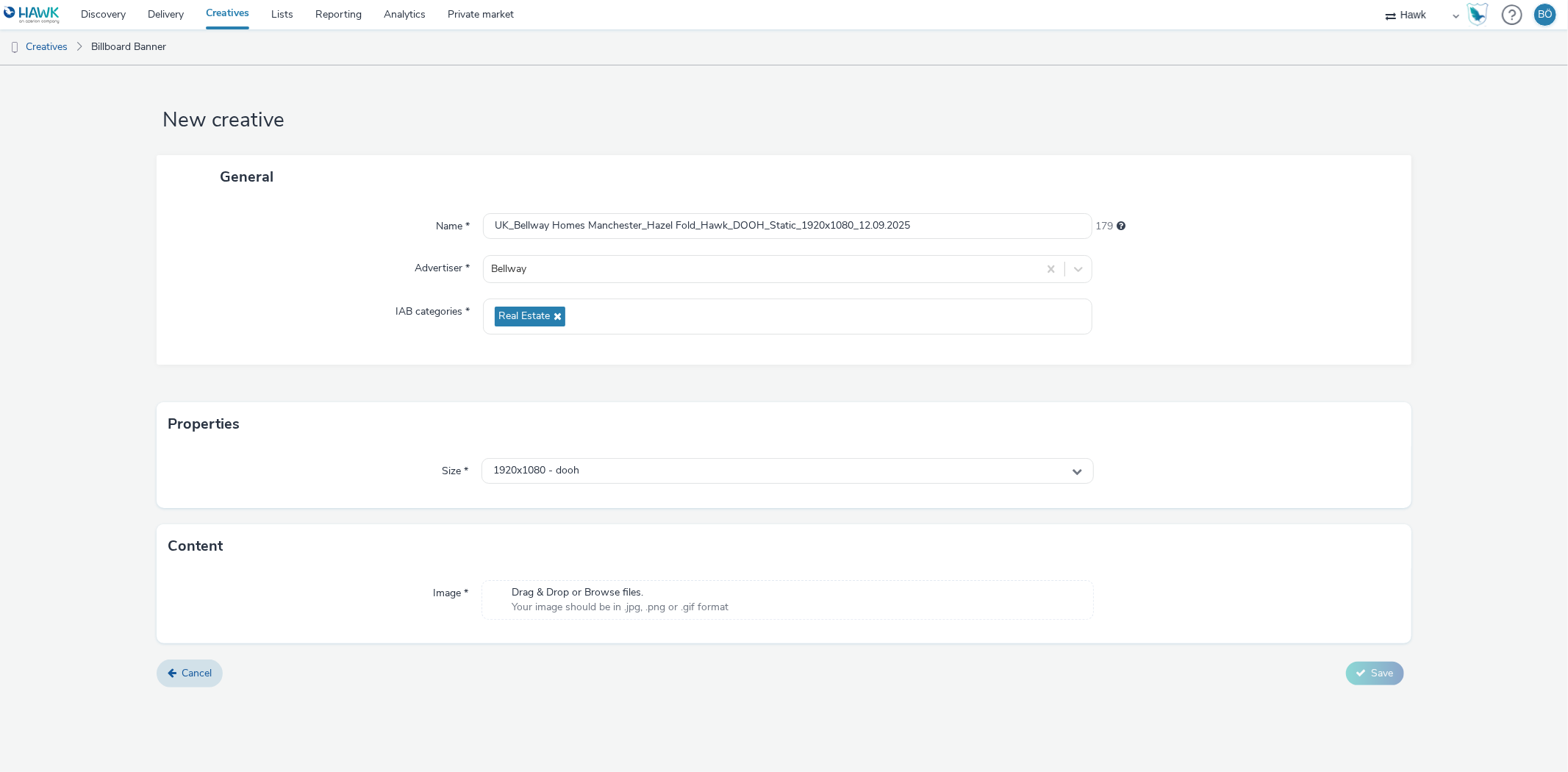
click at [584, 603] on span "Your image should be in .jpg, .png or .gif format" at bounding box center [620, 607] width 217 height 15
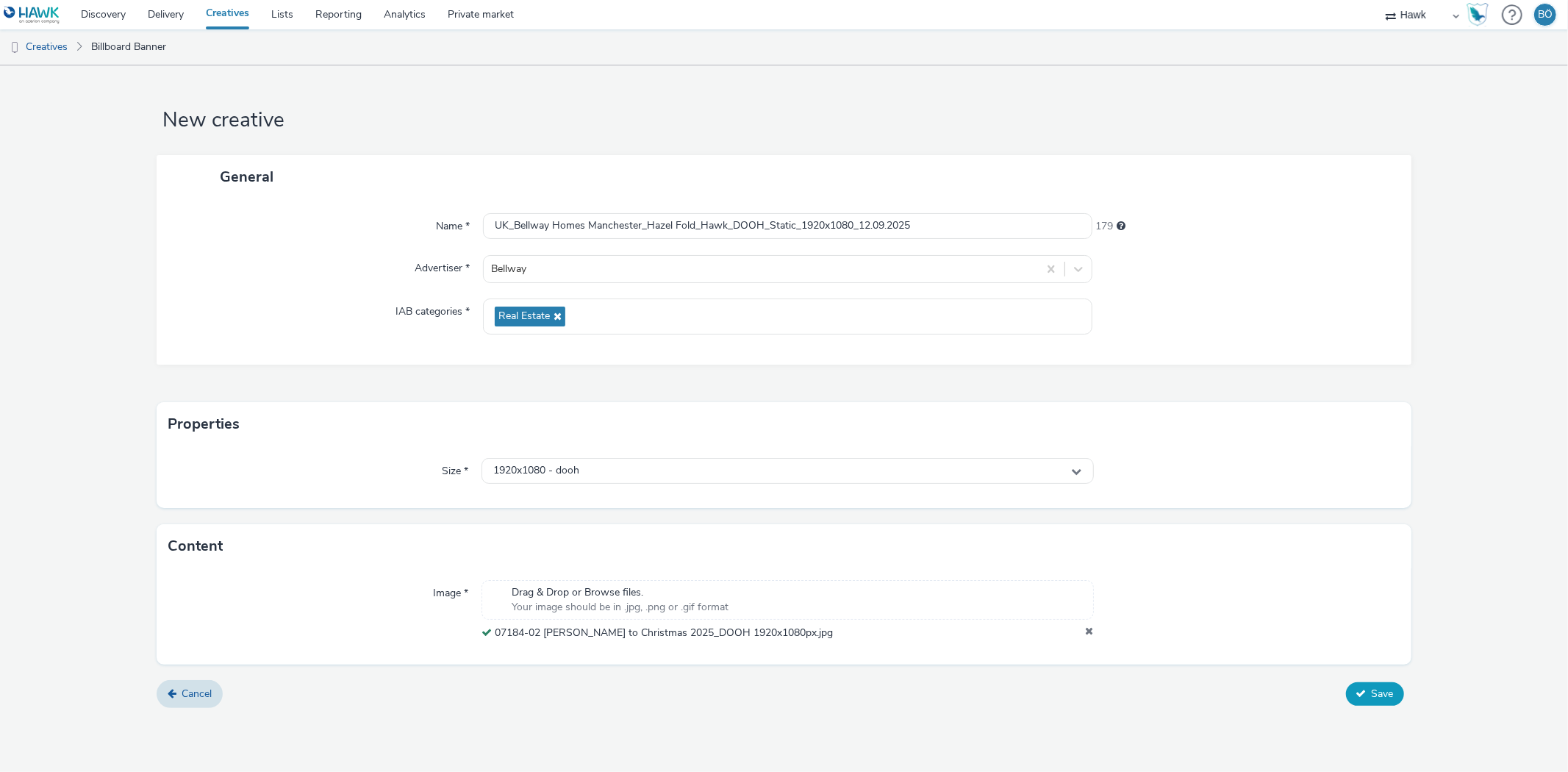
click at [1375, 684] on button "Save" at bounding box center [1375, 694] width 58 height 24
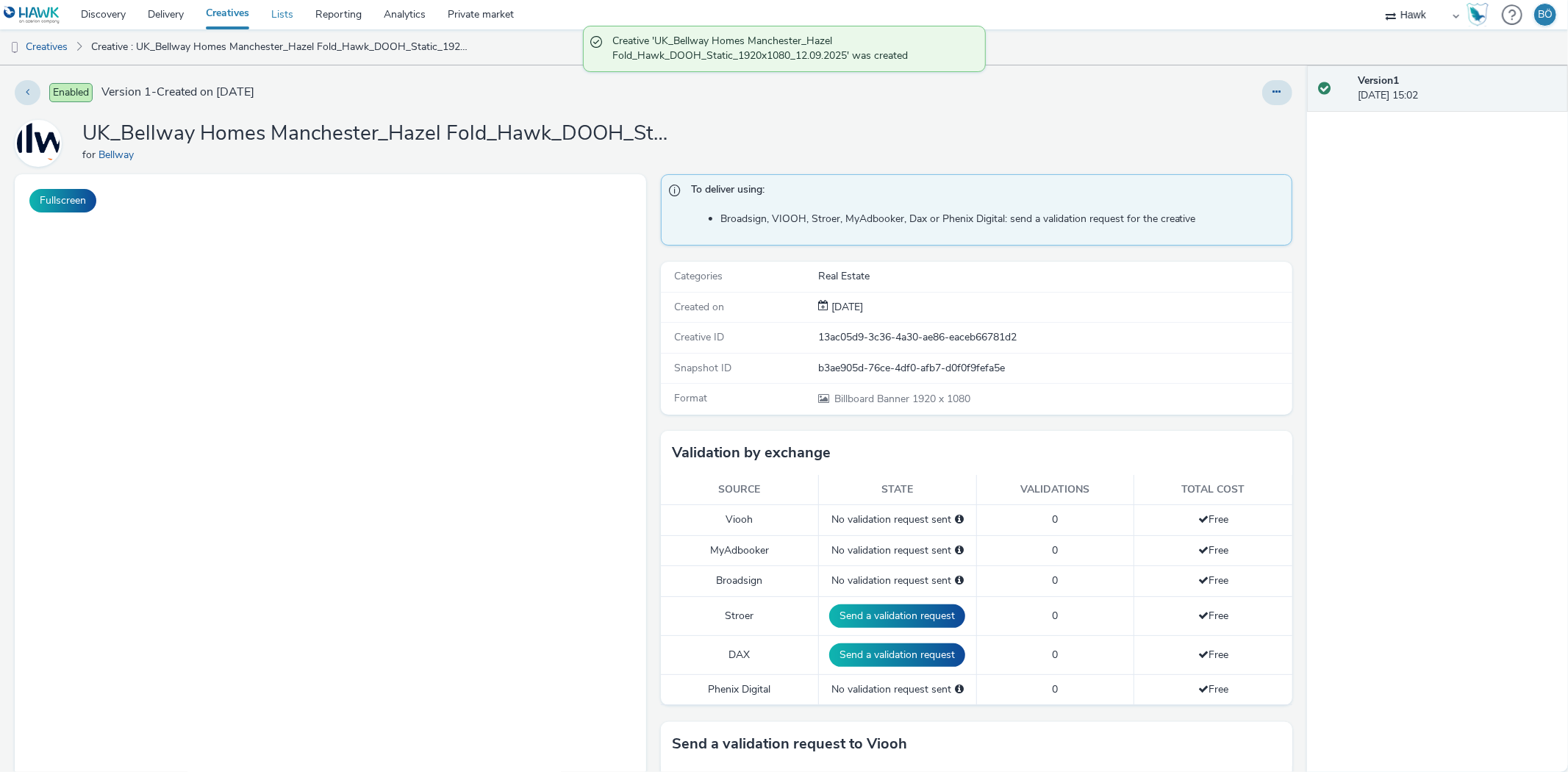
click at [276, 12] on link "Lists" at bounding box center [283, 15] width 44 height 30
